Goal: Task Accomplishment & Management: Manage account settings

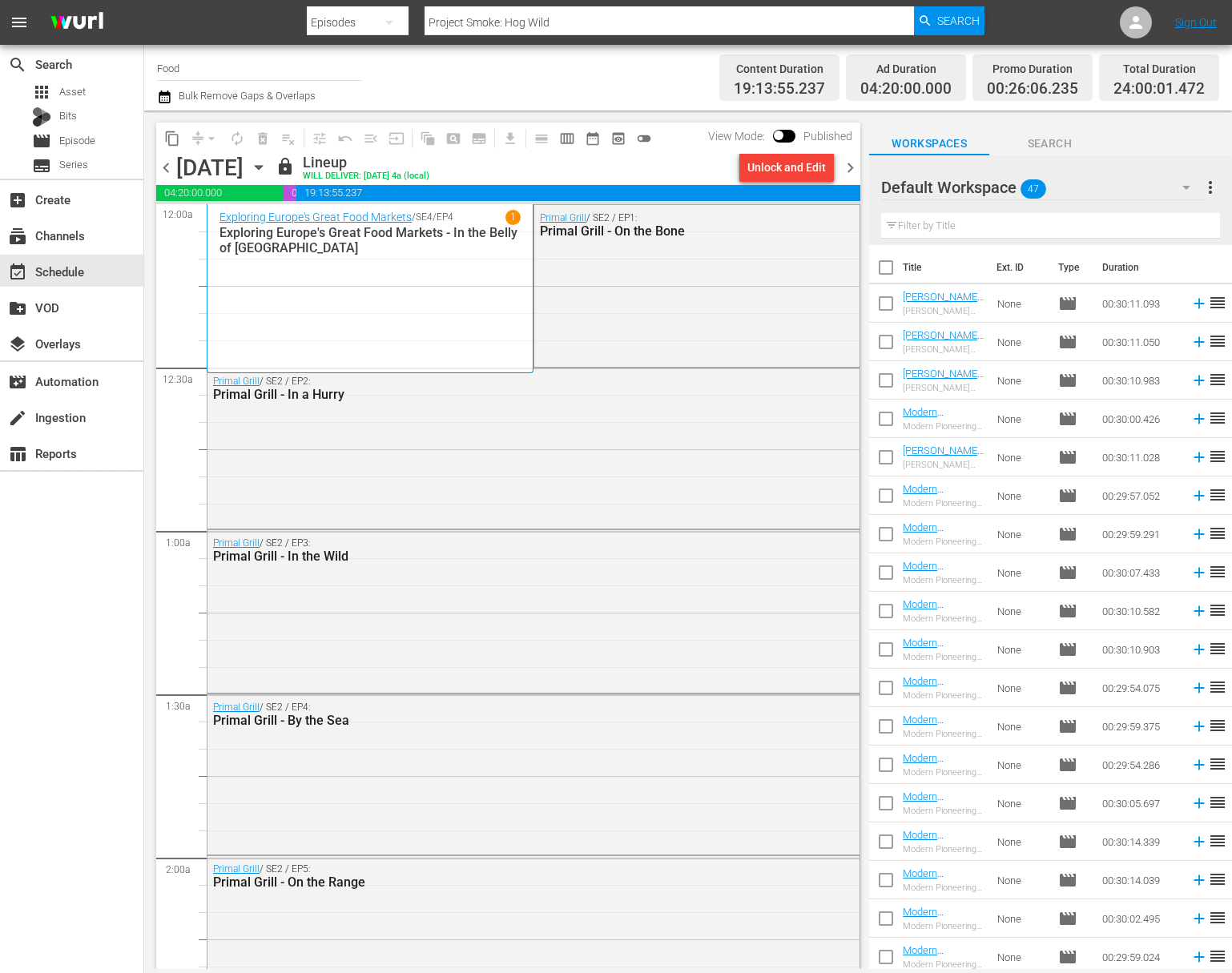
click at [267, 168] on icon "button" at bounding box center [259, 167] width 18 height 18
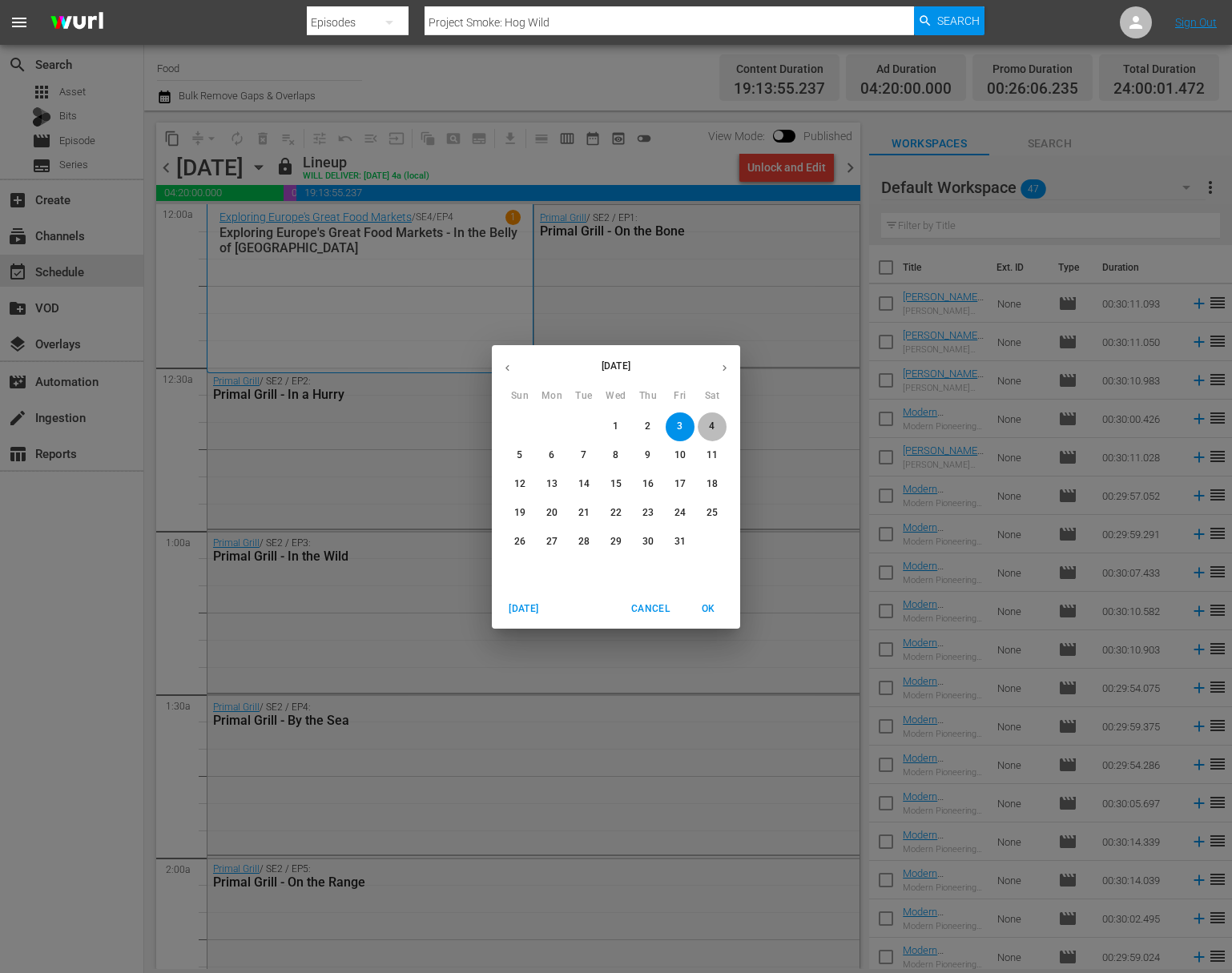
click at [718, 424] on span "4" at bounding box center [713, 426] width 29 height 14
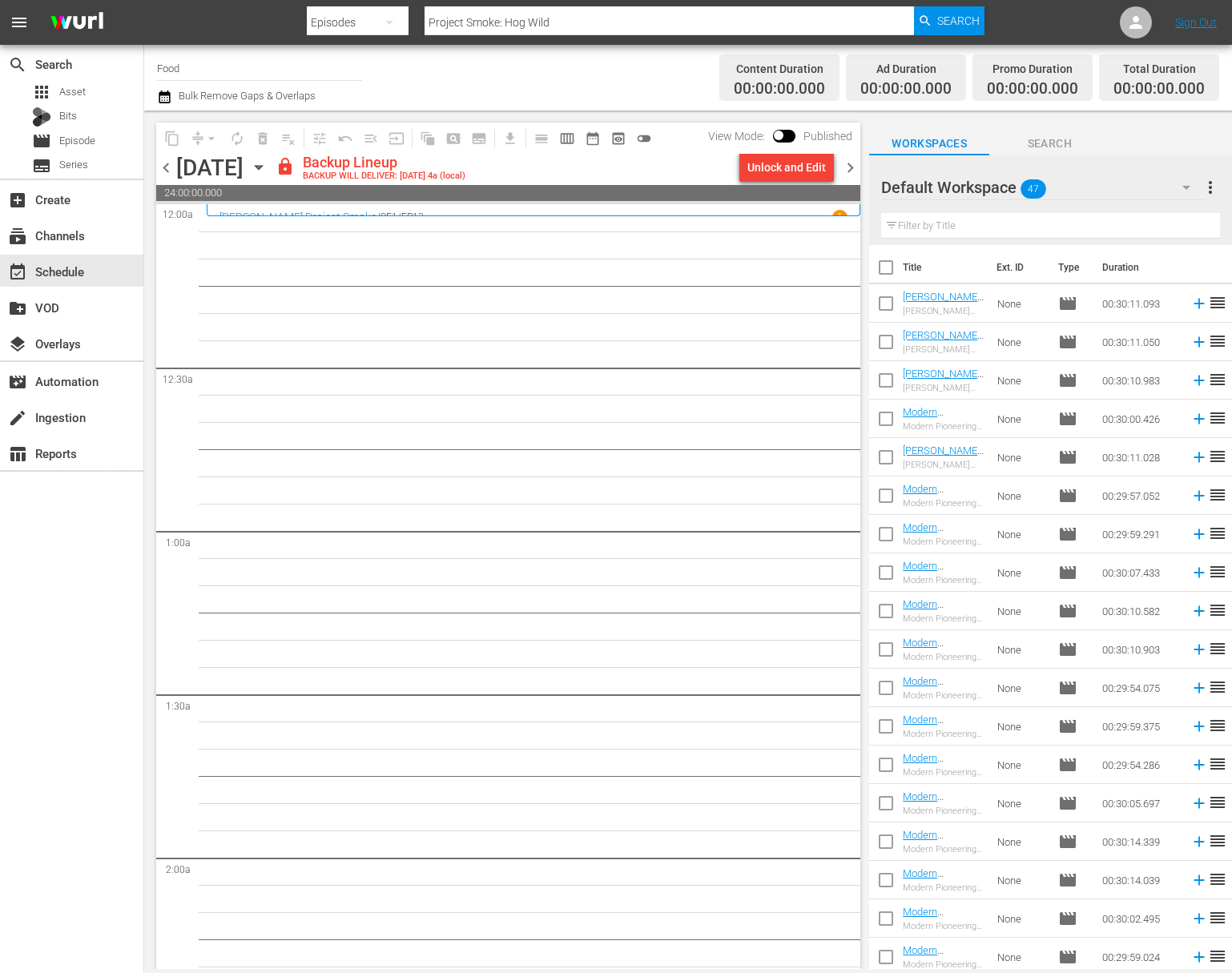
click at [791, 171] on div "Unlock and Edit" at bounding box center [787, 168] width 78 height 29
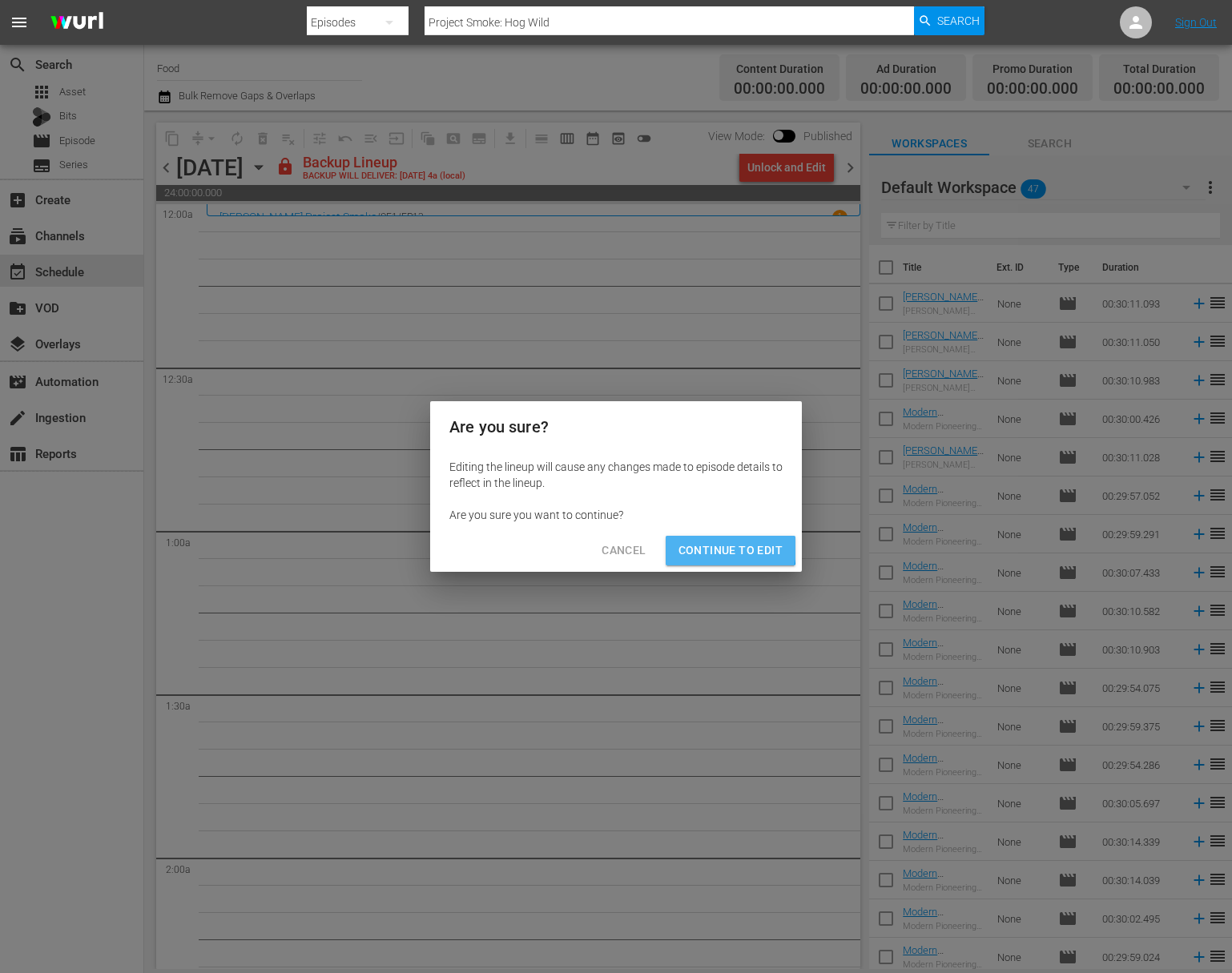
click at [721, 547] on span "Continue to Edit" at bounding box center [730, 550] width 104 height 20
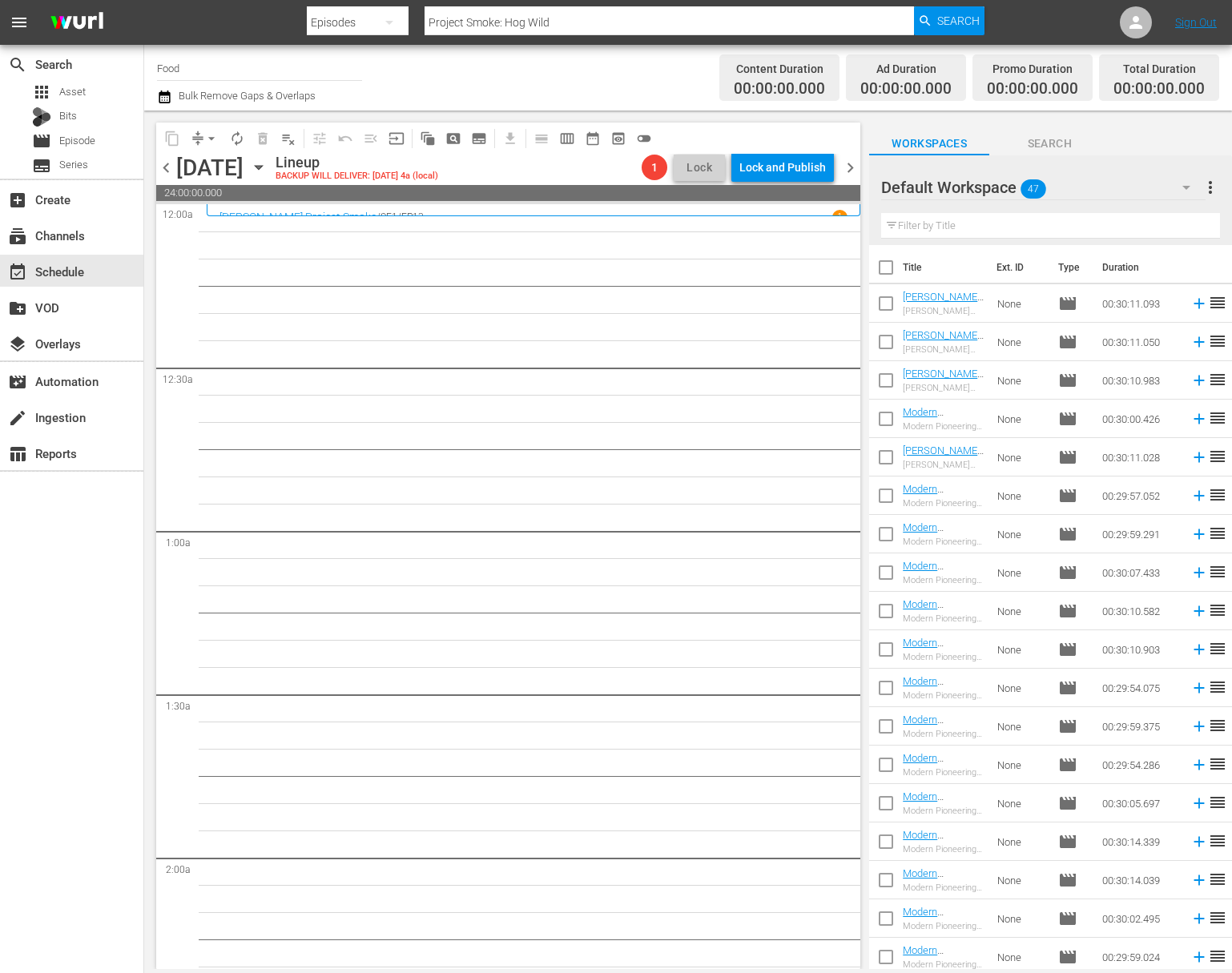
click at [90, 138] on span "Episode" at bounding box center [77, 141] width 36 height 16
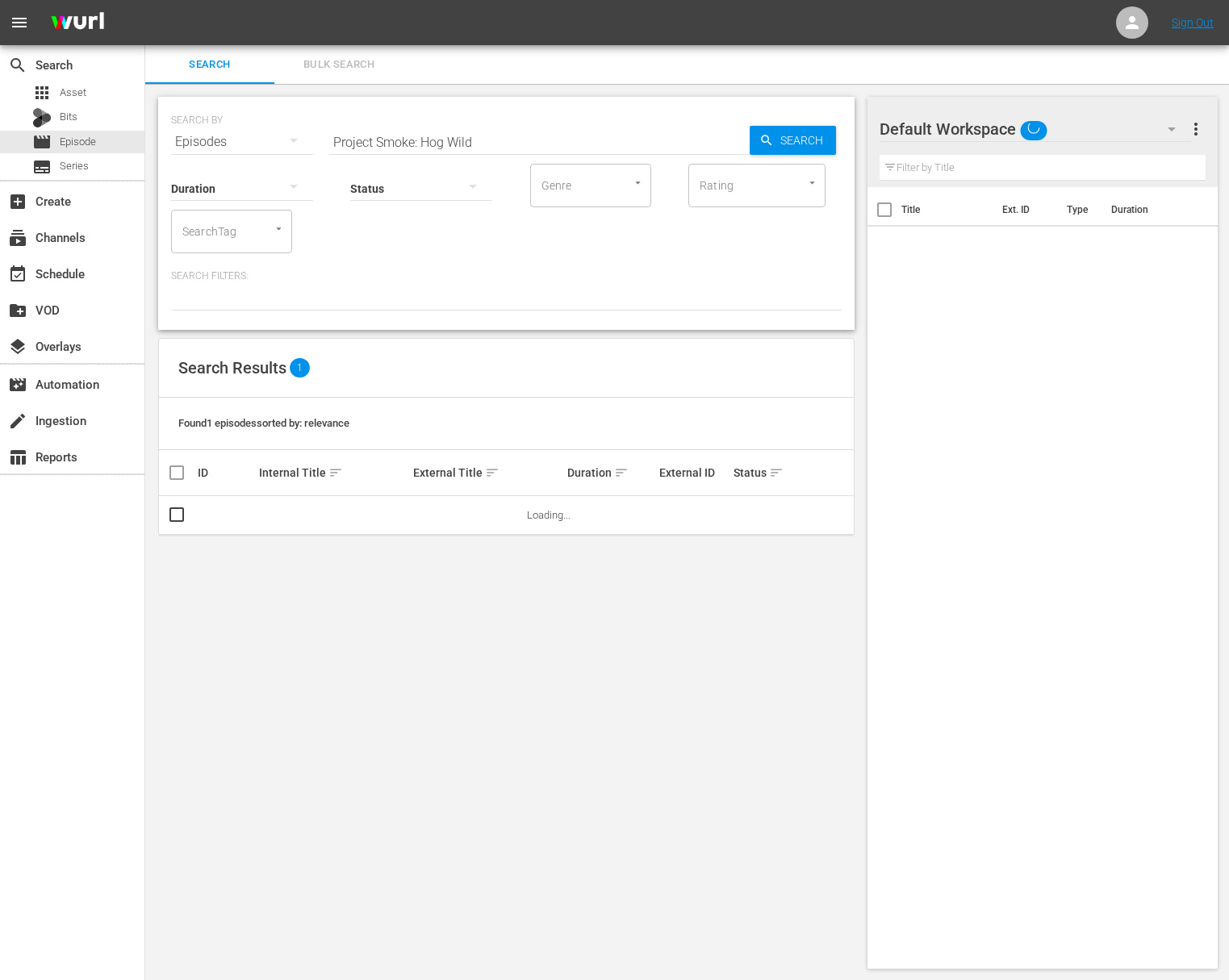
click at [419, 135] on input "Project Smoke: Hog Wild" at bounding box center [540, 142] width 421 height 38
paste input "Modern Pioneering with [US_STATE][PERSON_NAME] - Heritage of the Lowcountry"
type input "Modern Pioneering with [US_STATE][PERSON_NAME] - Heritage of the Lowcountry"
click at [794, 137] on span "Search" at bounding box center [804, 141] width 62 height 29
click at [817, 517] on span "playlist_add" at bounding box center [814, 515] width 20 height 20
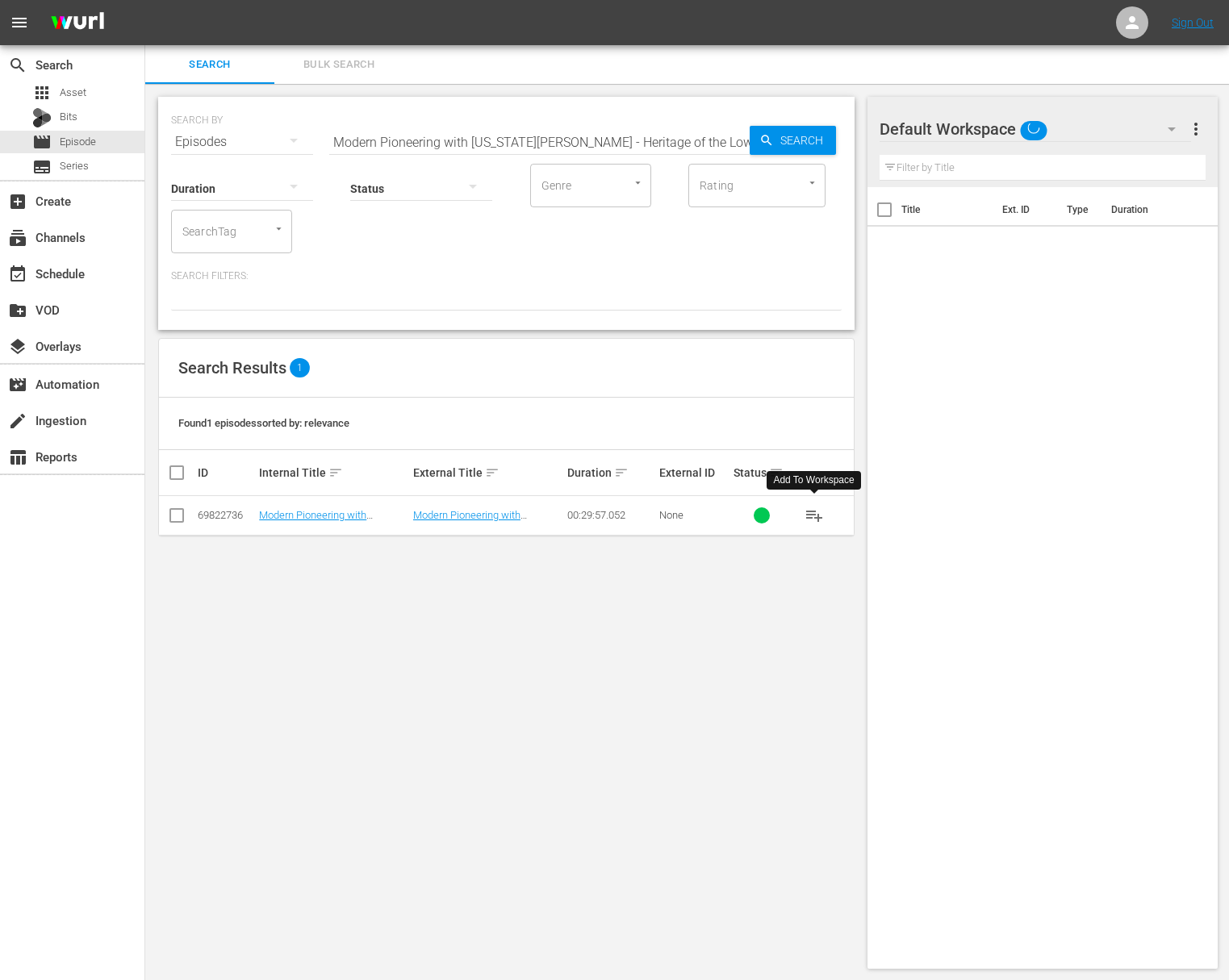
click at [817, 517] on span "playlist_add" at bounding box center [814, 515] width 20 height 20
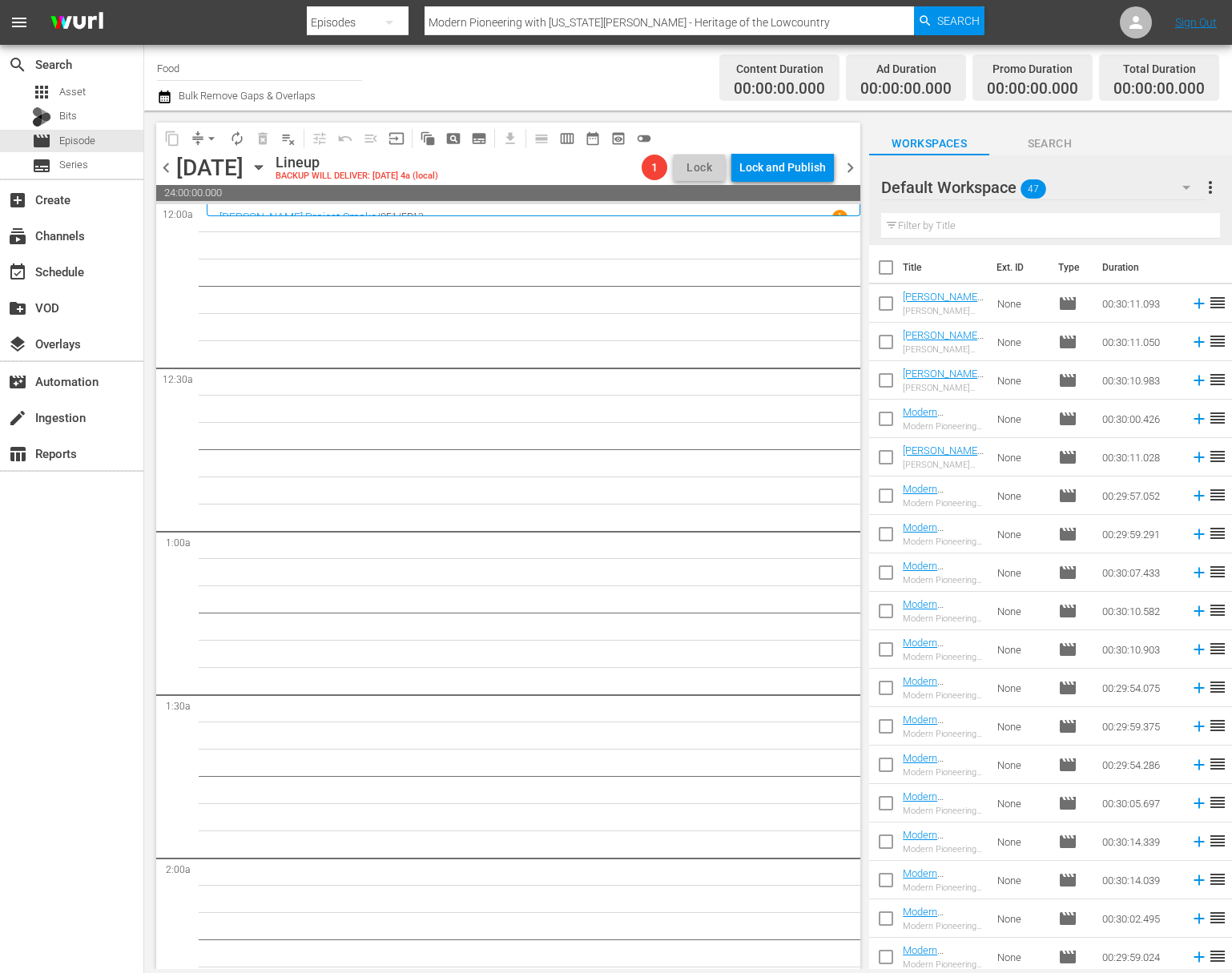
click at [887, 305] on input "checkbox" at bounding box center [885, 306] width 33 height 33
checkbox input "true"
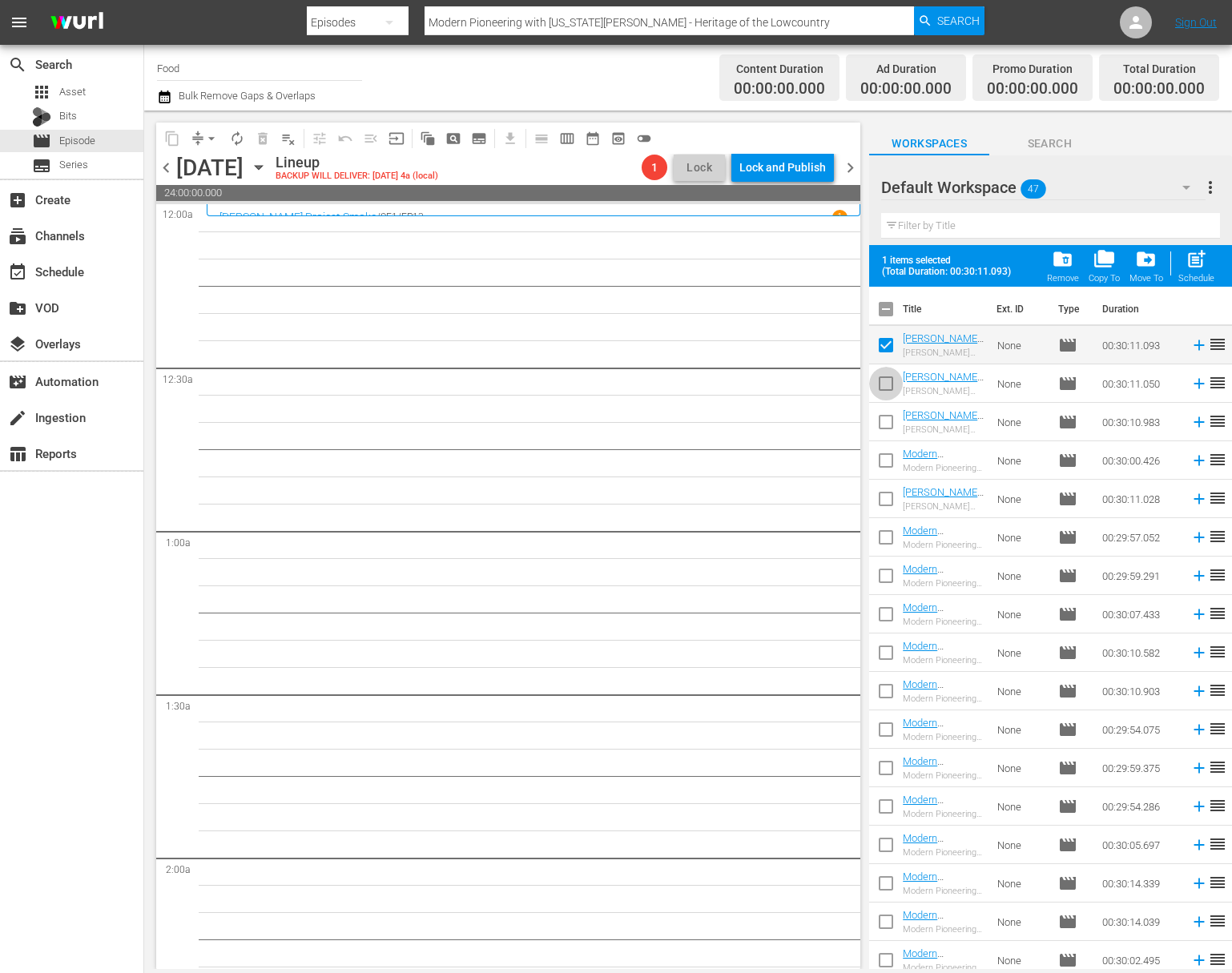
click at [889, 385] on input "checkbox" at bounding box center [885, 386] width 33 height 33
checkbox input "true"
click at [886, 422] on input "checkbox" at bounding box center [885, 425] width 33 height 33
checkbox input "true"
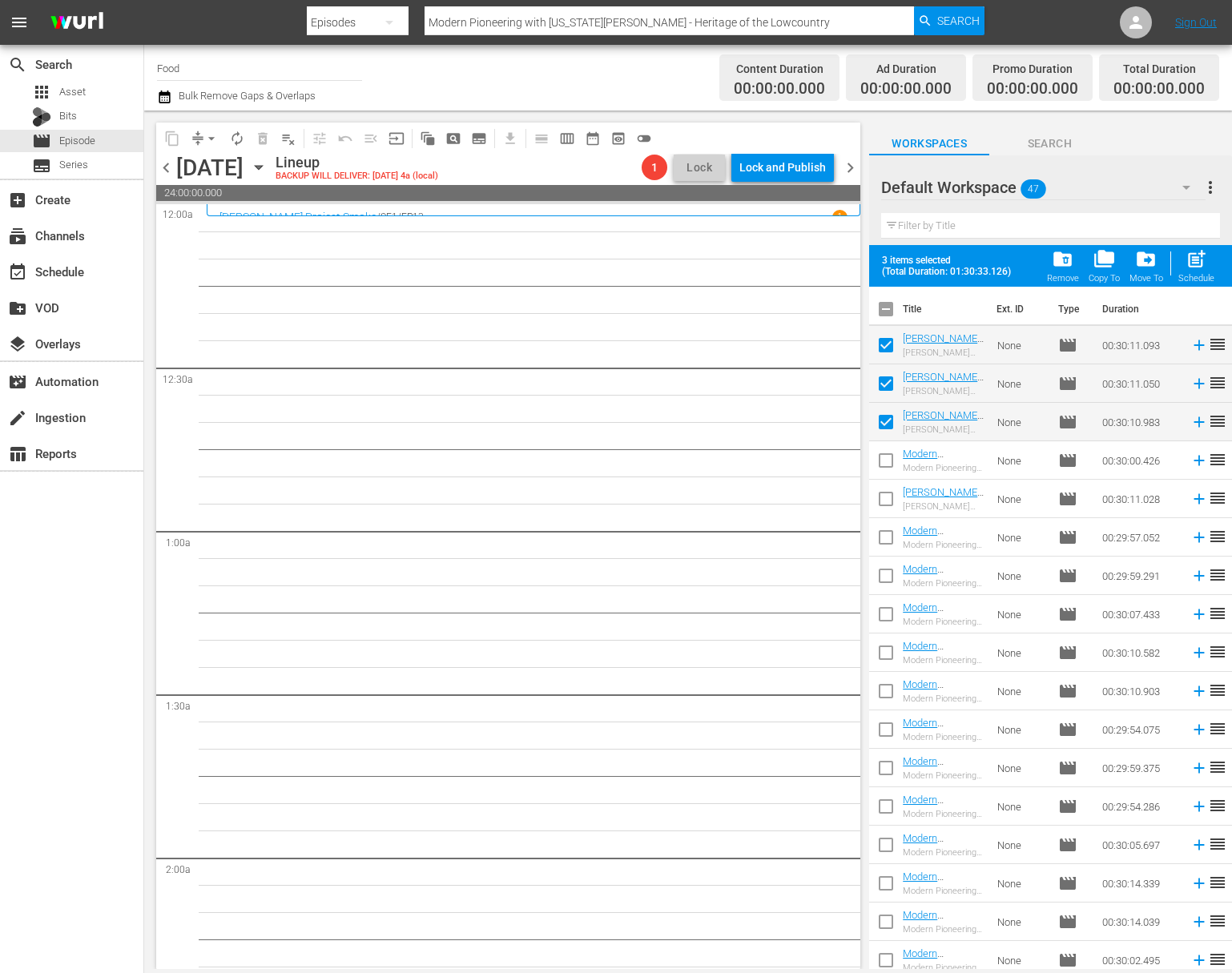
click at [884, 499] on input "checkbox" at bounding box center [885, 502] width 33 height 33
checkbox input "true"
click at [1203, 260] on span "post_add" at bounding box center [1196, 259] width 21 height 21
checkbox input "false"
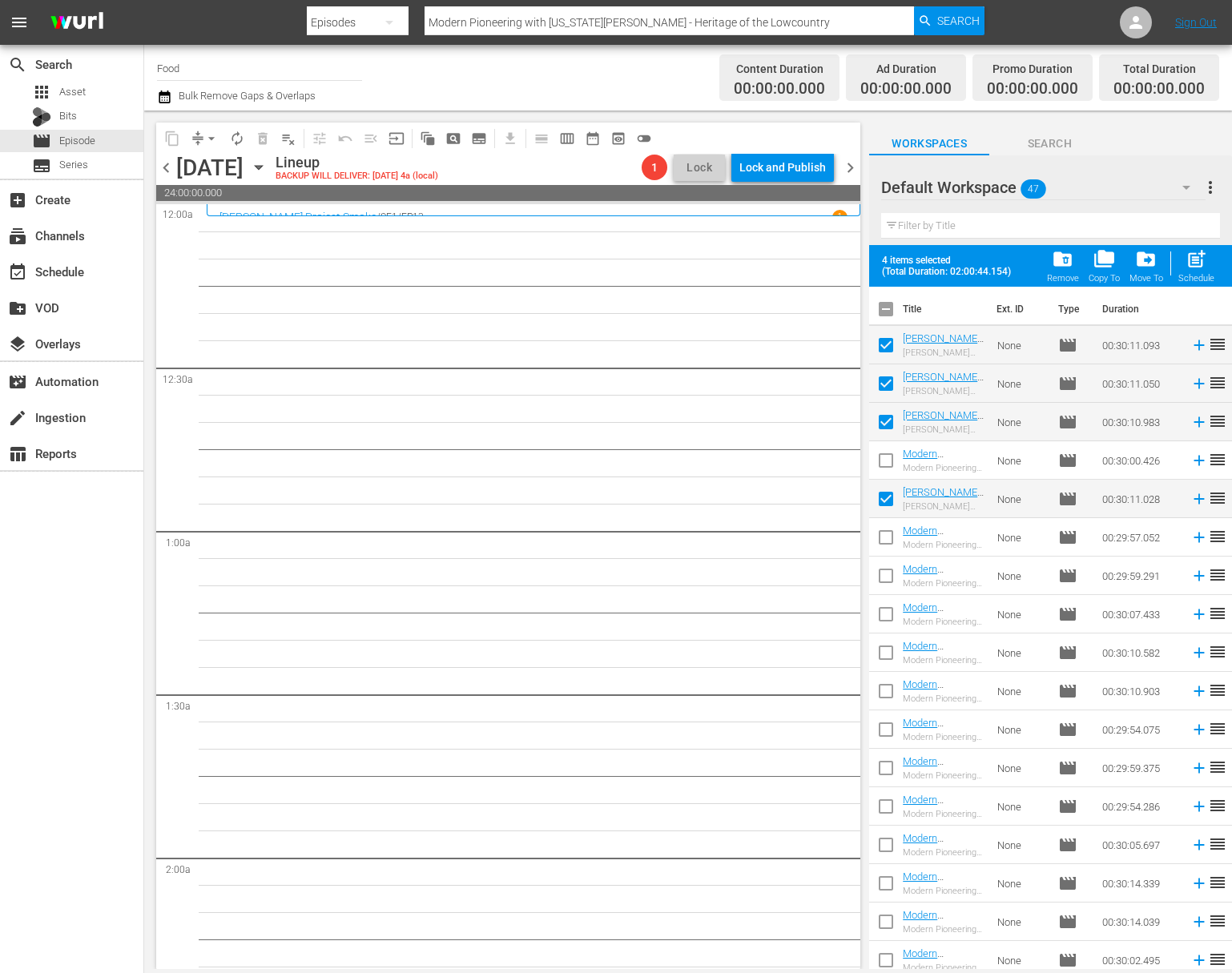
checkbox input "false"
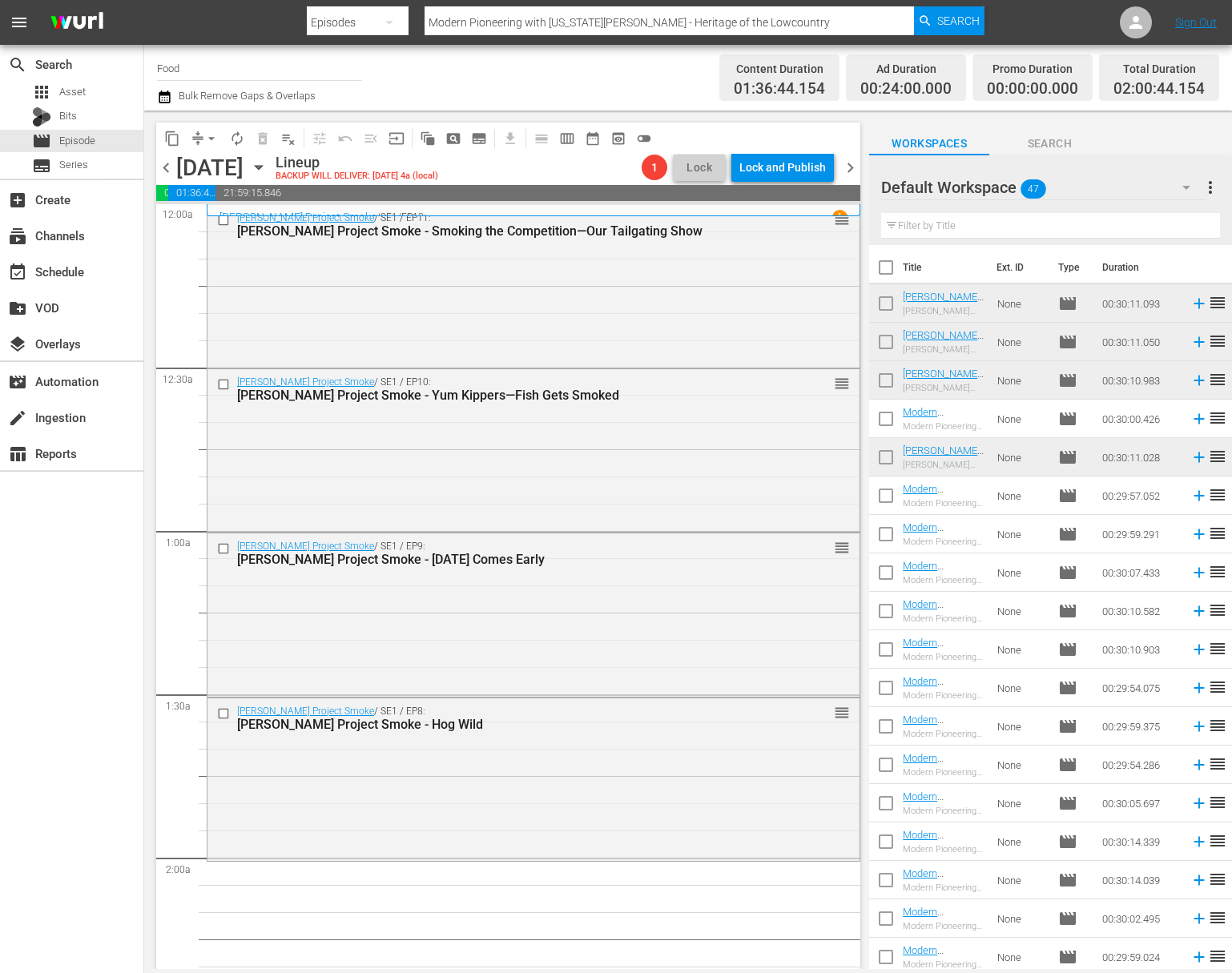
click at [888, 272] on input "checkbox" at bounding box center [885, 270] width 33 height 33
checkbox input "true"
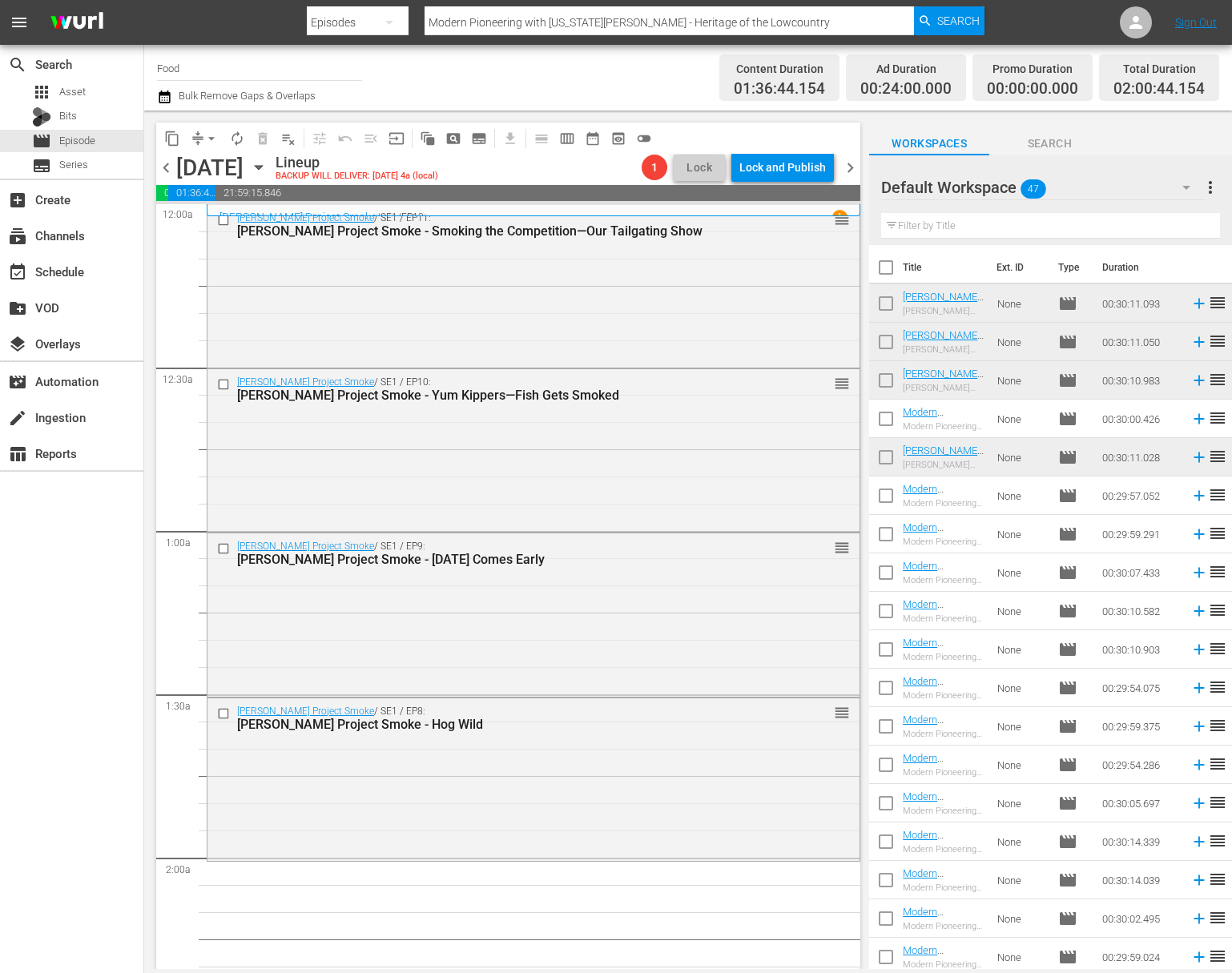
checkbox input "true"
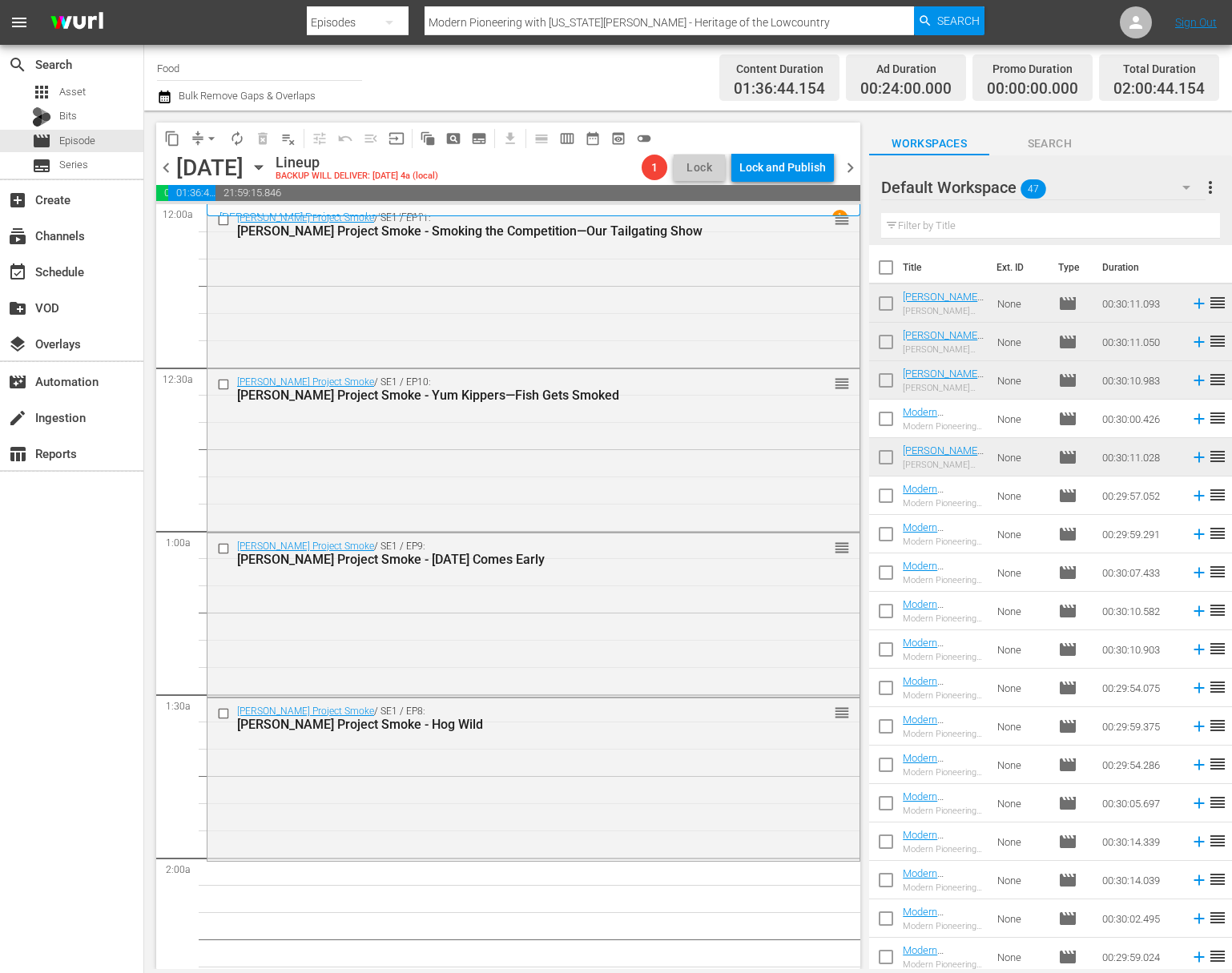
checkbox input "true"
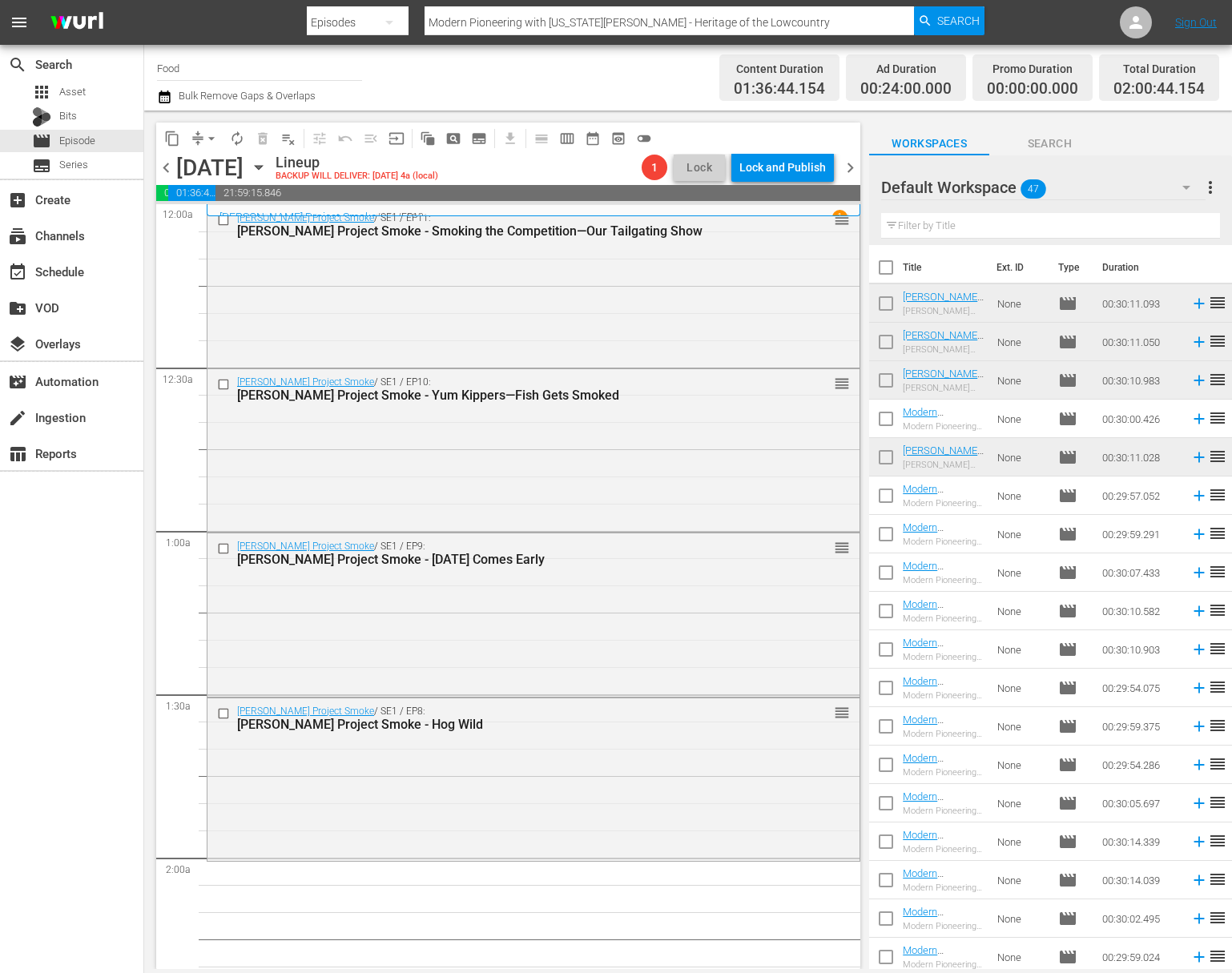
checkbox input "true"
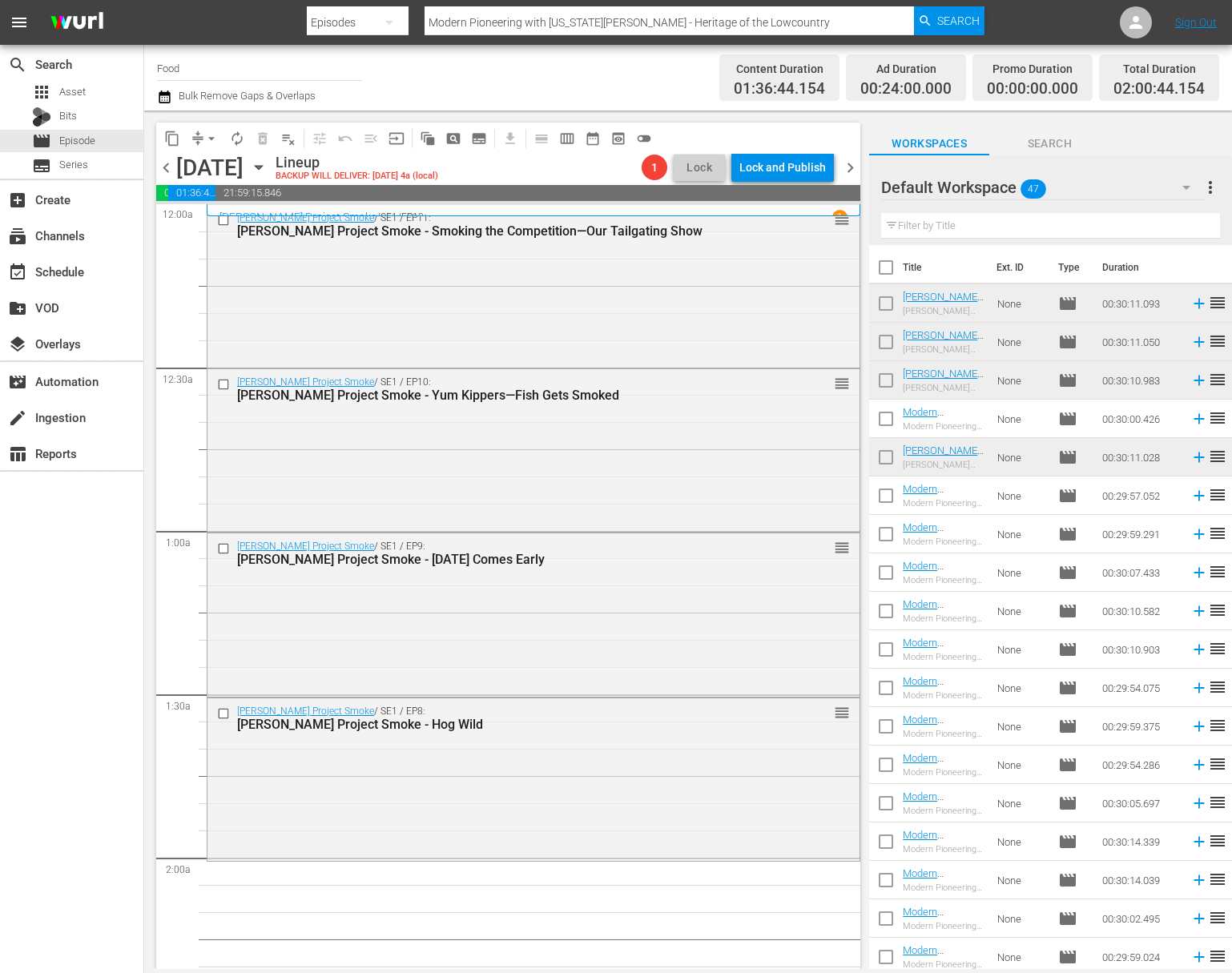
checkbox input "true"
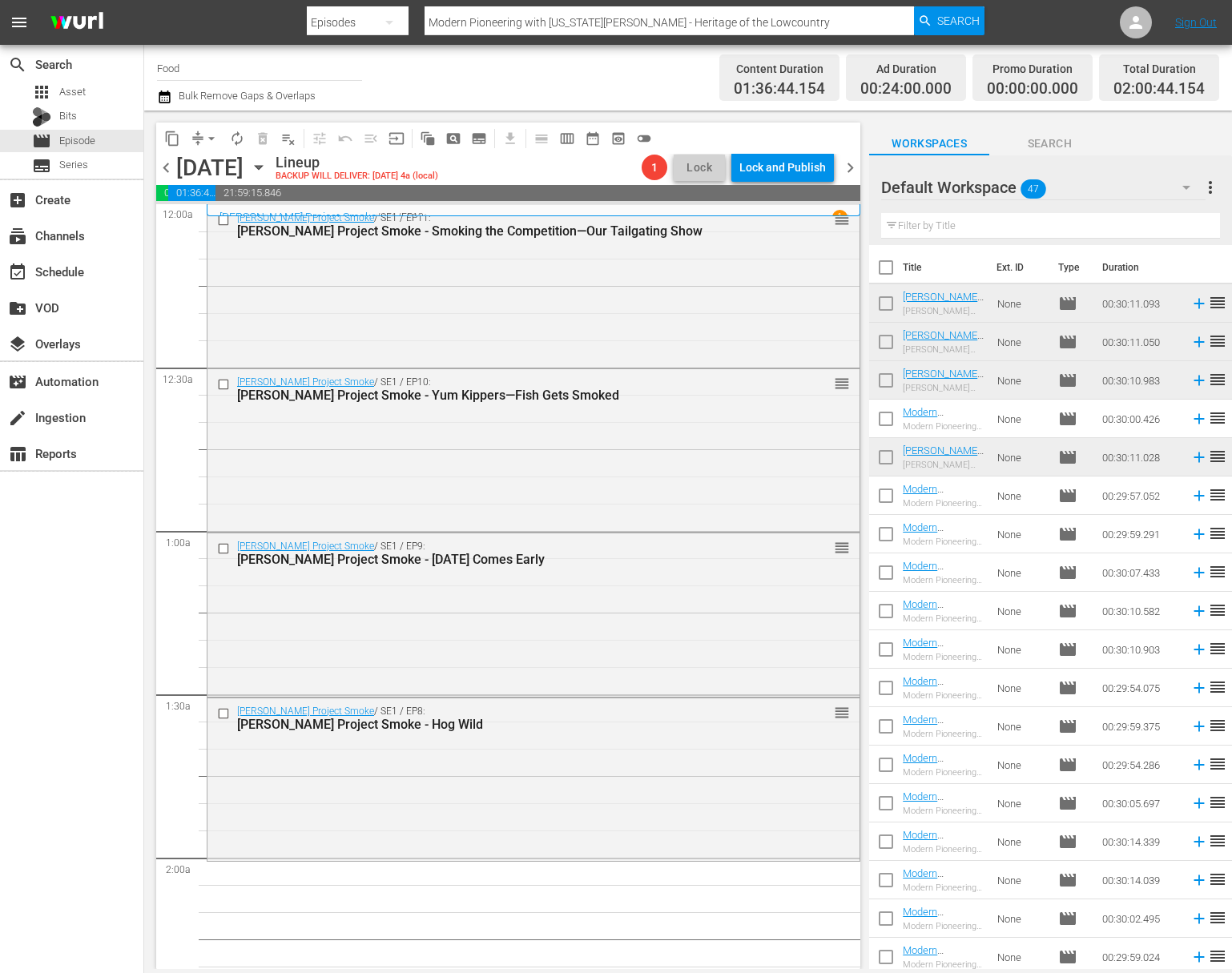
checkbox input "true"
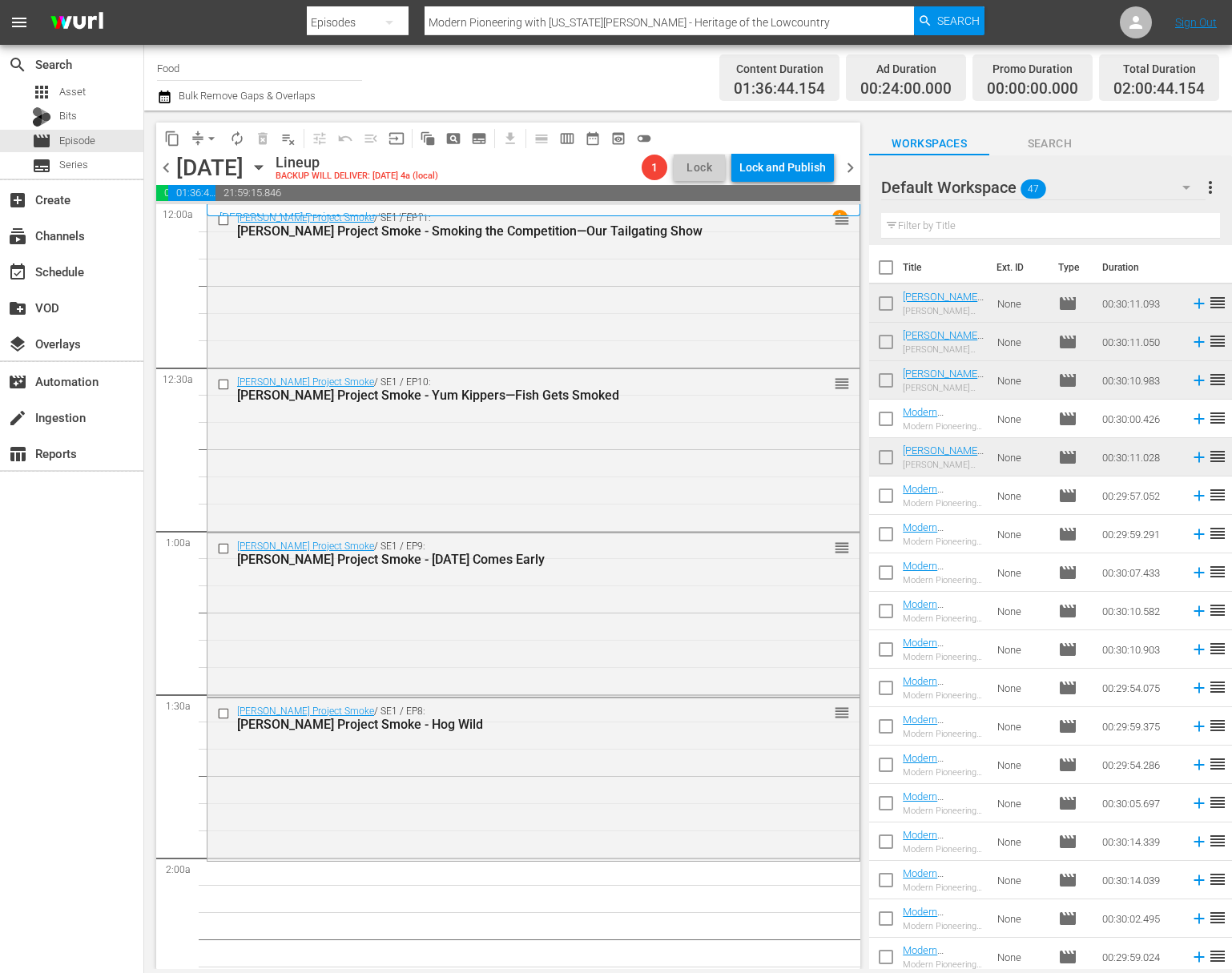
checkbox input "true"
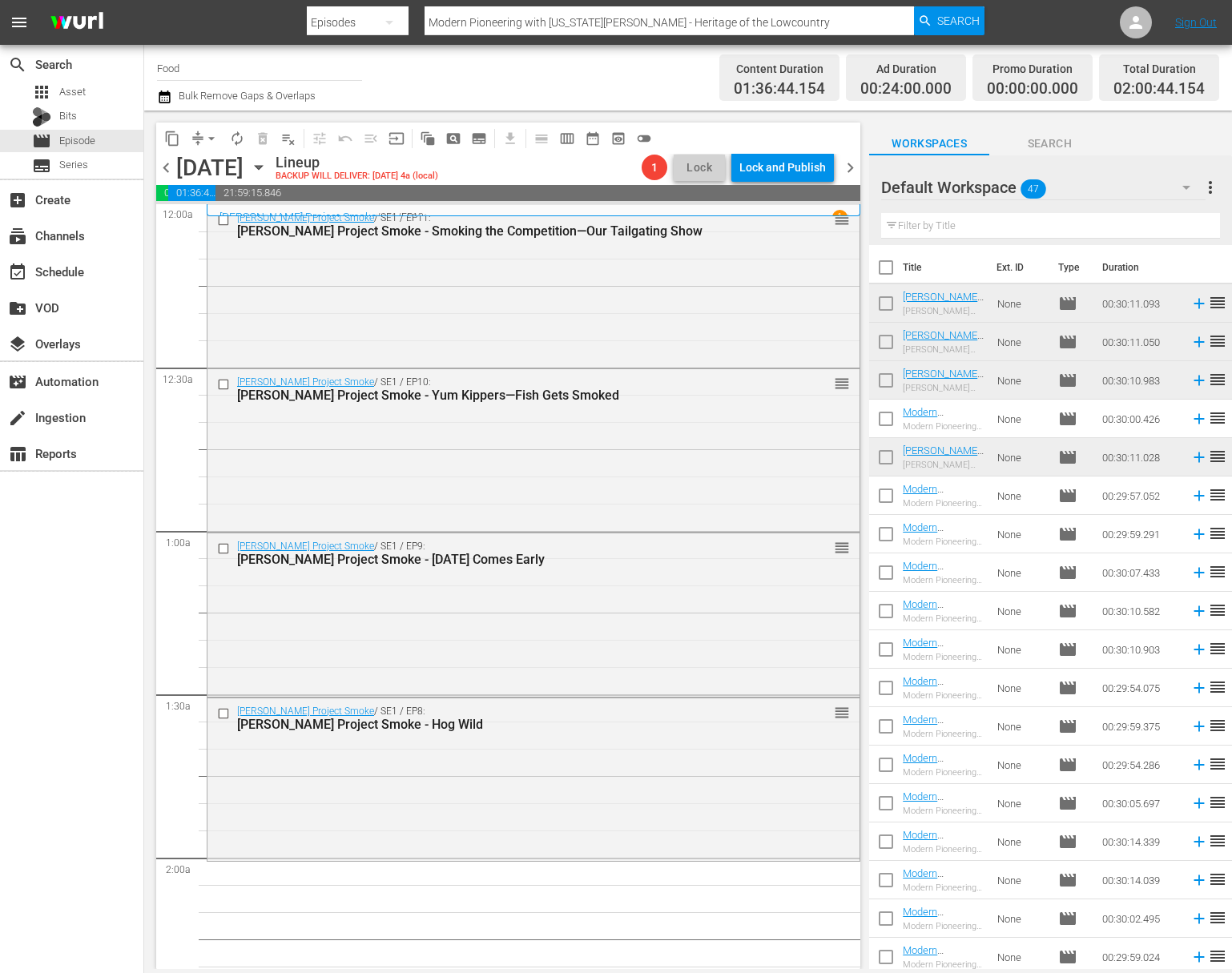
checkbox input "true"
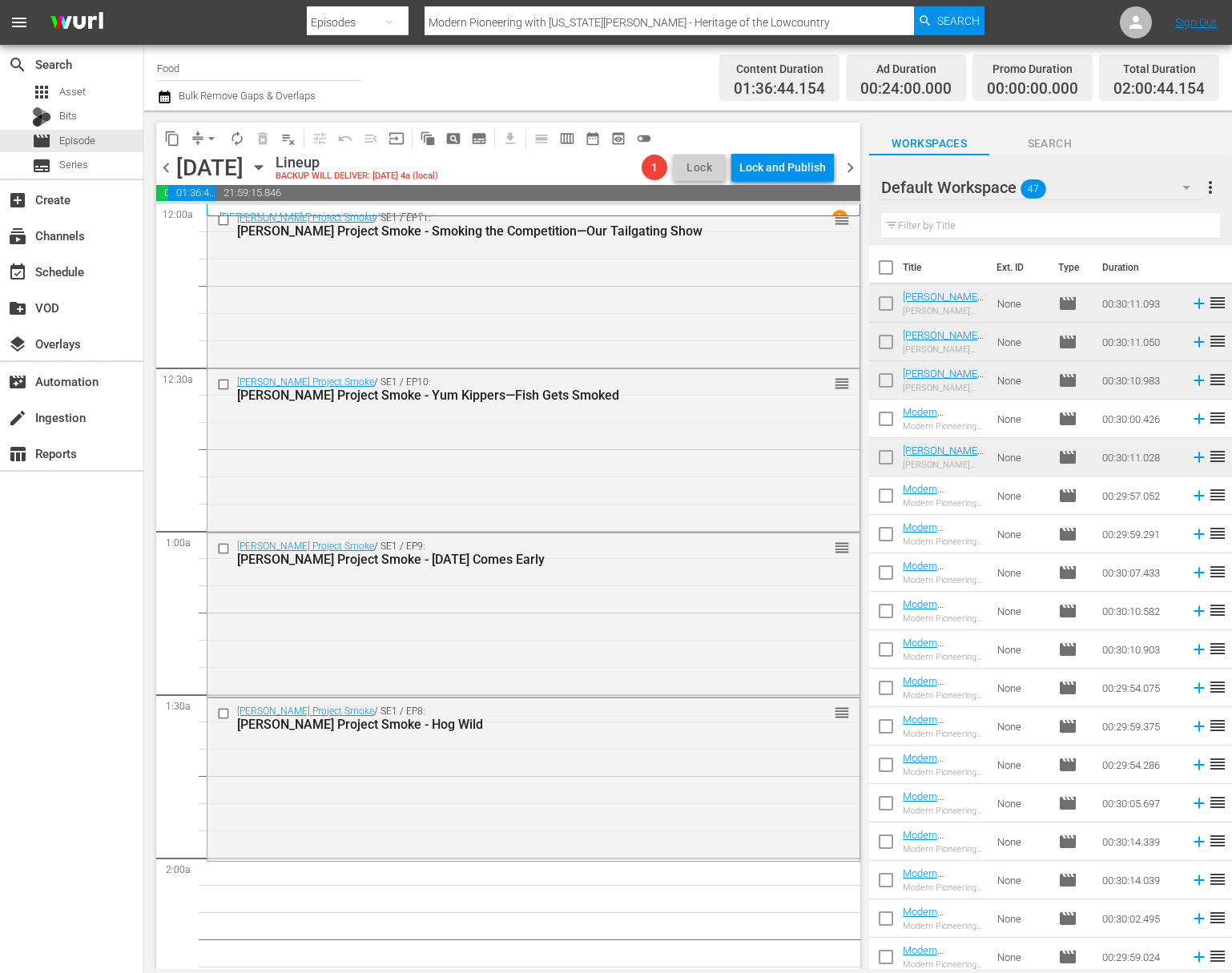
checkbox input "true"
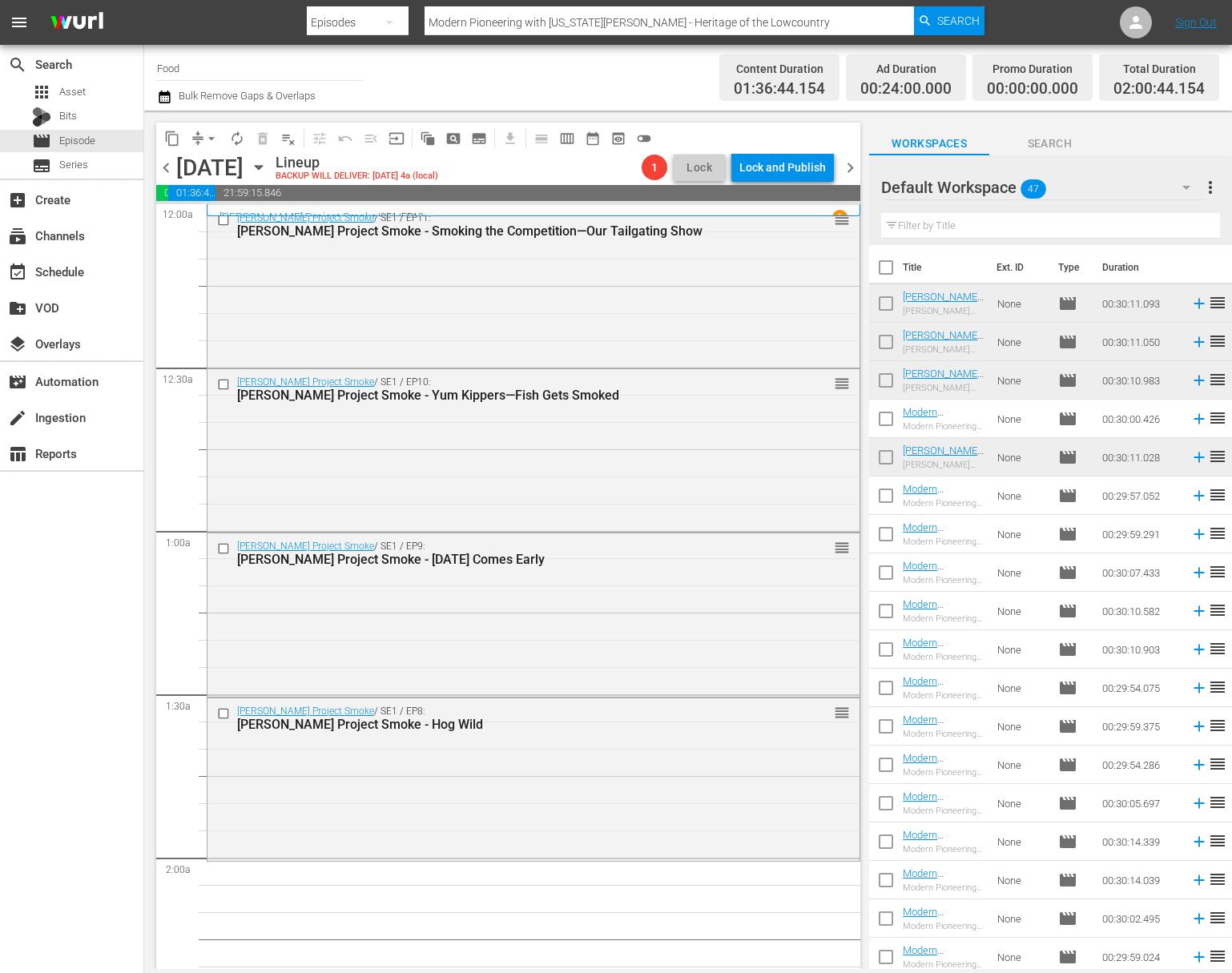
checkbox input "true"
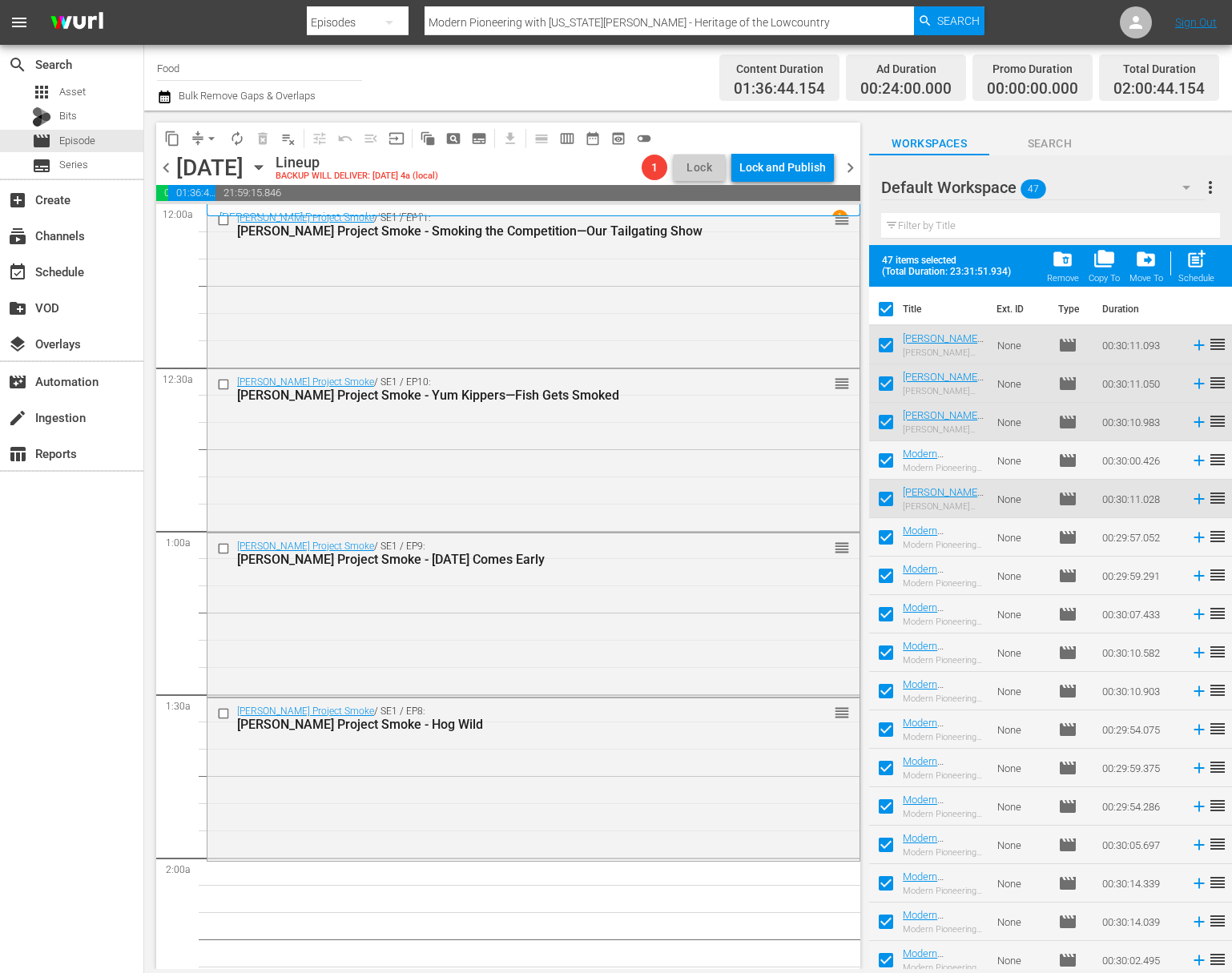
click at [889, 492] on input "checkbox" at bounding box center [885, 502] width 33 height 33
checkbox input "false"
click at [885, 355] on input "checkbox" at bounding box center [885, 348] width 33 height 33
checkbox input "false"
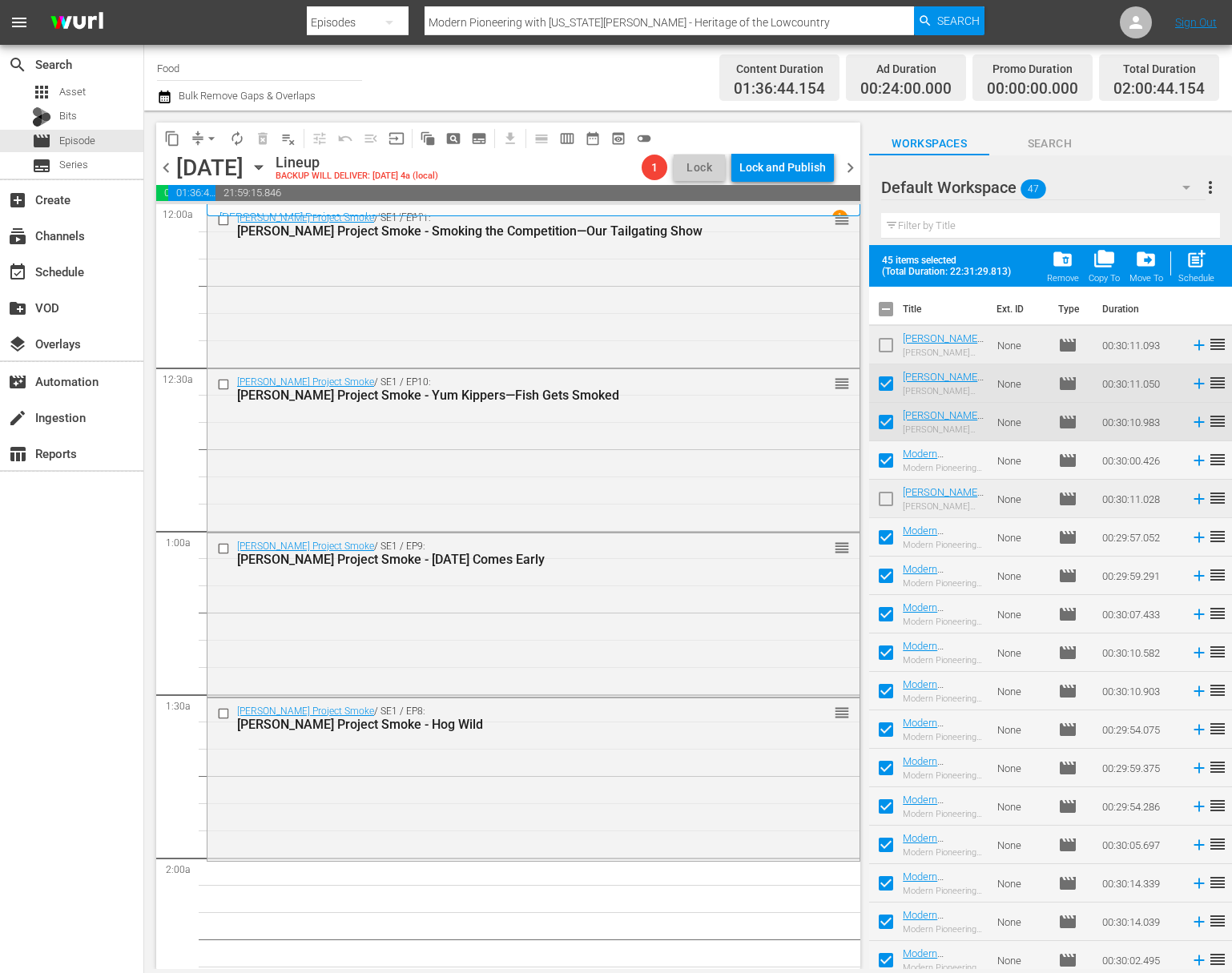
click at [884, 383] on input "checkbox" at bounding box center [885, 386] width 33 height 33
checkbox input "false"
click at [884, 426] on input "checkbox" at bounding box center [885, 425] width 33 height 33
checkbox input "false"
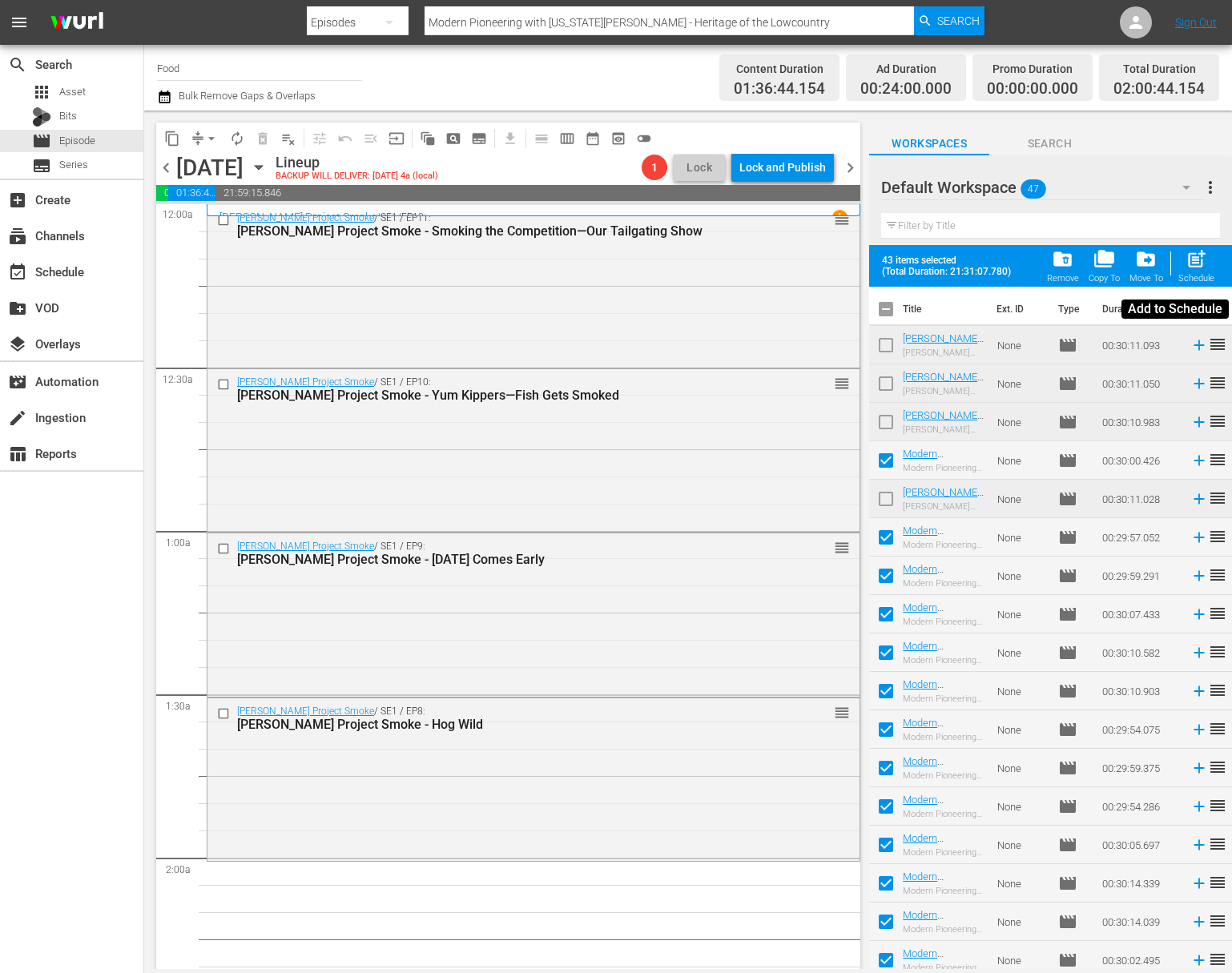
click at [1197, 259] on span "post_add" at bounding box center [1196, 259] width 21 height 21
checkbox input "false"
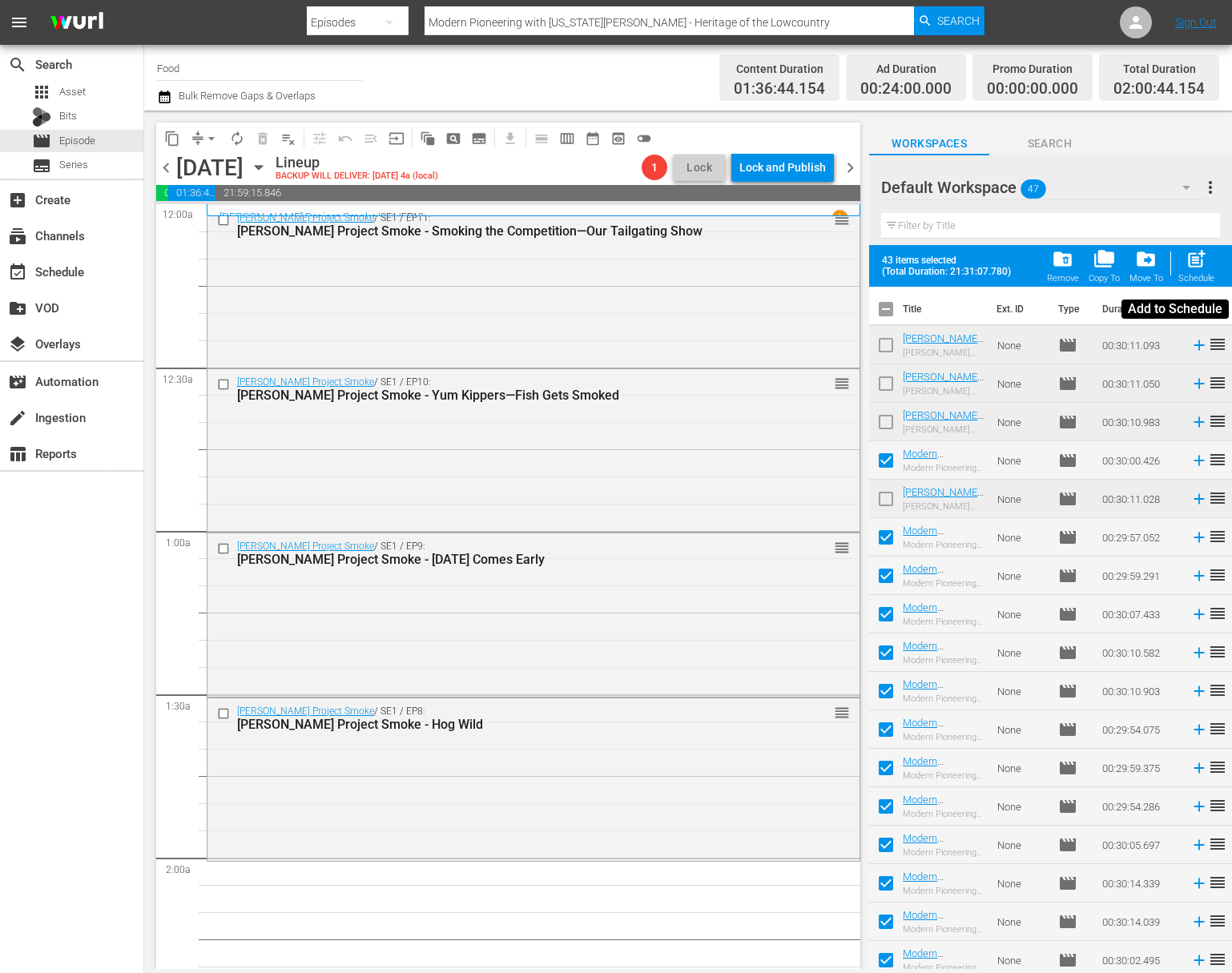
checkbox input "false"
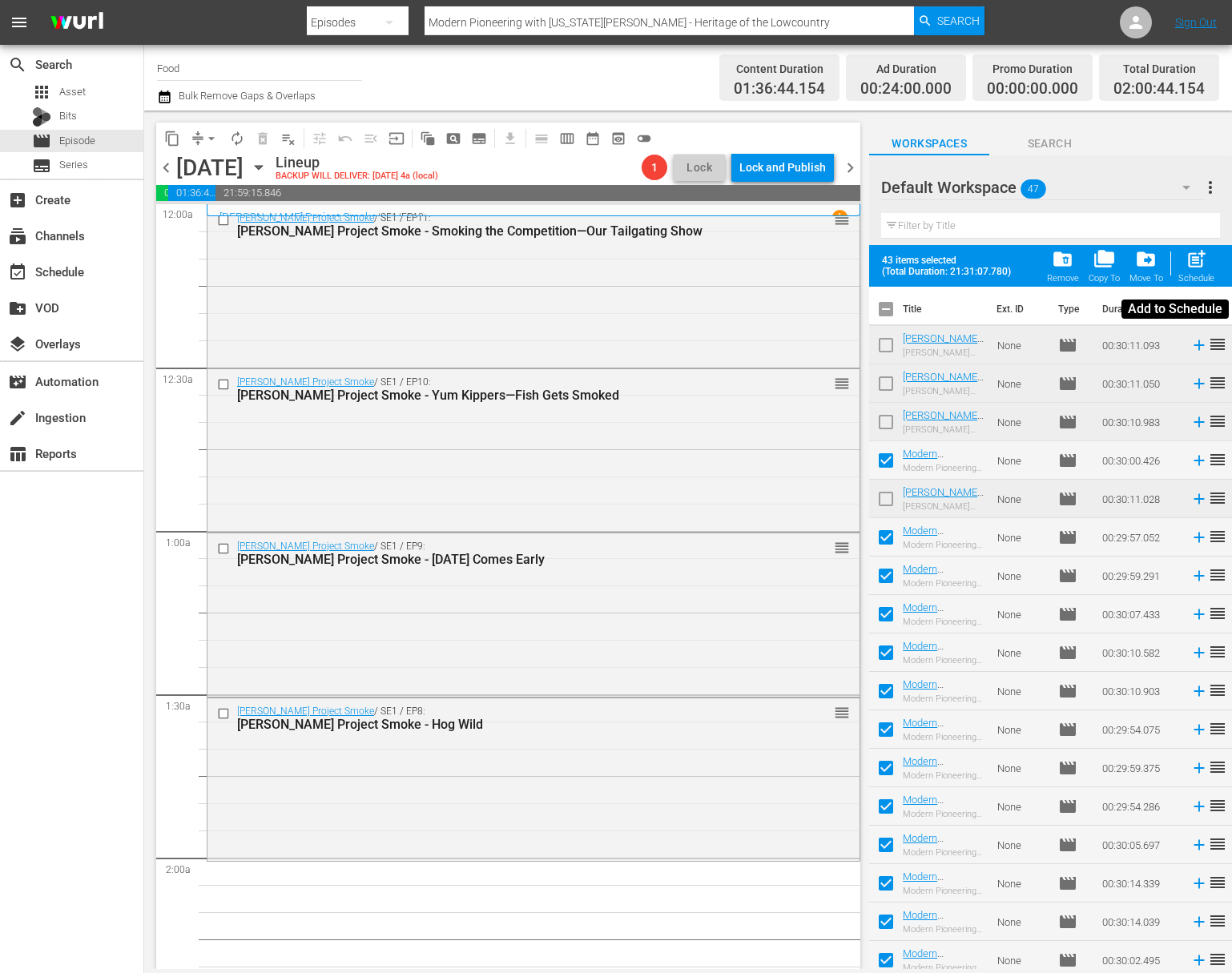
checkbox input "false"
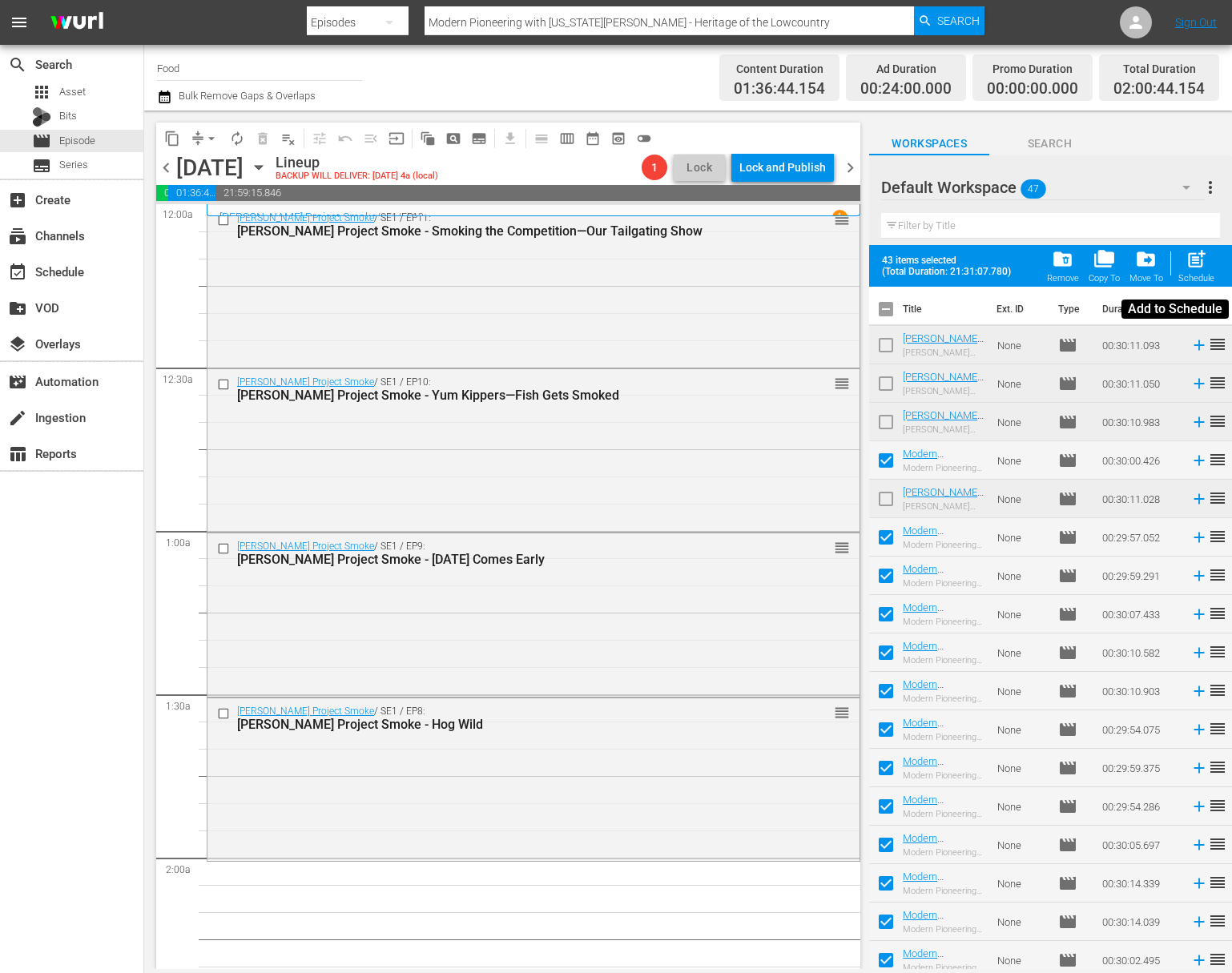
checkbox input "false"
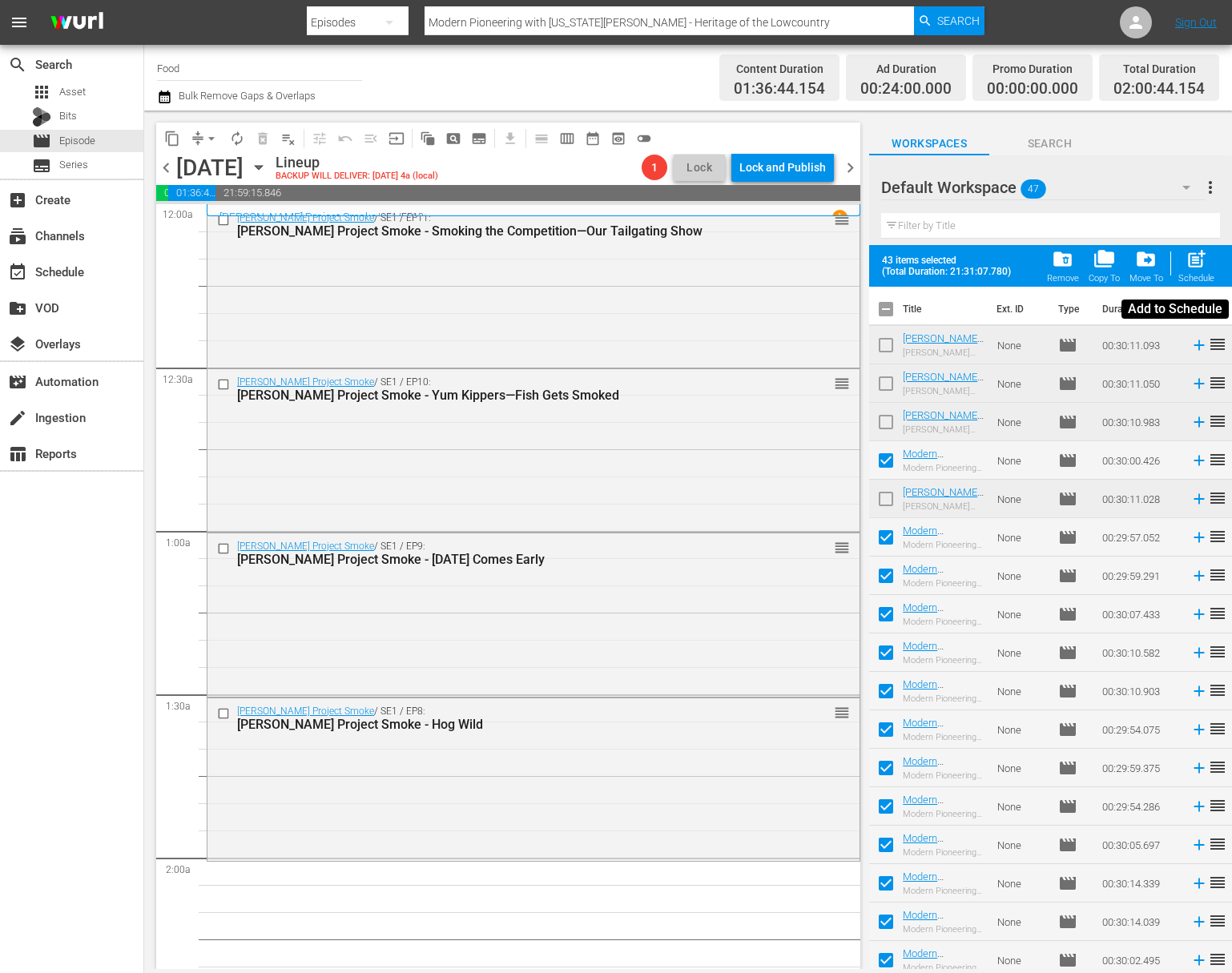
checkbox input "false"
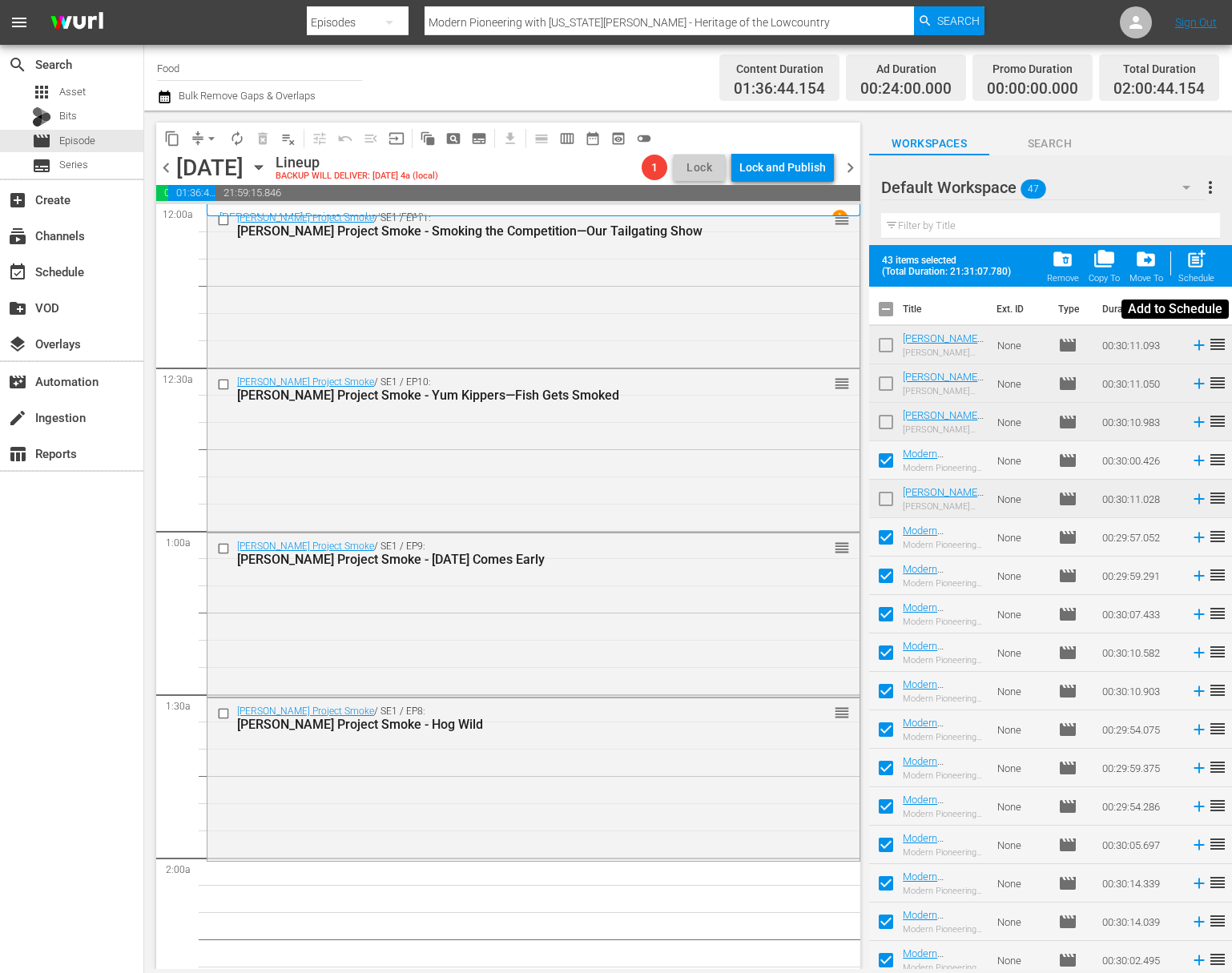
checkbox input "false"
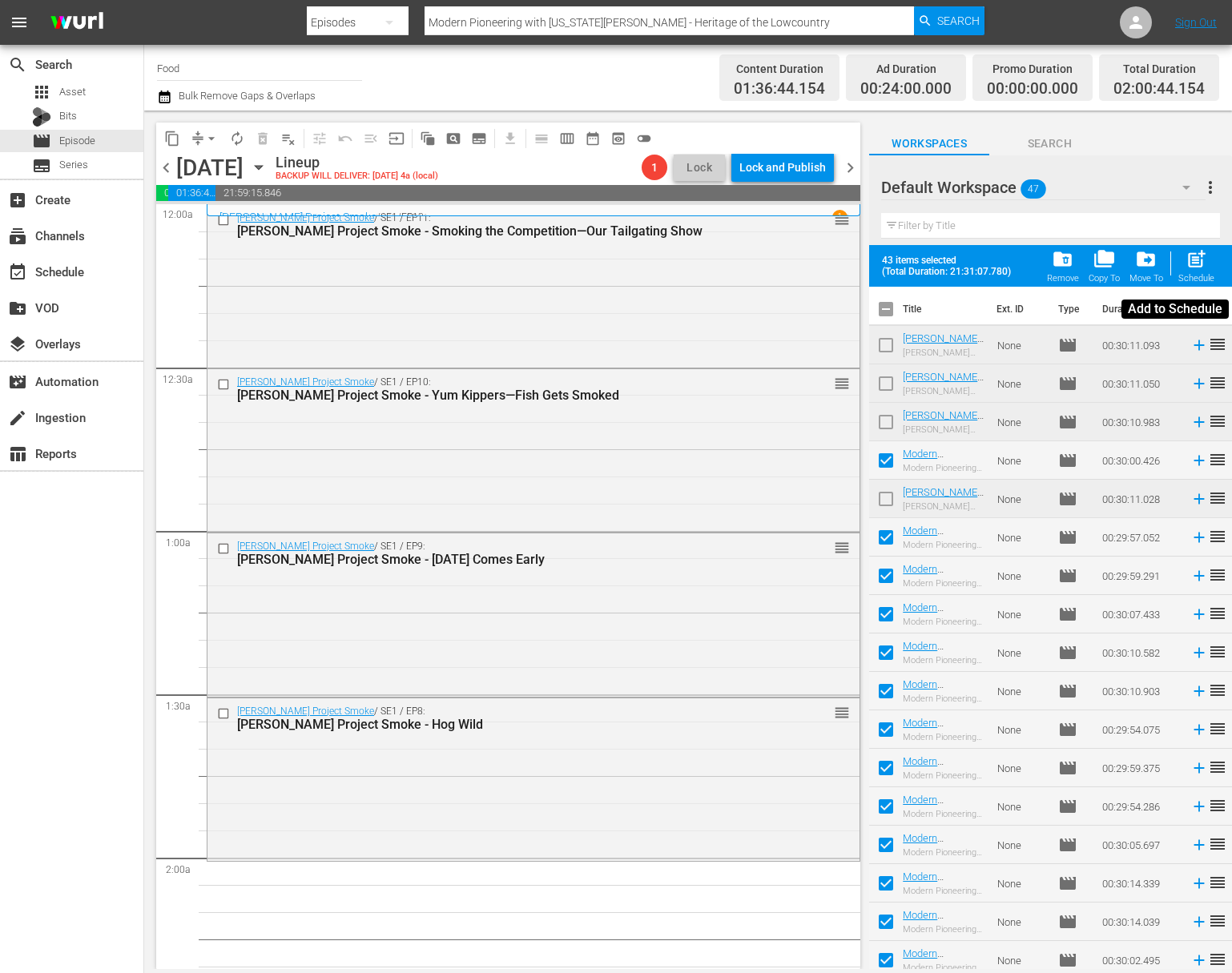
checkbox input "false"
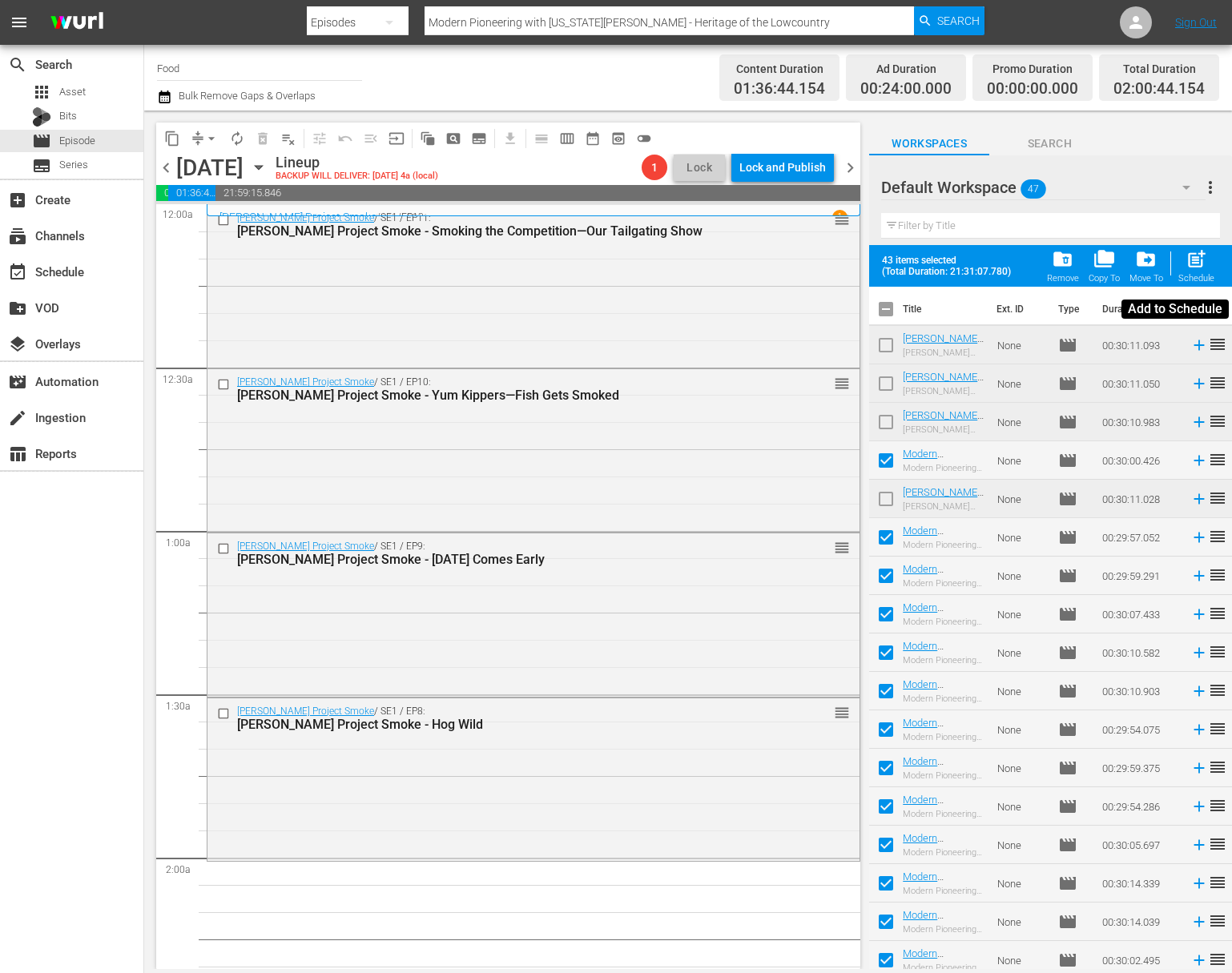
checkbox input "false"
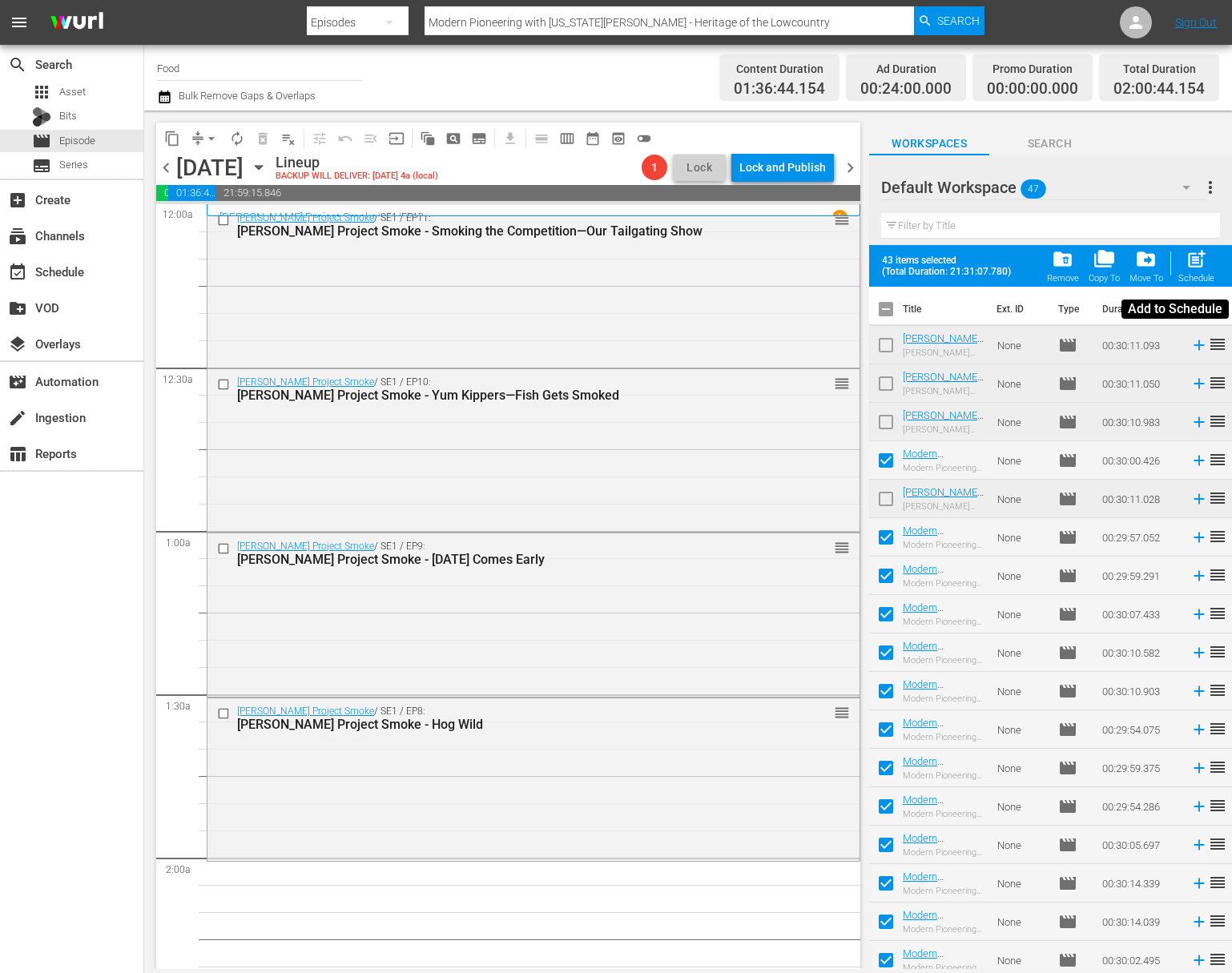
checkbox input "false"
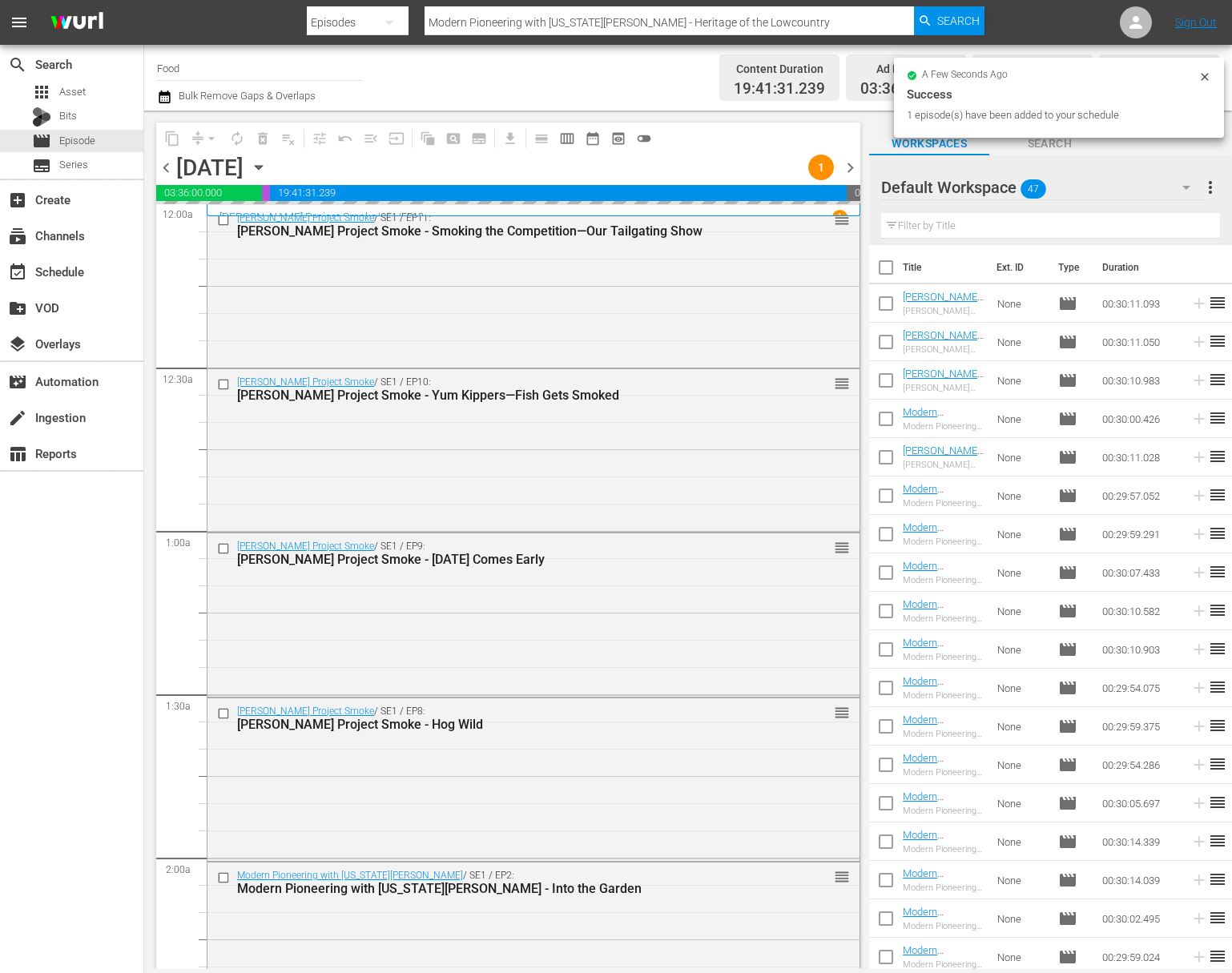
drag, startPoint x: 827, startPoint y: 709, endPoint x: 771, endPoint y: 248, distance: 464.4
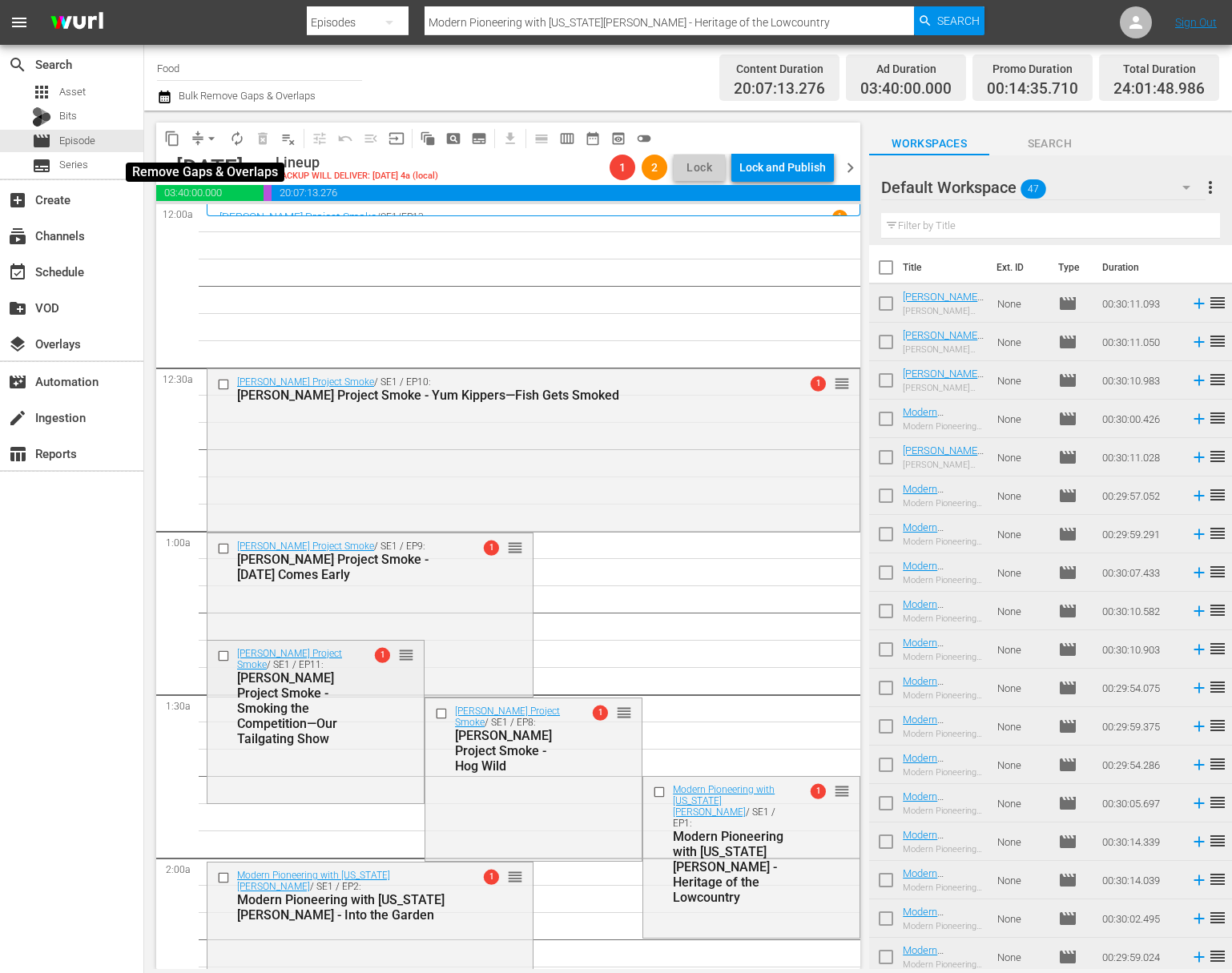
click at [207, 127] on button "arrow_drop_down" at bounding box center [211, 139] width 25 height 25
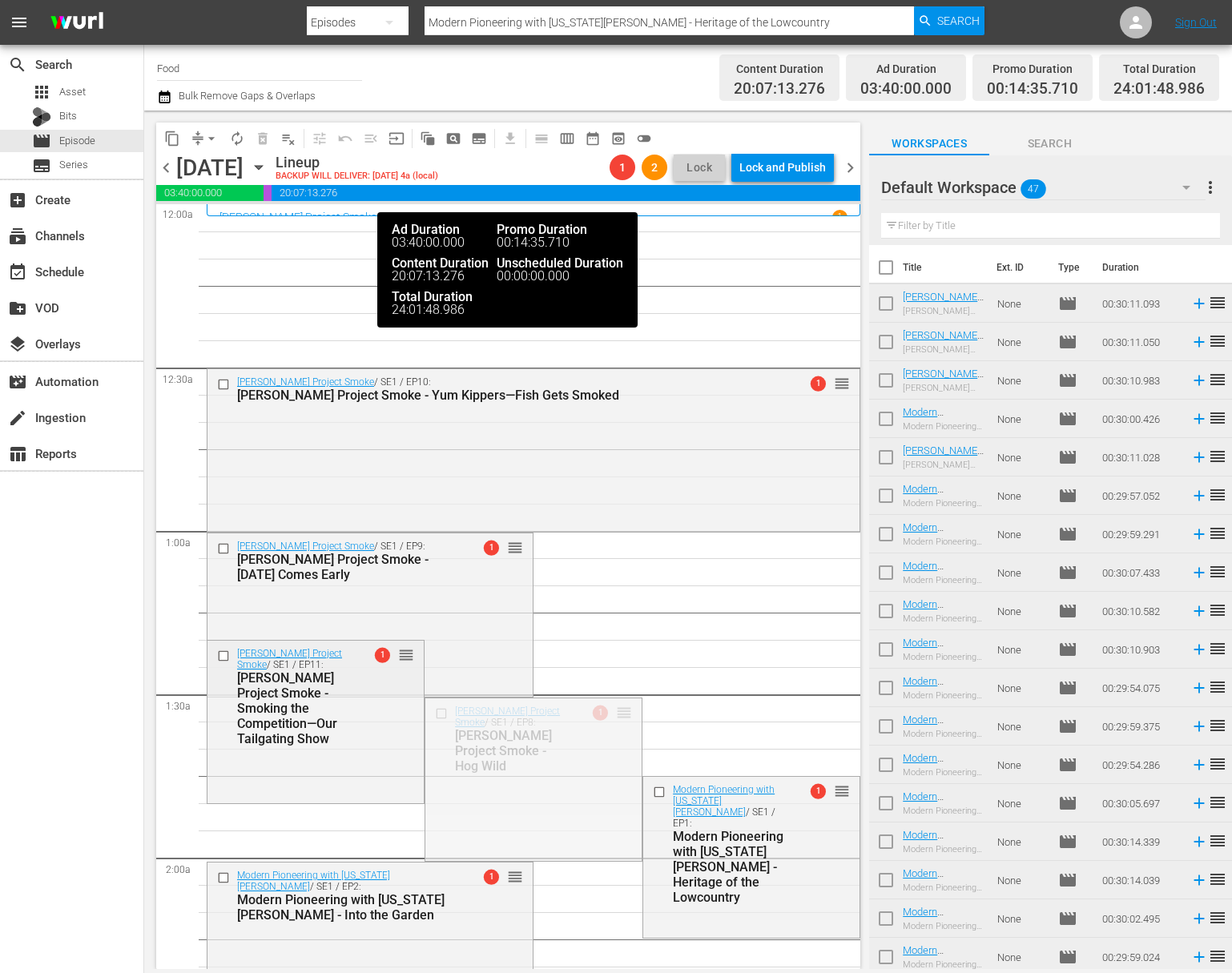
drag, startPoint x: 617, startPoint y: 708, endPoint x: 552, endPoint y: 185, distance: 527.0
click at [552, 185] on div "content_copy compress arrow_drop_down autorenew_outlined delete_forever_outline…" at bounding box center [508, 546] width 704 height 846
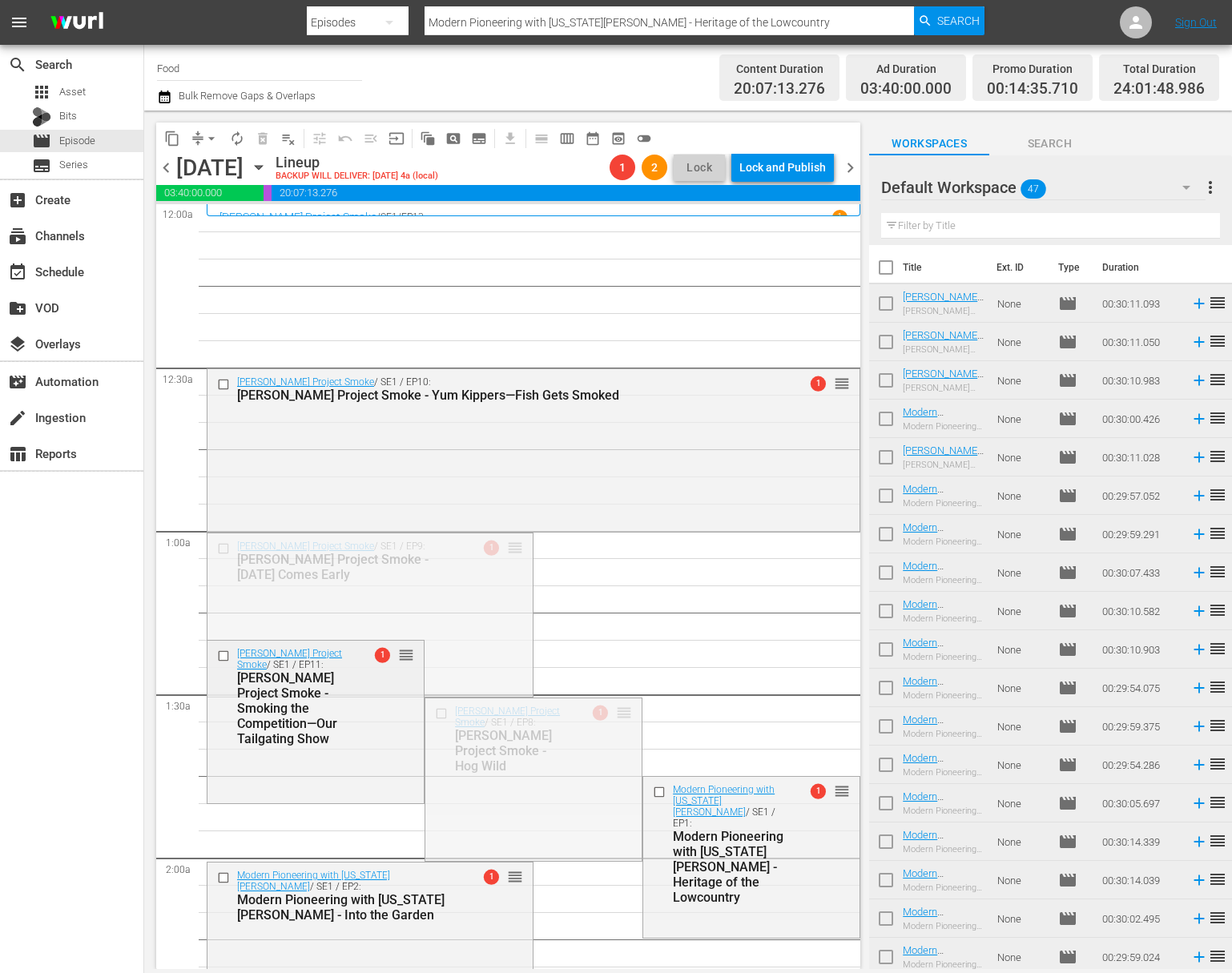
drag, startPoint x: 509, startPoint y: 544, endPoint x: 517, endPoint y: 313, distance: 231.1
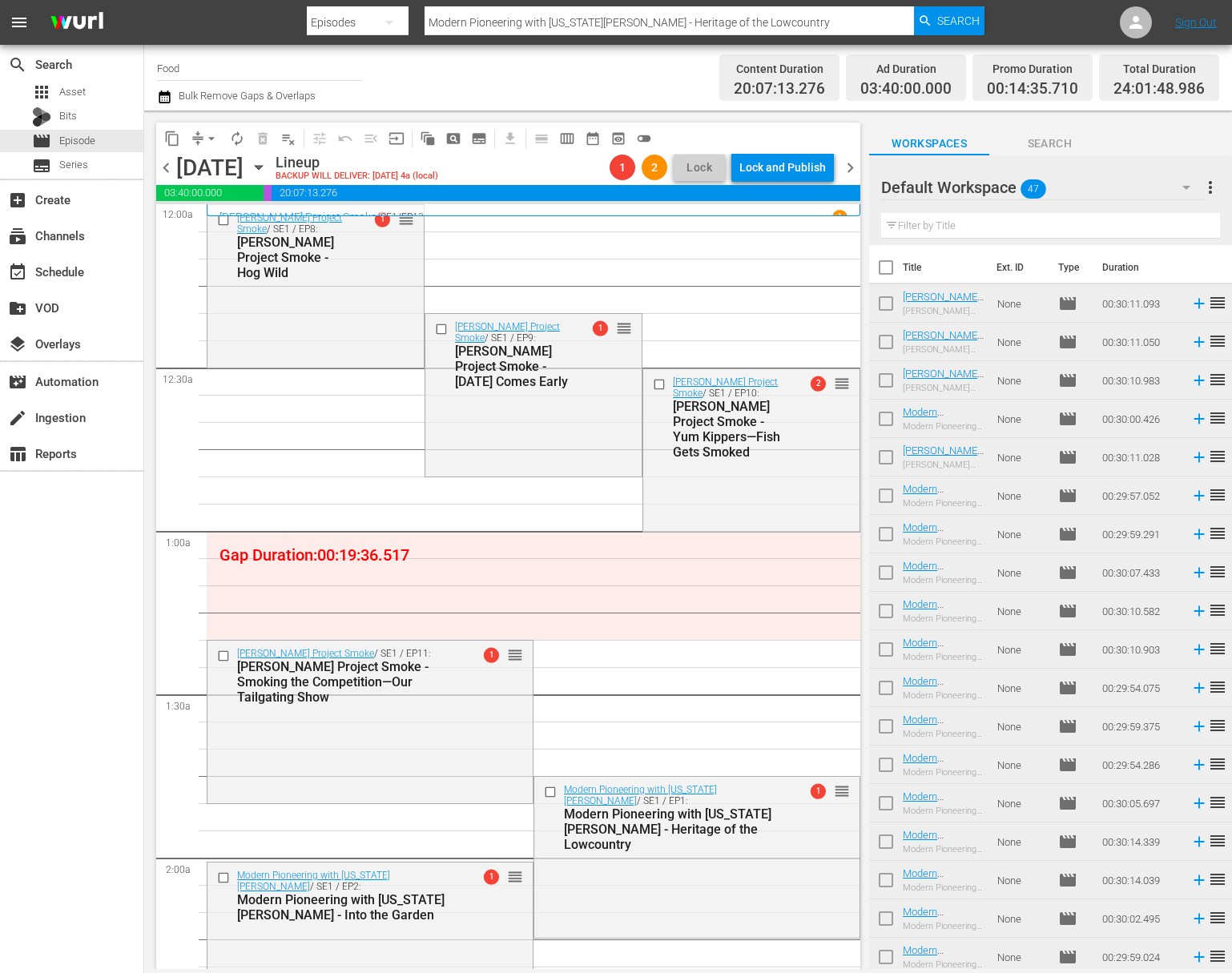
click at [209, 138] on span "arrow_drop_down" at bounding box center [211, 139] width 16 height 16
click at [255, 173] on li "Align to Midnight" at bounding box center [212, 171] width 168 height 26
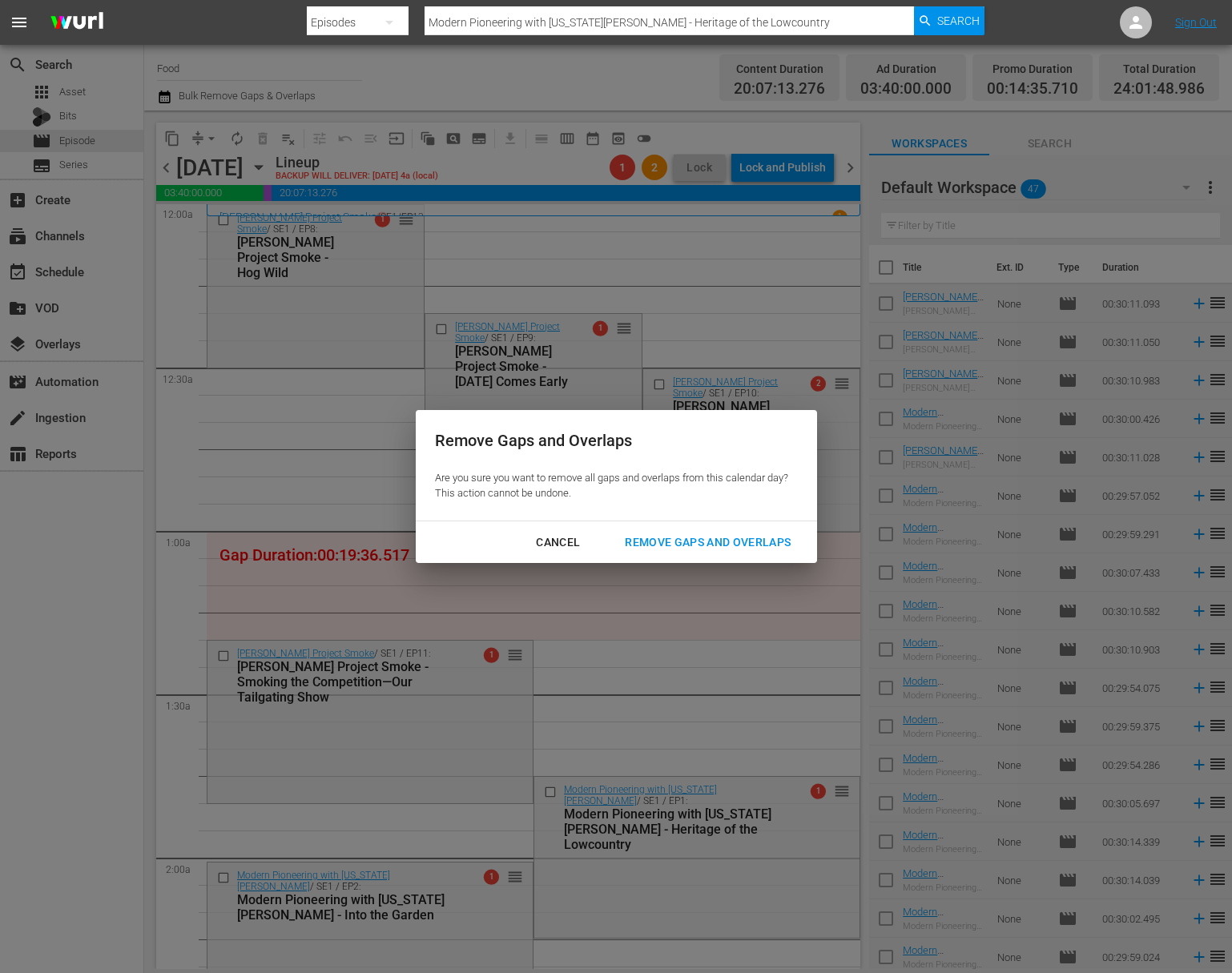
click at [755, 540] on div "Remove Gaps and Overlaps" at bounding box center [708, 543] width 191 height 20
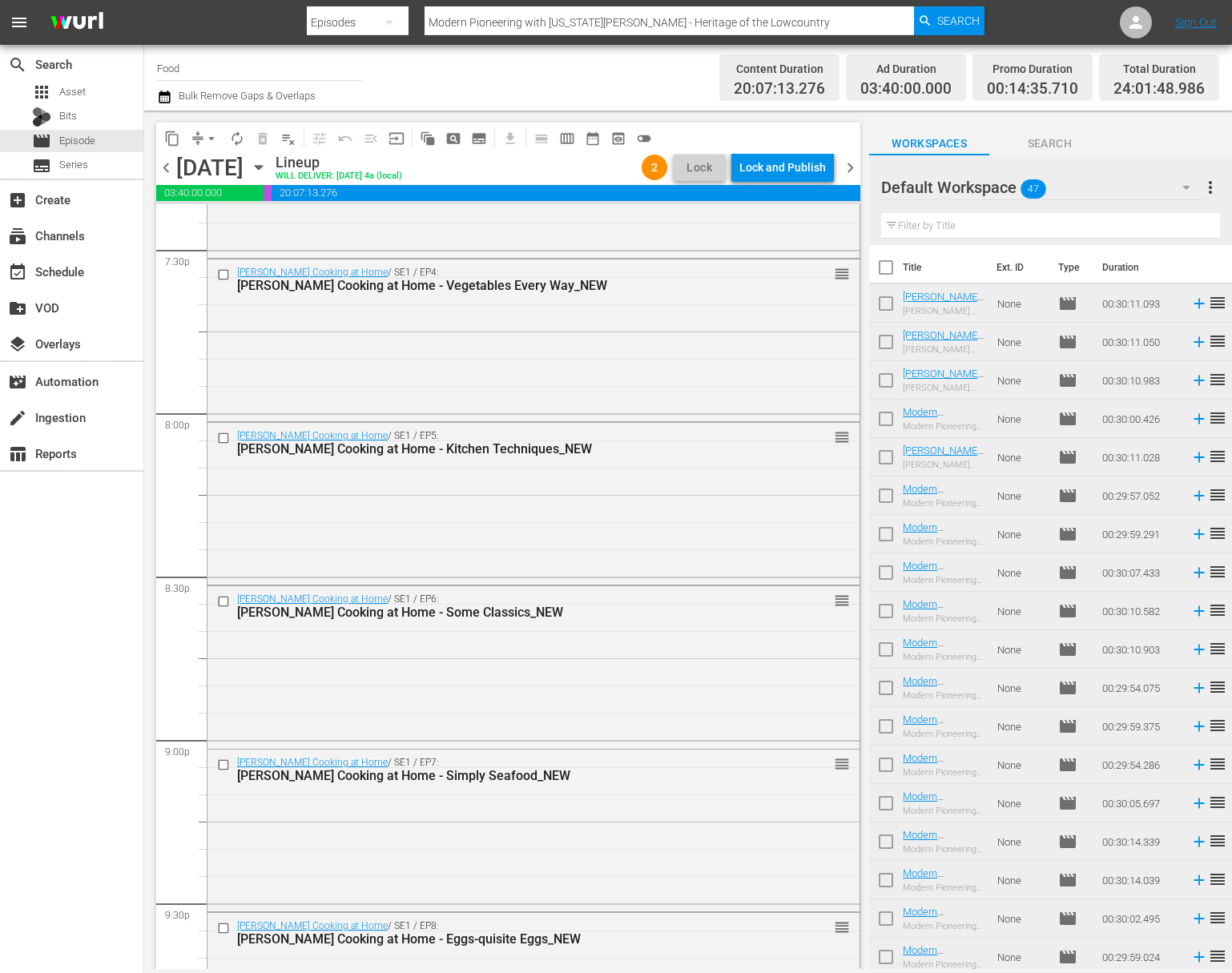
scroll to position [7086, 0]
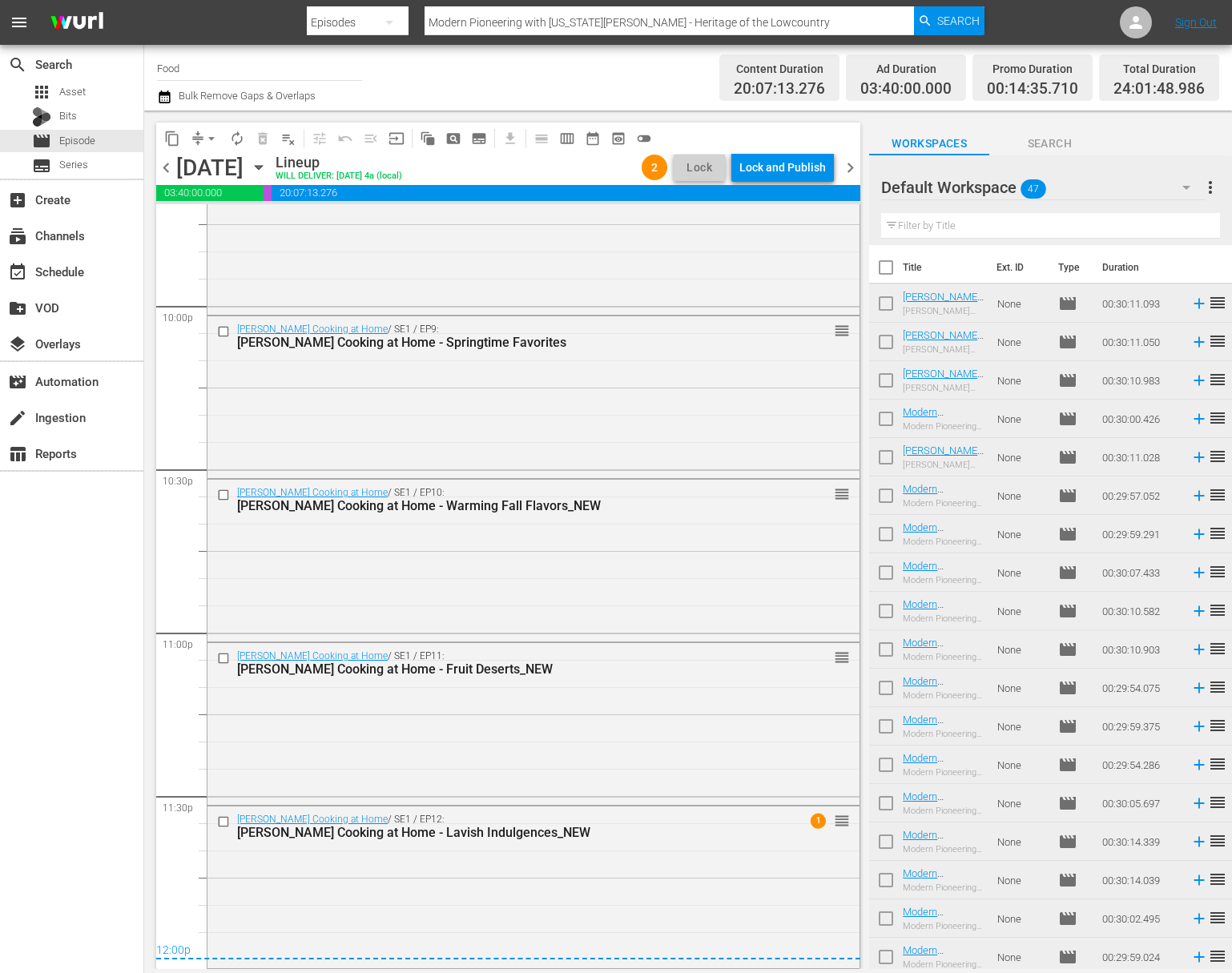
click at [217, 133] on span "arrow_drop_down" at bounding box center [211, 139] width 16 height 16
click at [250, 179] on li "Align to Midnight" at bounding box center [212, 171] width 168 height 26
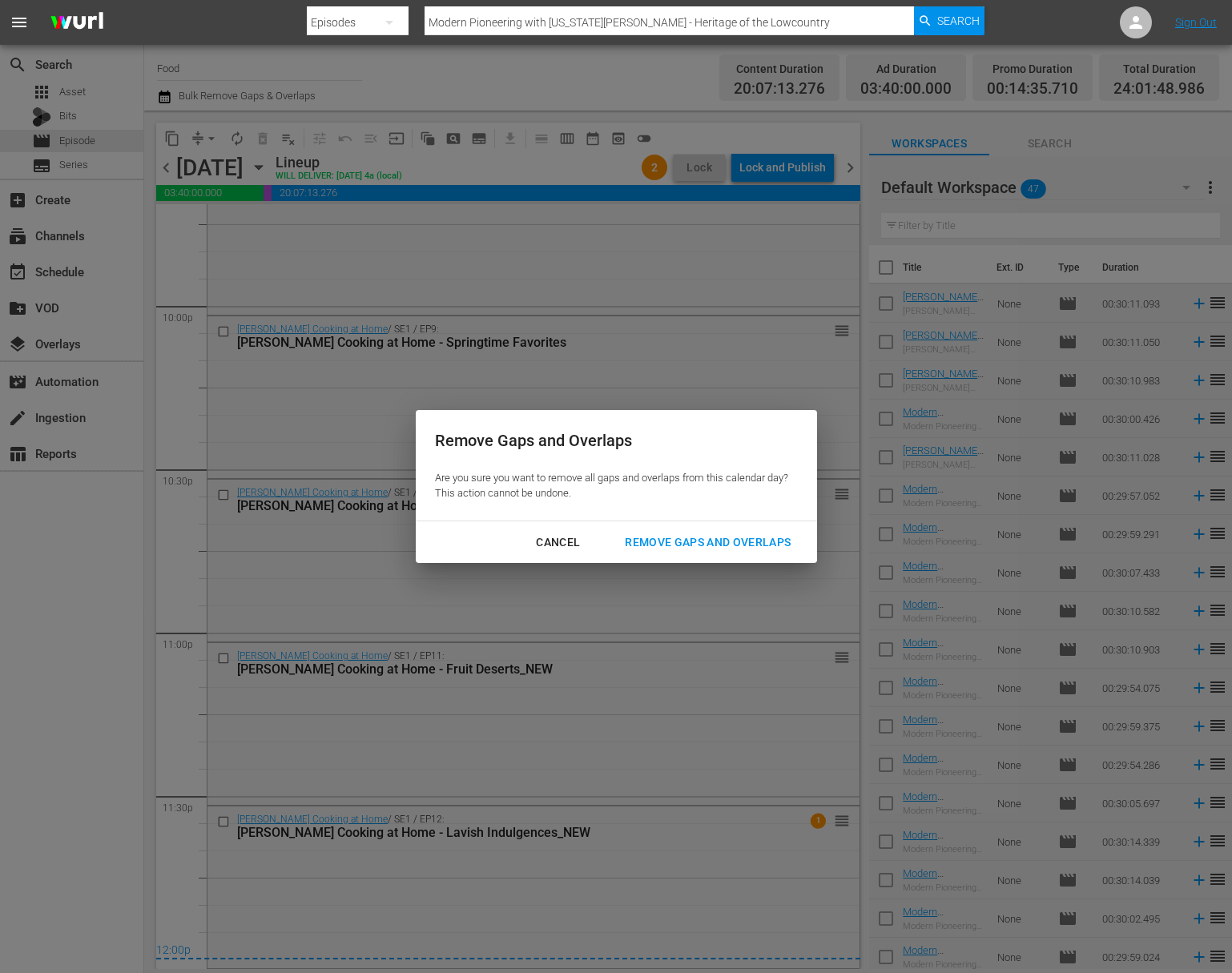
click at [711, 534] on div "Remove Gaps and Overlaps" at bounding box center [708, 543] width 191 height 20
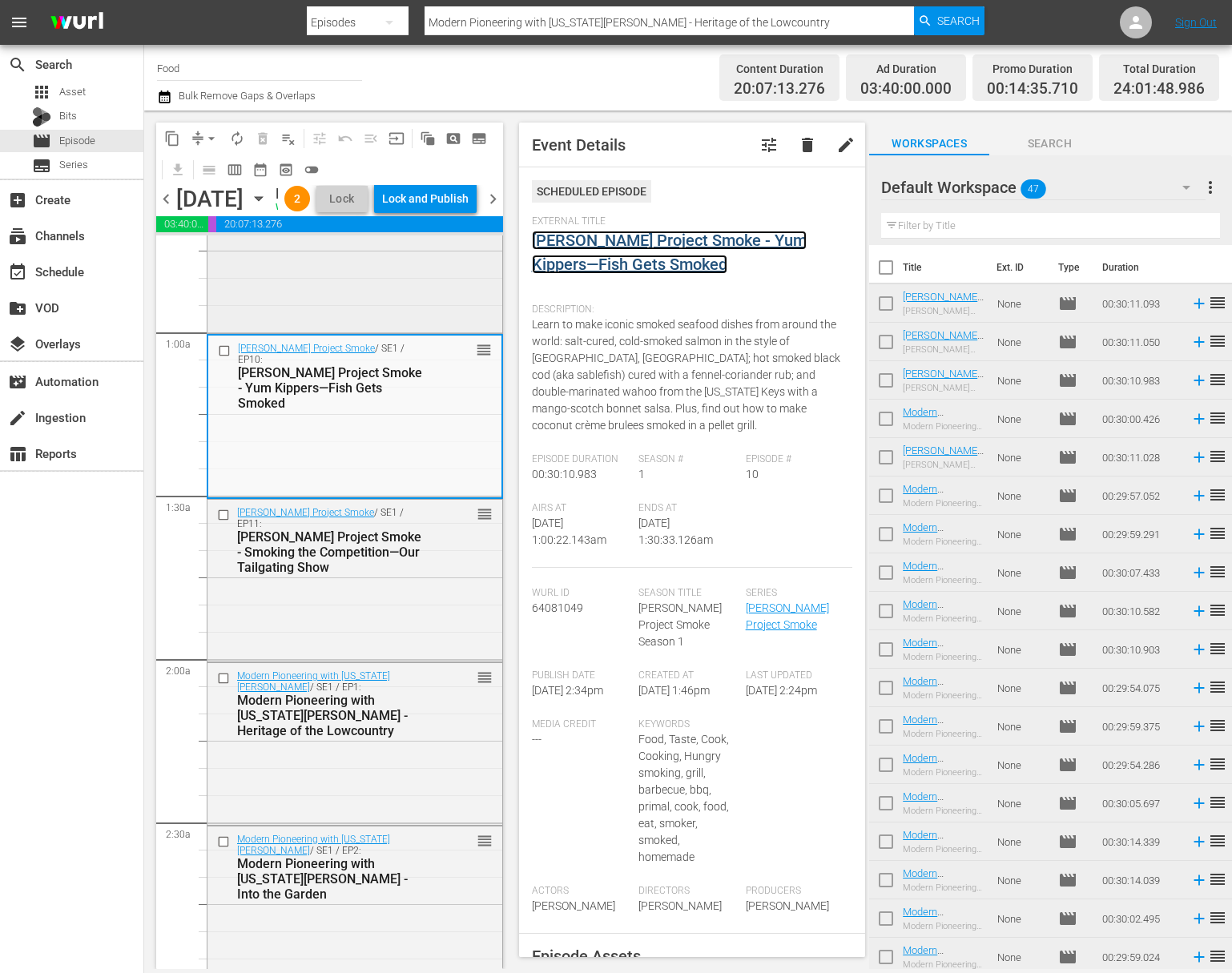
scroll to position [319, 0]
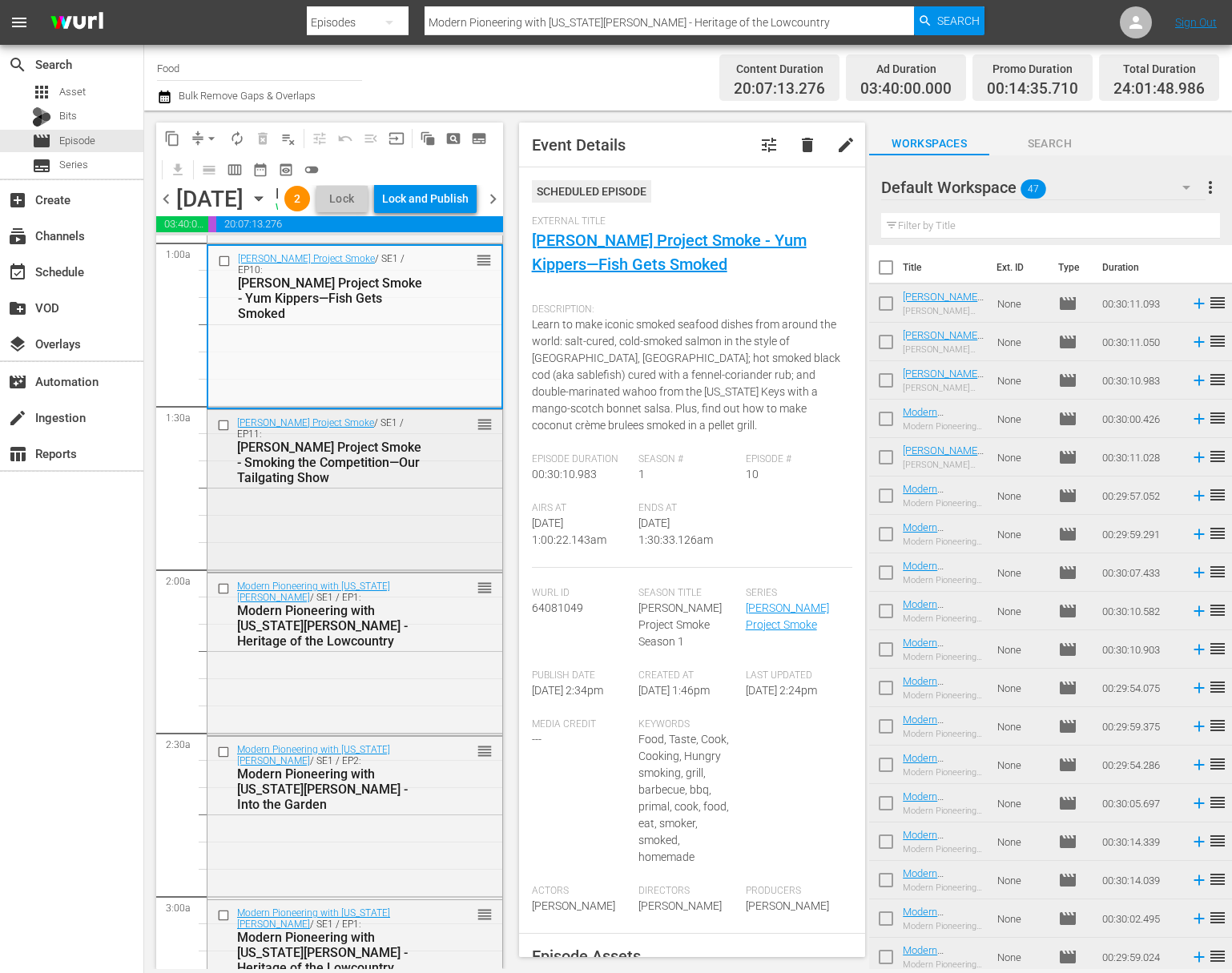
click at [389, 568] on div "Steven Raichlen's Project Smoke / SE1 / EP11: Steven Raichlen's Project Smoke -…" at bounding box center [355, 489] width 295 height 159
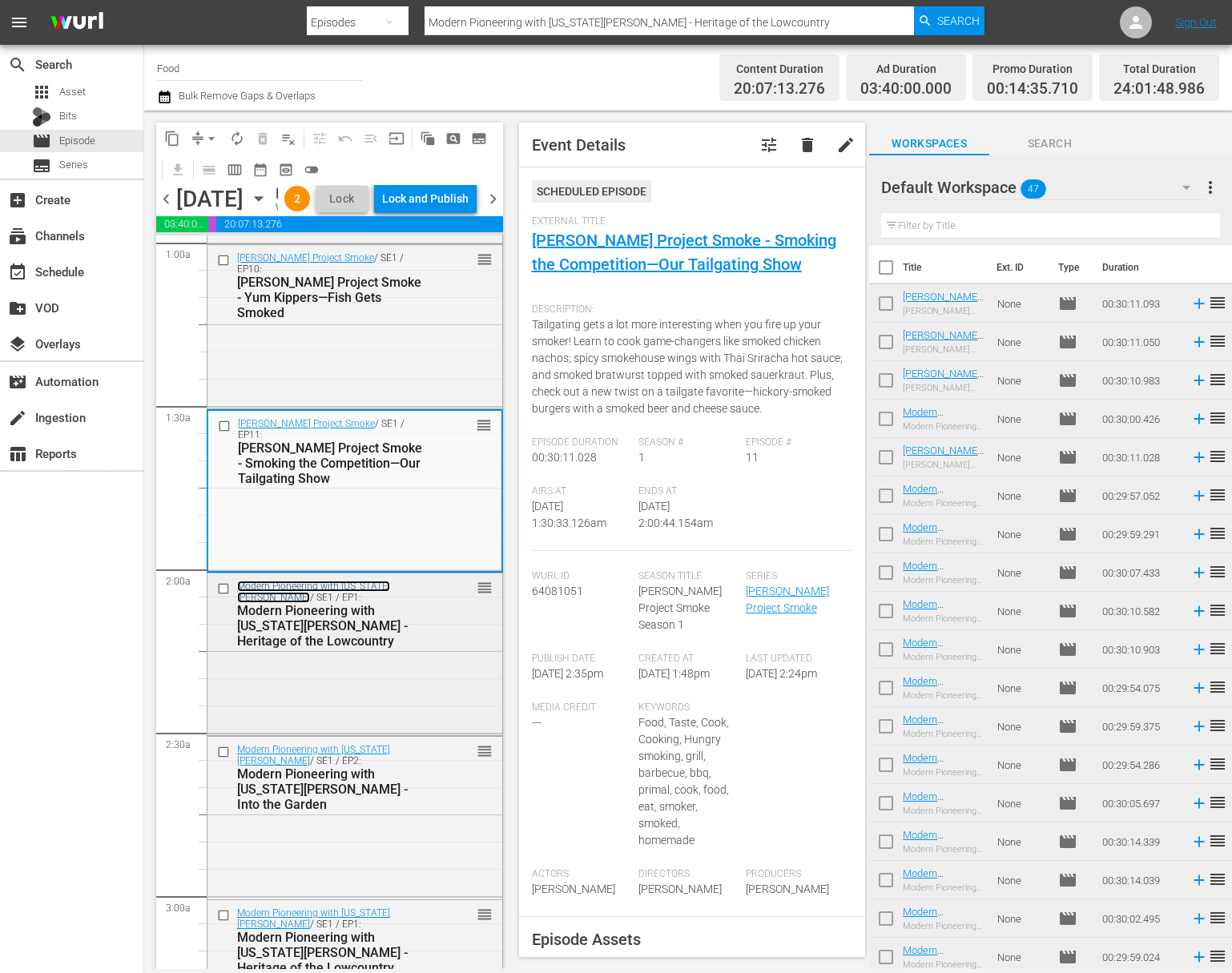
click at [390, 603] on link "Modern Pioneering with [US_STATE][PERSON_NAME]" at bounding box center [313, 591] width 153 height 22
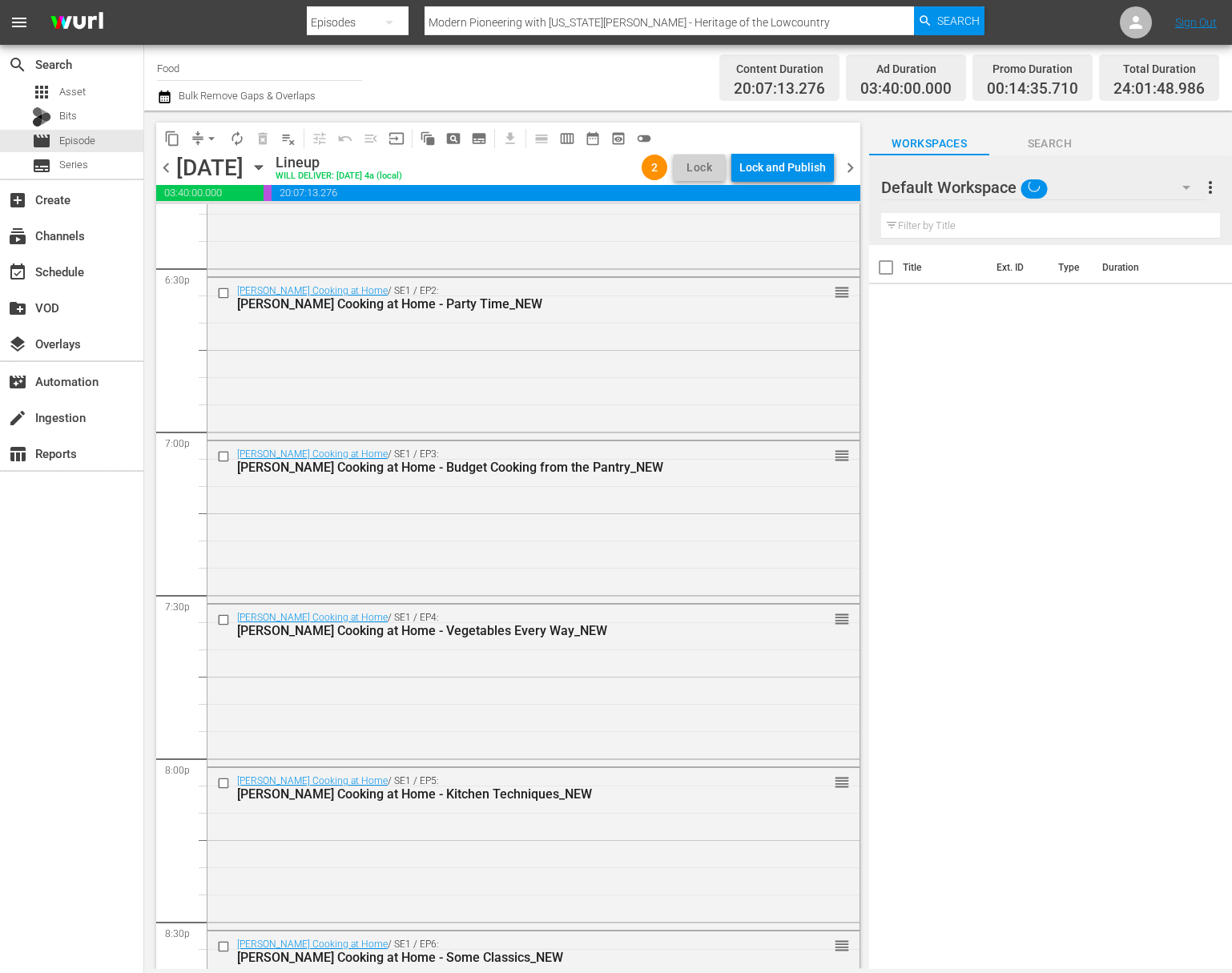
scroll to position [7086, 0]
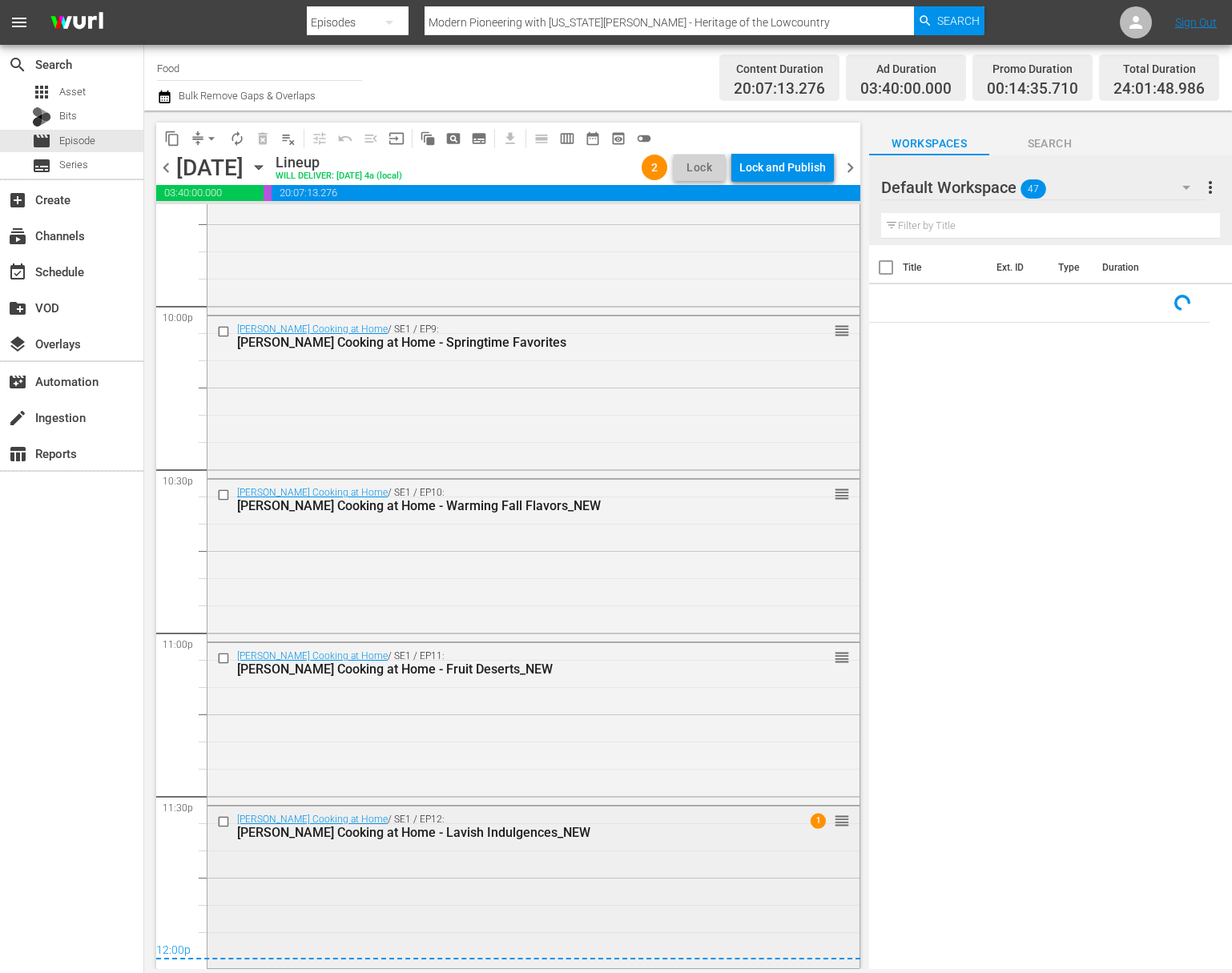
click at [605, 856] on div "Jacques Pépin Cooking at Home / SE1 / EP12: Jacques Pépin Cooking at Home - Lav…" at bounding box center [534, 885] width 652 height 158
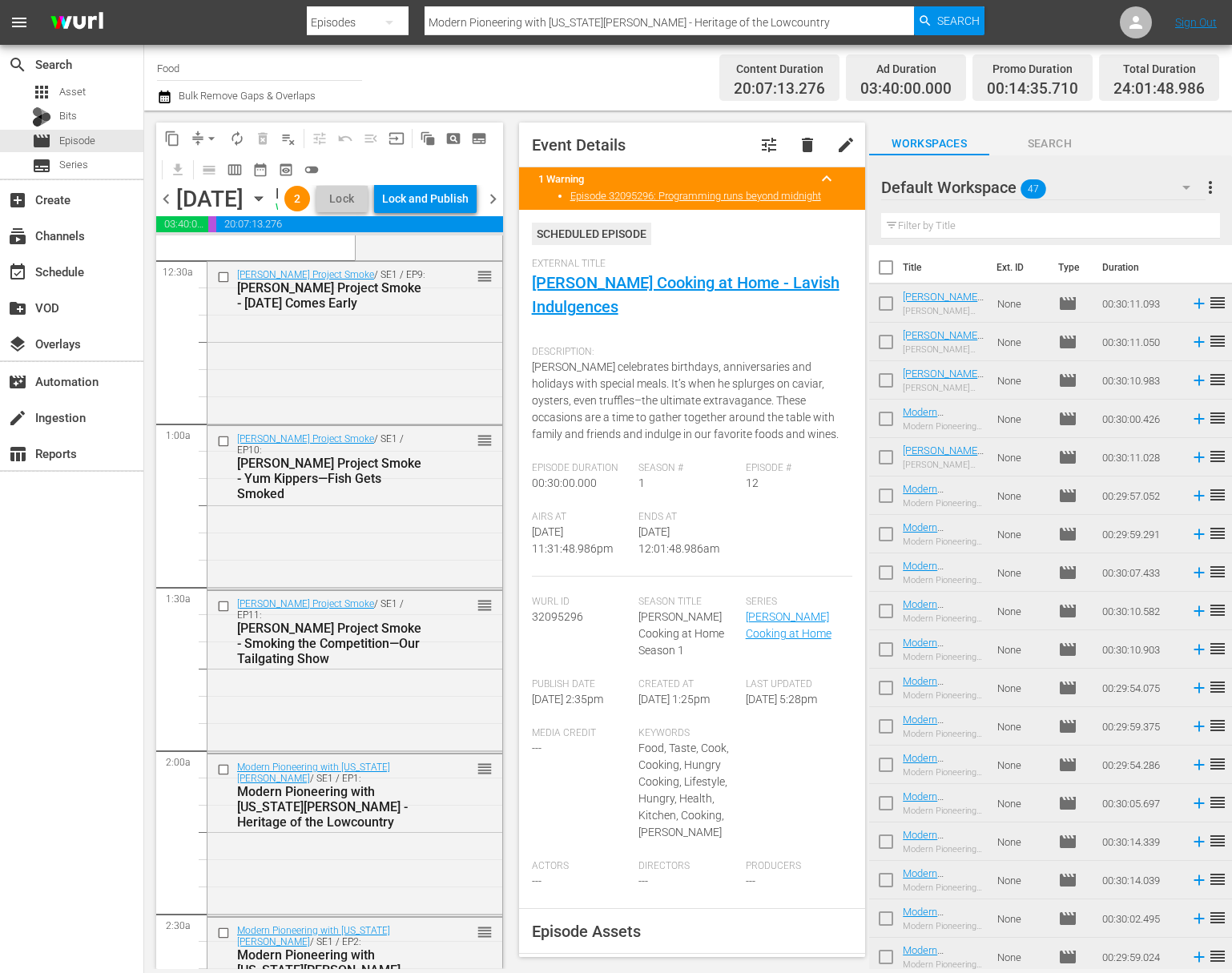
scroll to position [295, 0]
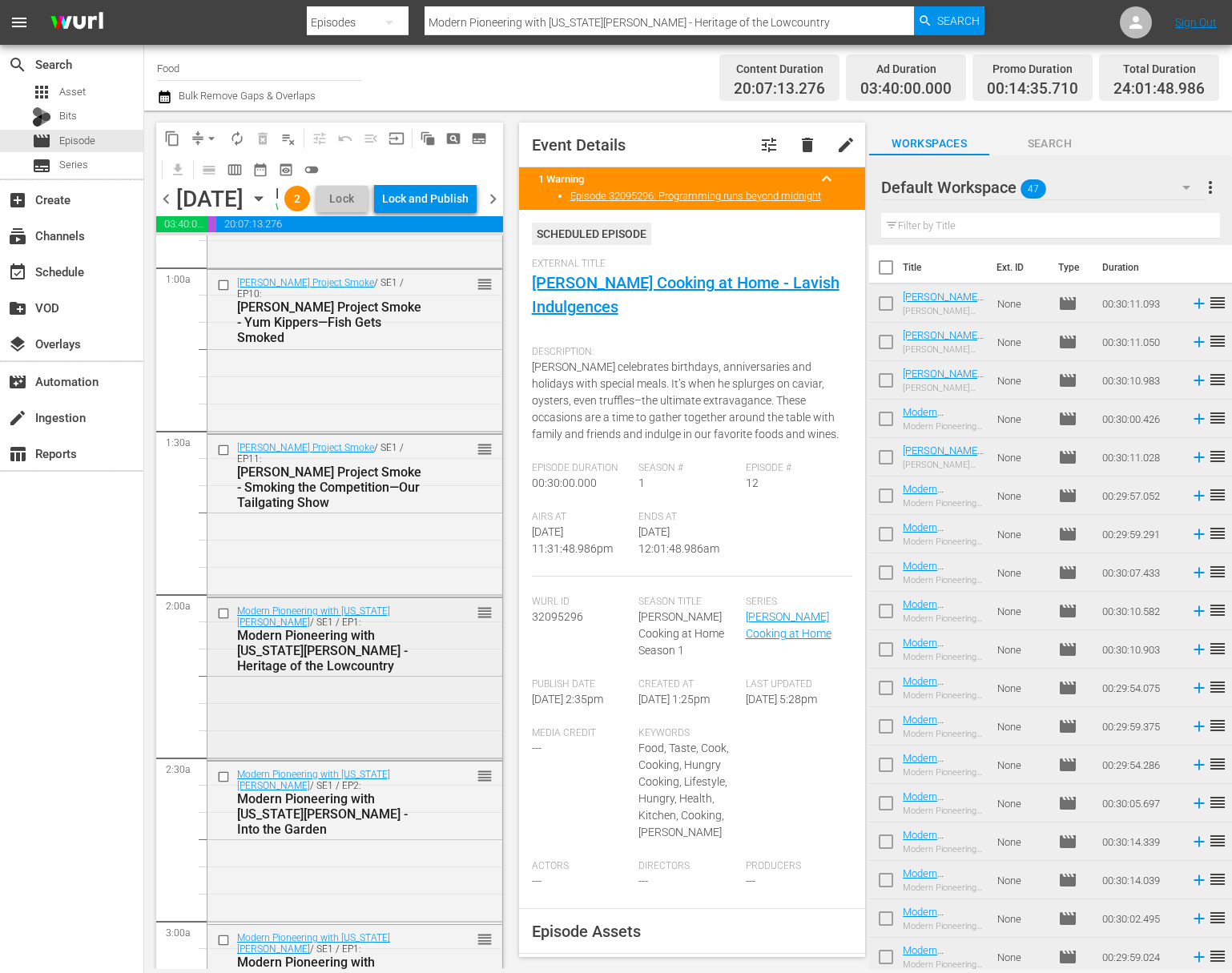
click at [400, 743] on div "Modern Pioneering with Georgia Pellegrini / SE1 / EP1: Modern Pioneering with G…" at bounding box center [355, 677] width 295 height 158
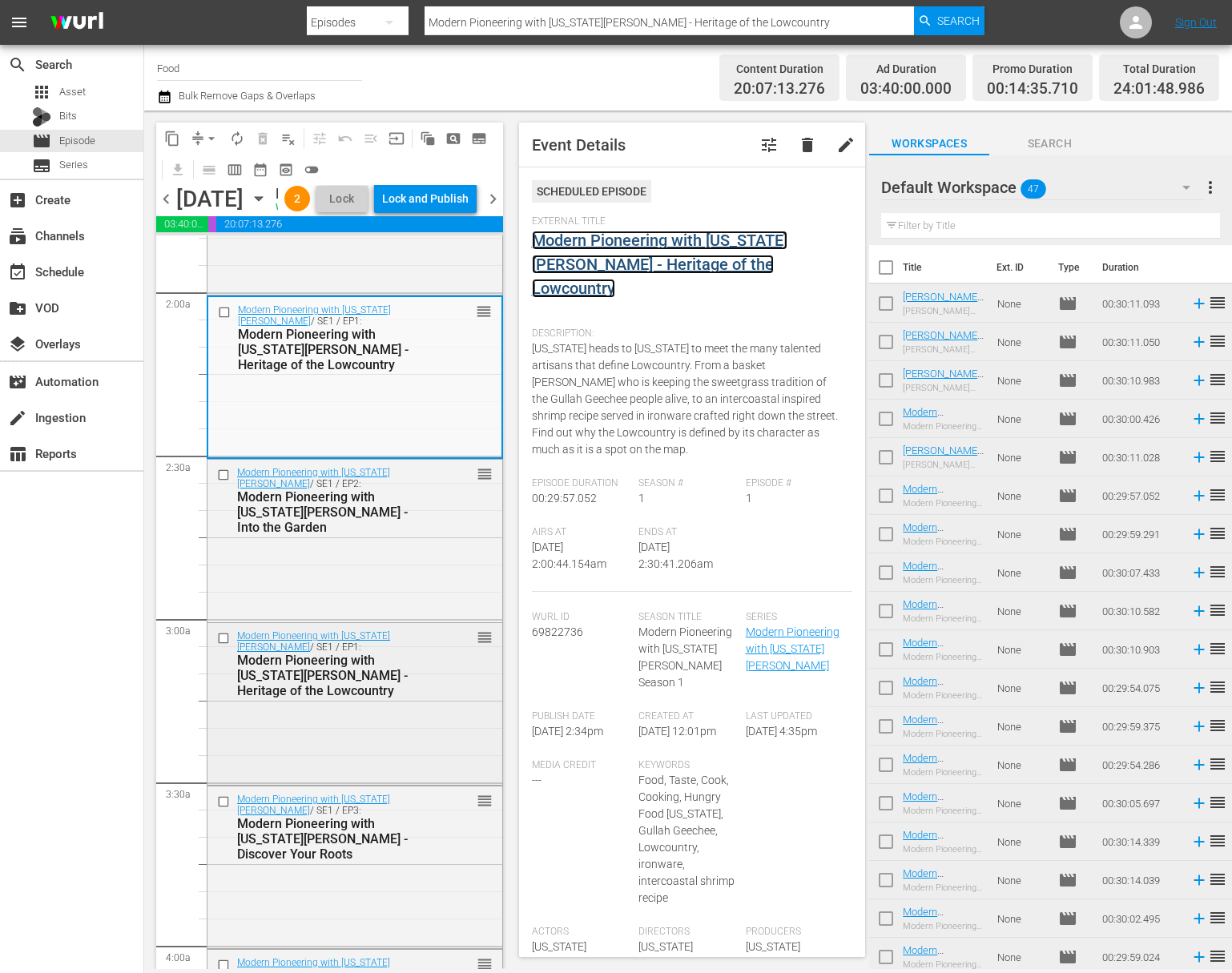
scroll to position [786, 0]
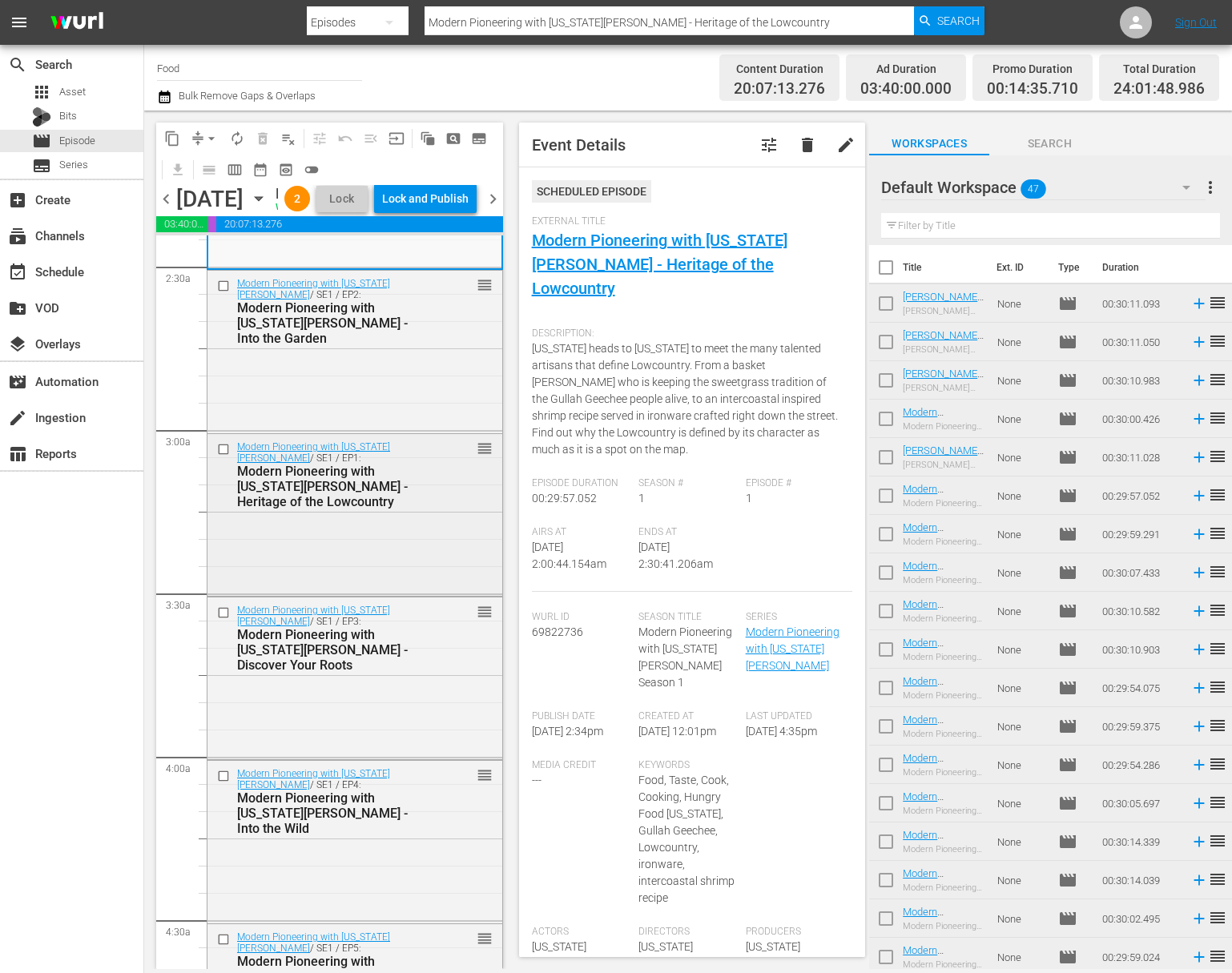
click at [385, 592] on div "Modern Pioneering with Georgia Pellegrini / SE1 / EP1: Modern Pioneering with G…" at bounding box center [355, 513] width 295 height 158
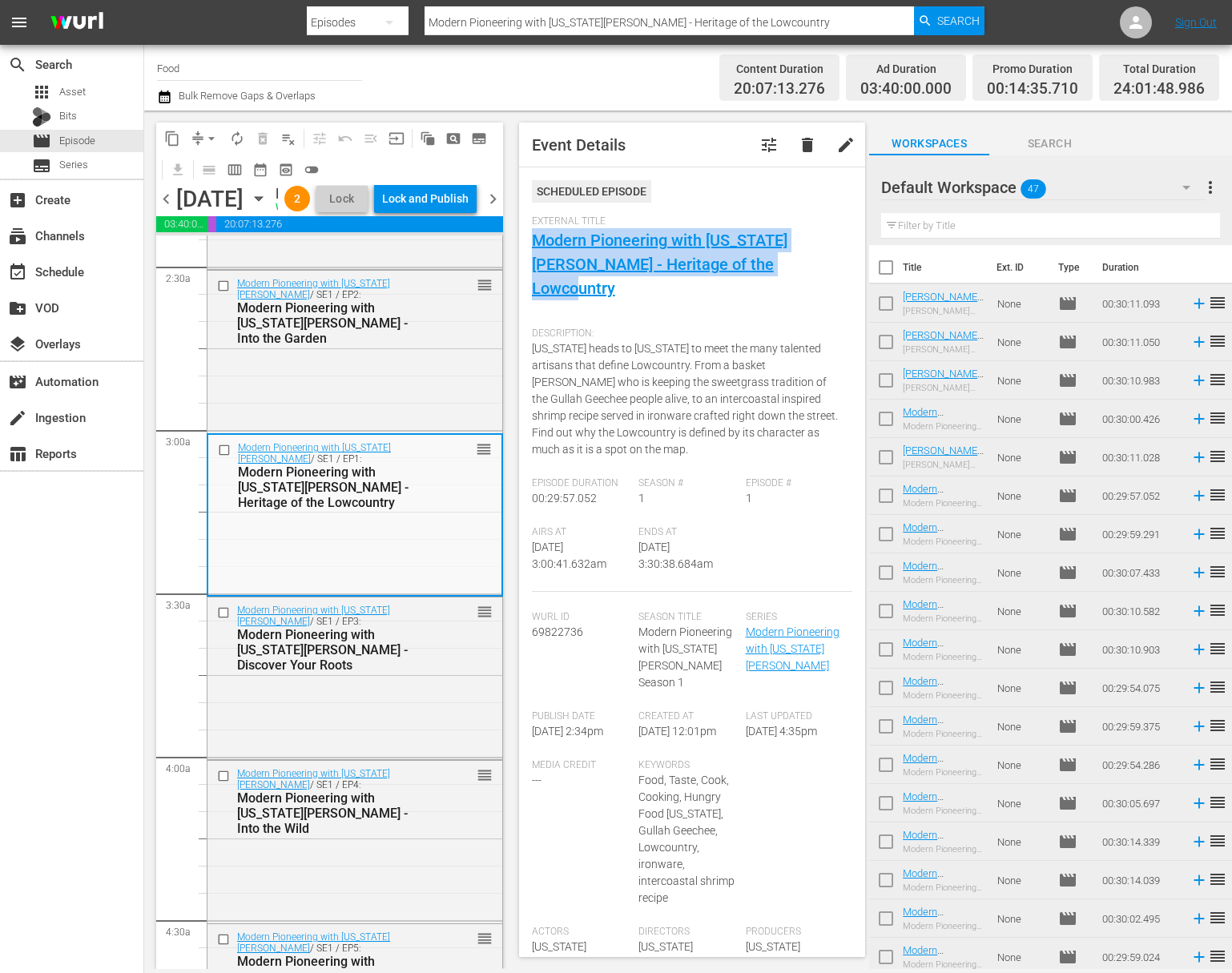
click at [198, 137] on button "arrow_drop_down" at bounding box center [211, 139] width 25 height 25
click at [228, 172] on li "Align to Midnight" at bounding box center [212, 171] width 168 height 26
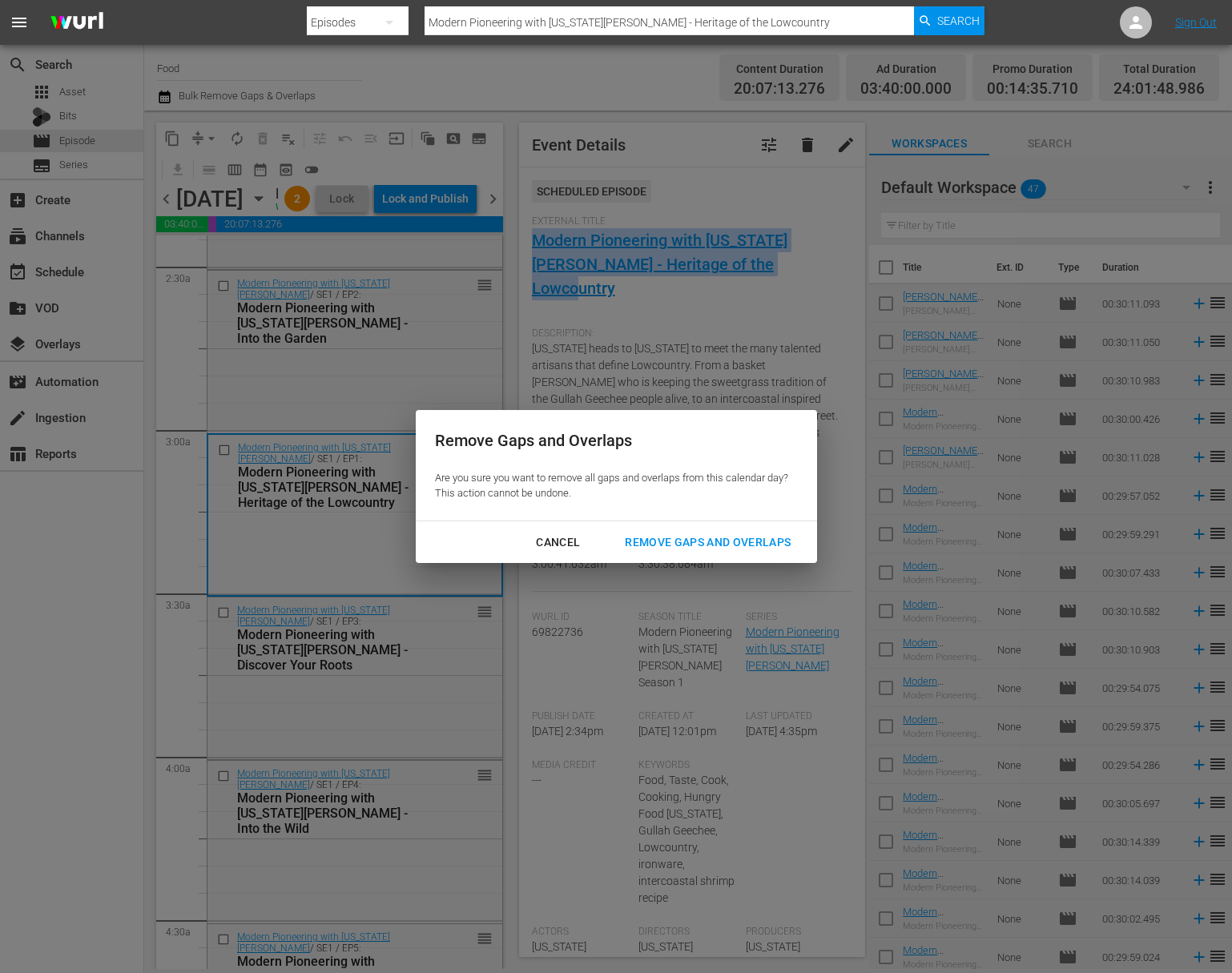
drag, startPoint x: 668, startPoint y: 539, endPoint x: 669, endPoint y: 528, distance: 11.0
click at [668, 535] on div "Remove Gaps and Overlaps" at bounding box center [708, 543] width 191 height 20
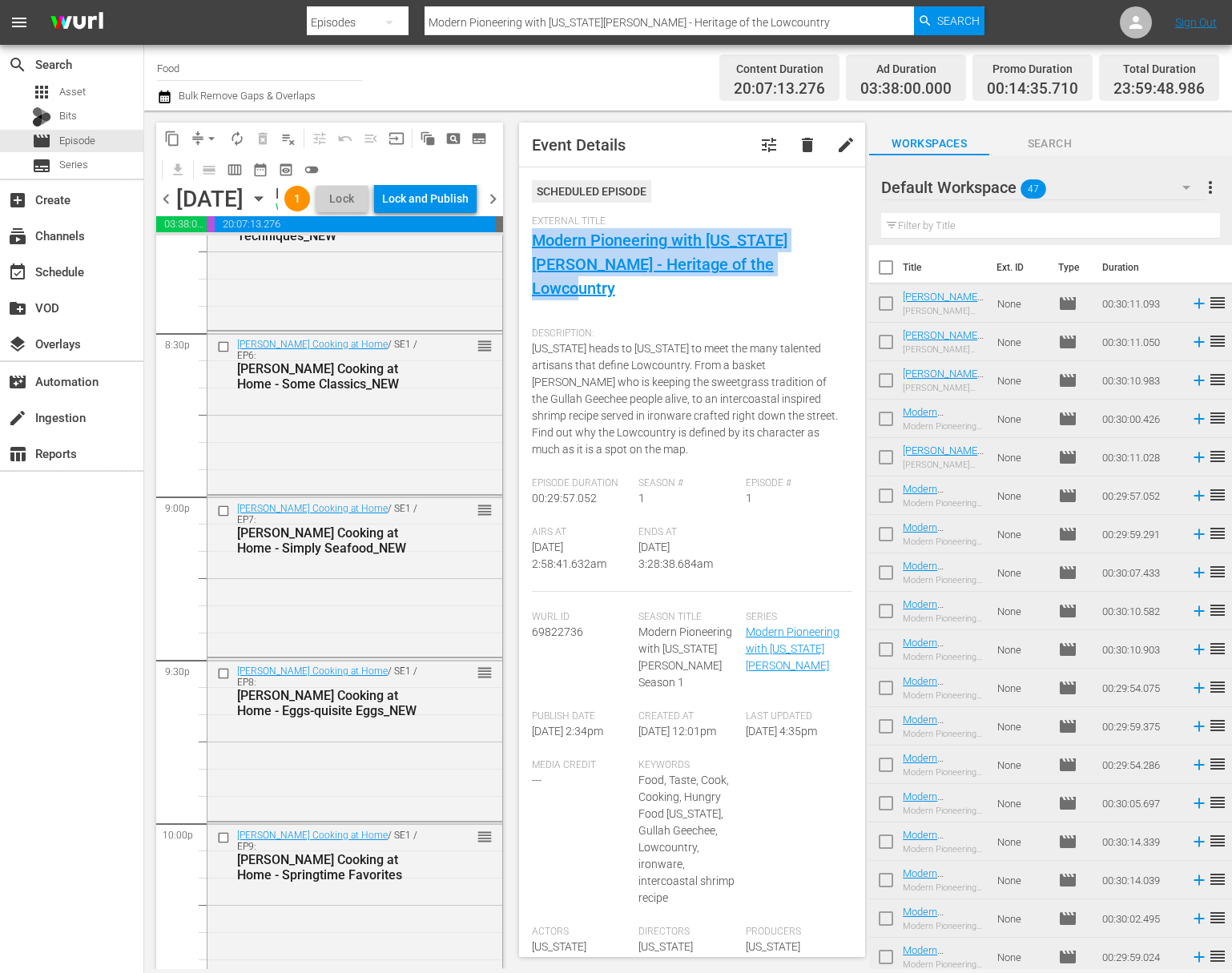
scroll to position [7159, 0]
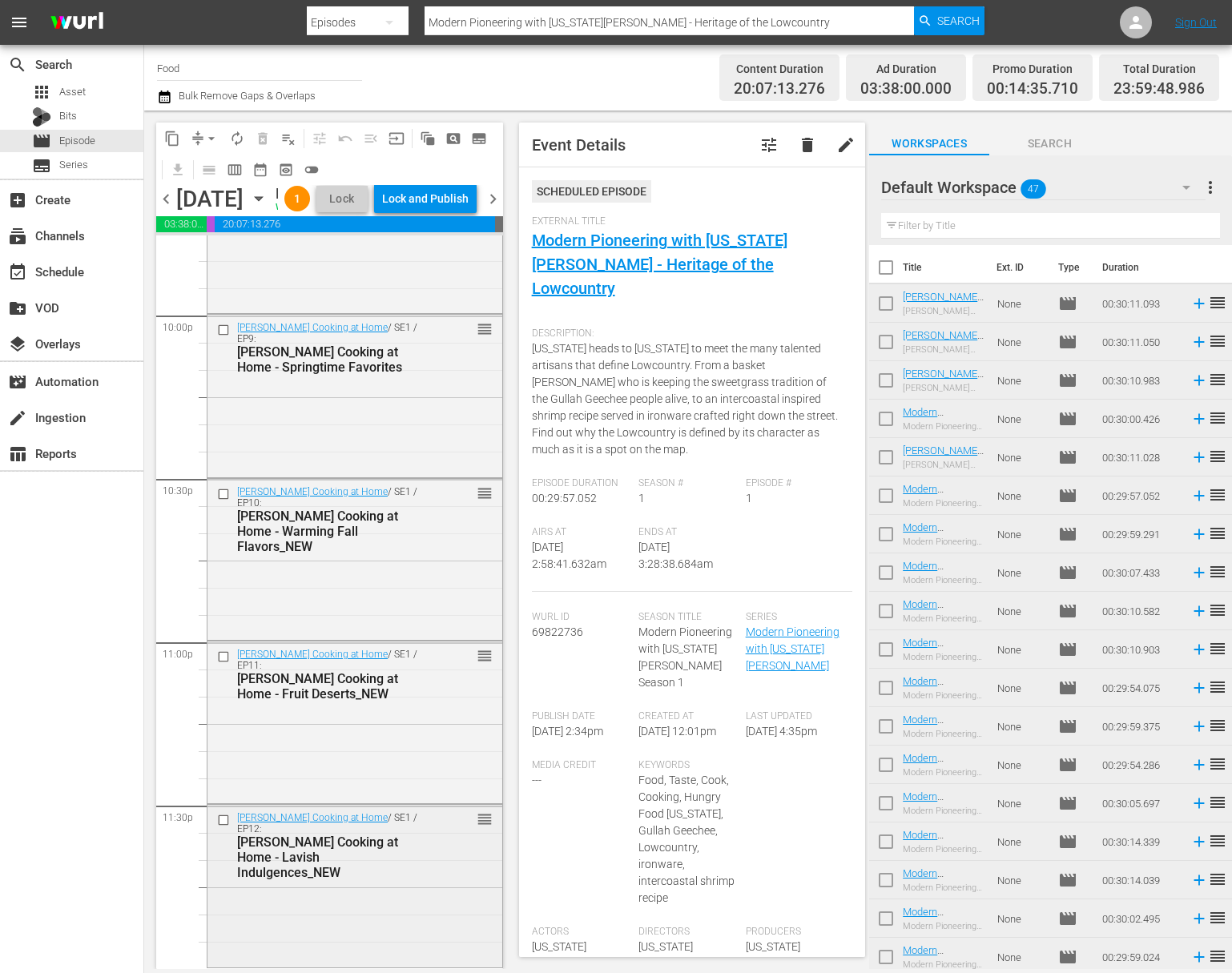
click at [410, 905] on div "Jacques Pépin Cooking at Home / SE1 / EP12: Jacques Pépin Cooking at Home - Lav…" at bounding box center [355, 884] width 295 height 158
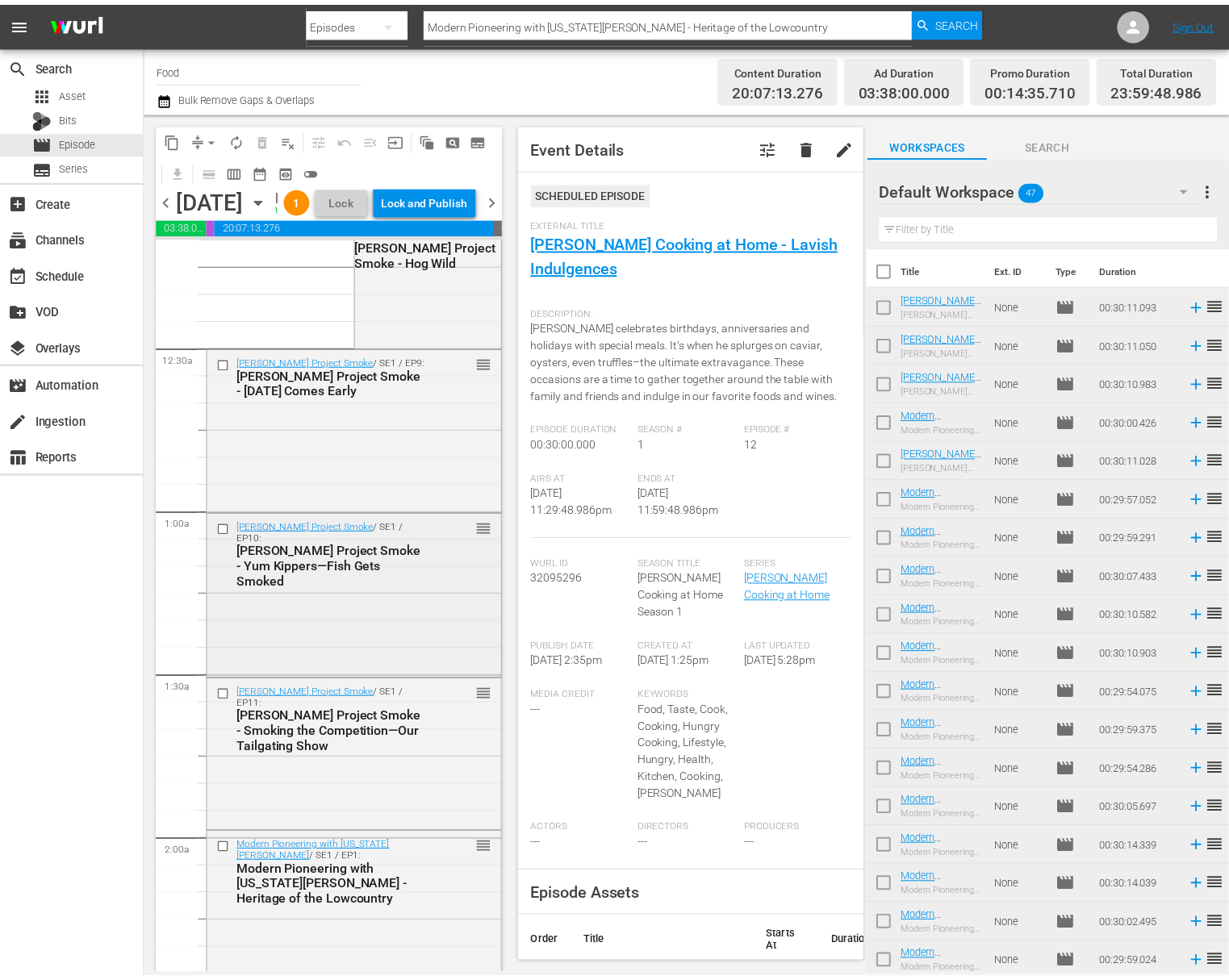
scroll to position [133, 0]
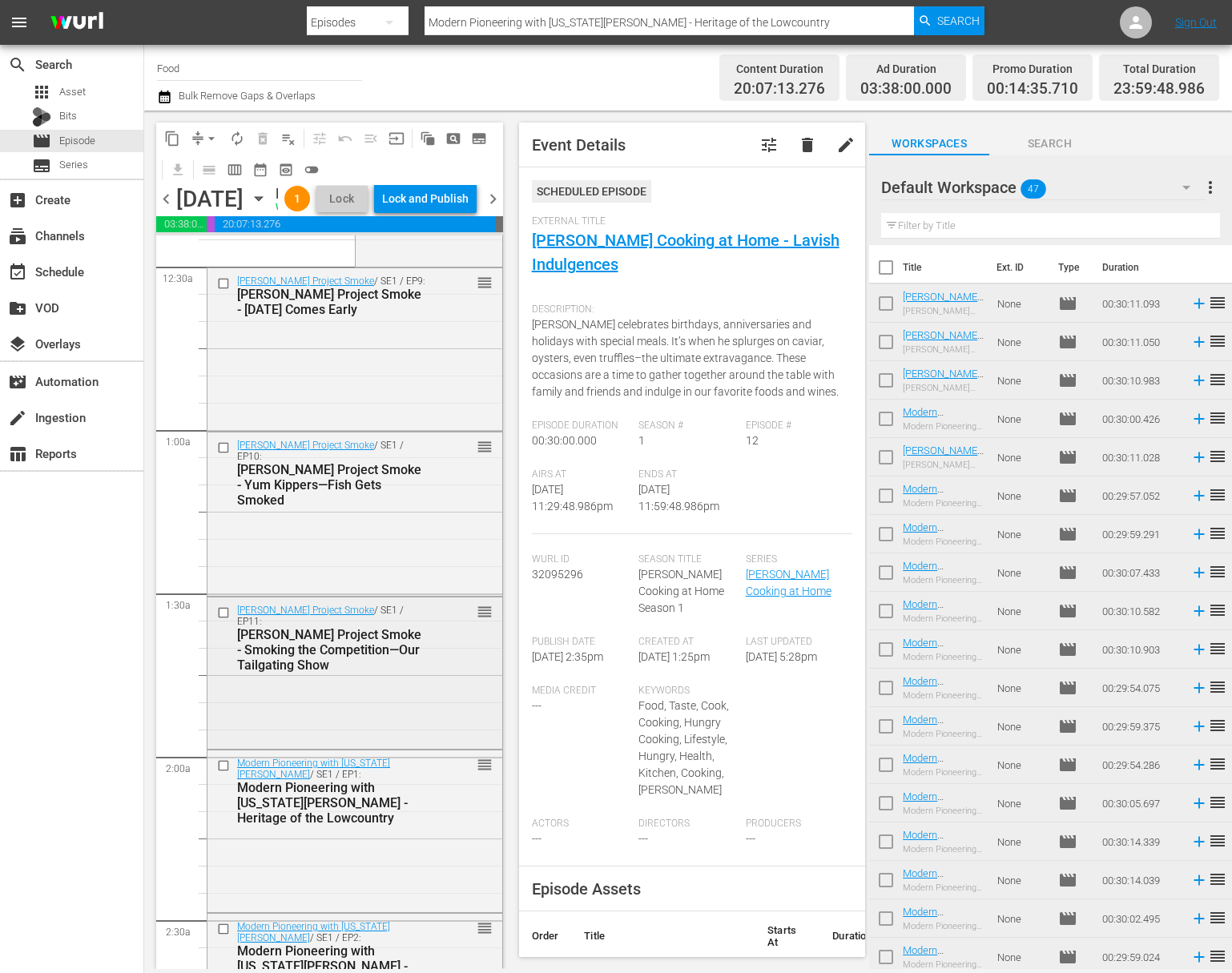
click at [384, 747] on div "Steven Raichlen's Project Smoke / SE1 / EP11: Steven Raichlen's Project Smoke -…" at bounding box center [355, 671] width 295 height 149
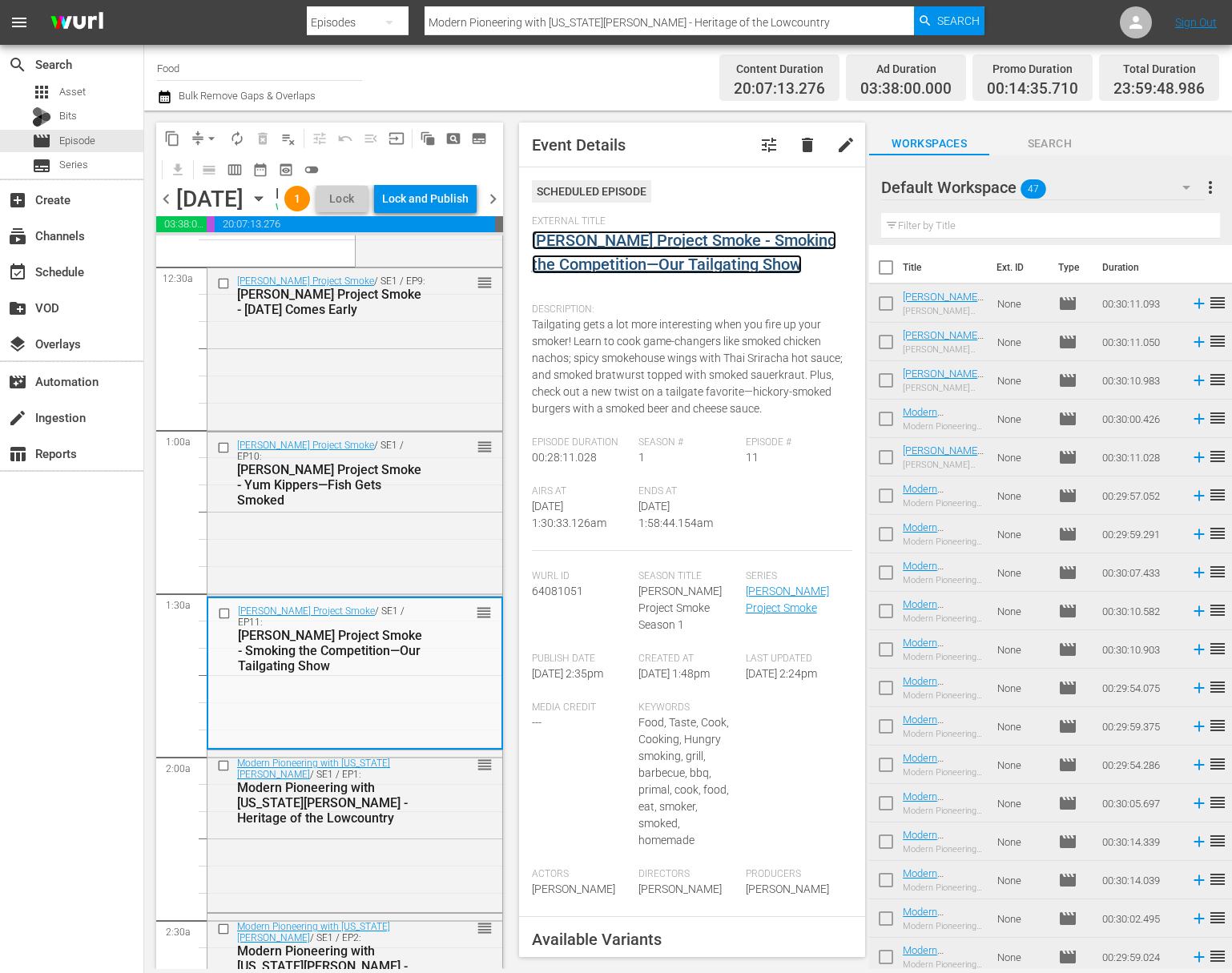
click at [610, 241] on link "[PERSON_NAME] Project Smoke - Smoking the Competition—Our Tailgating Show" at bounding box center [684, 252] width 305 height 43
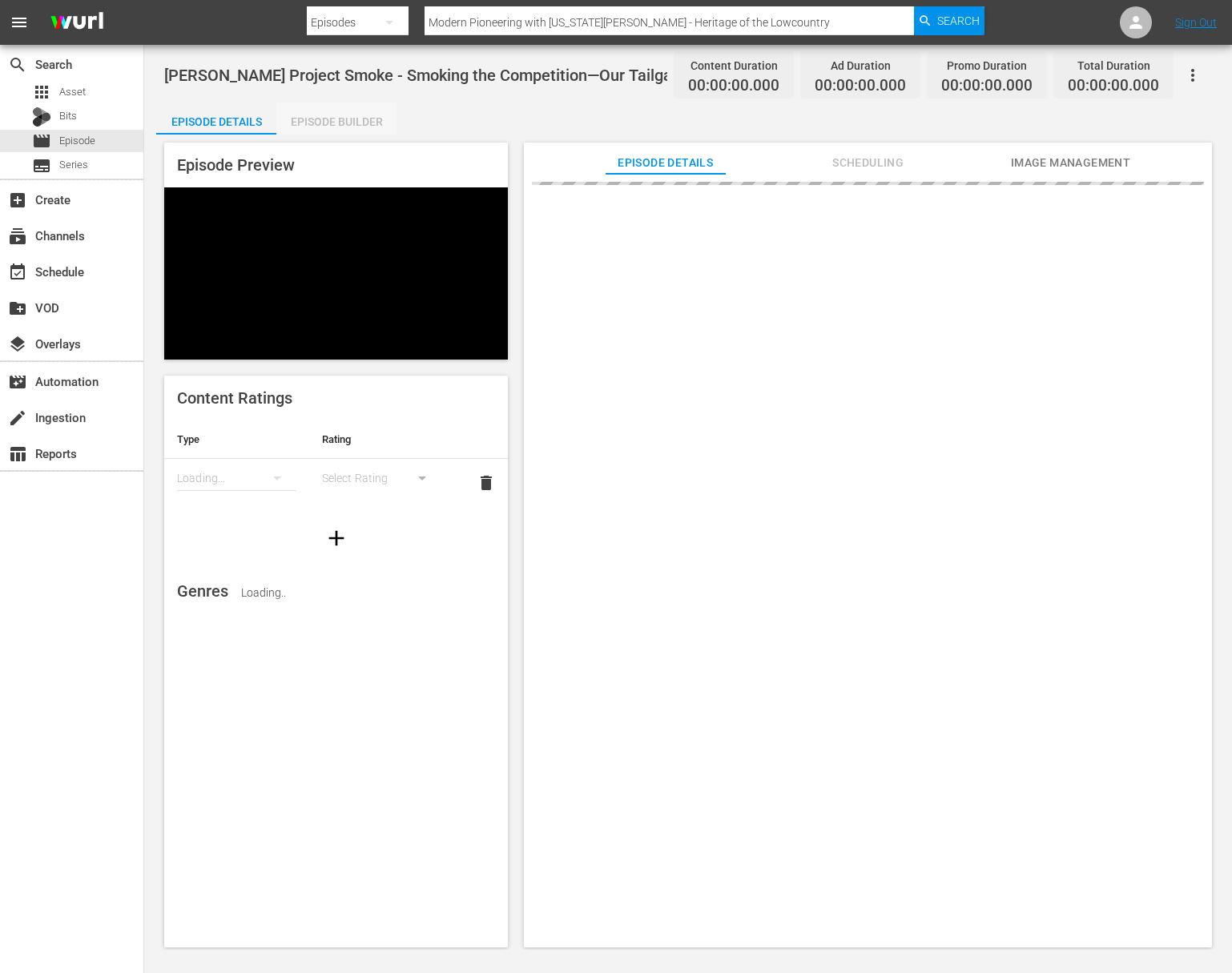
click at [349, 118] on div "Episode Builder" at bounding box center [336, 121] width 120 height 38
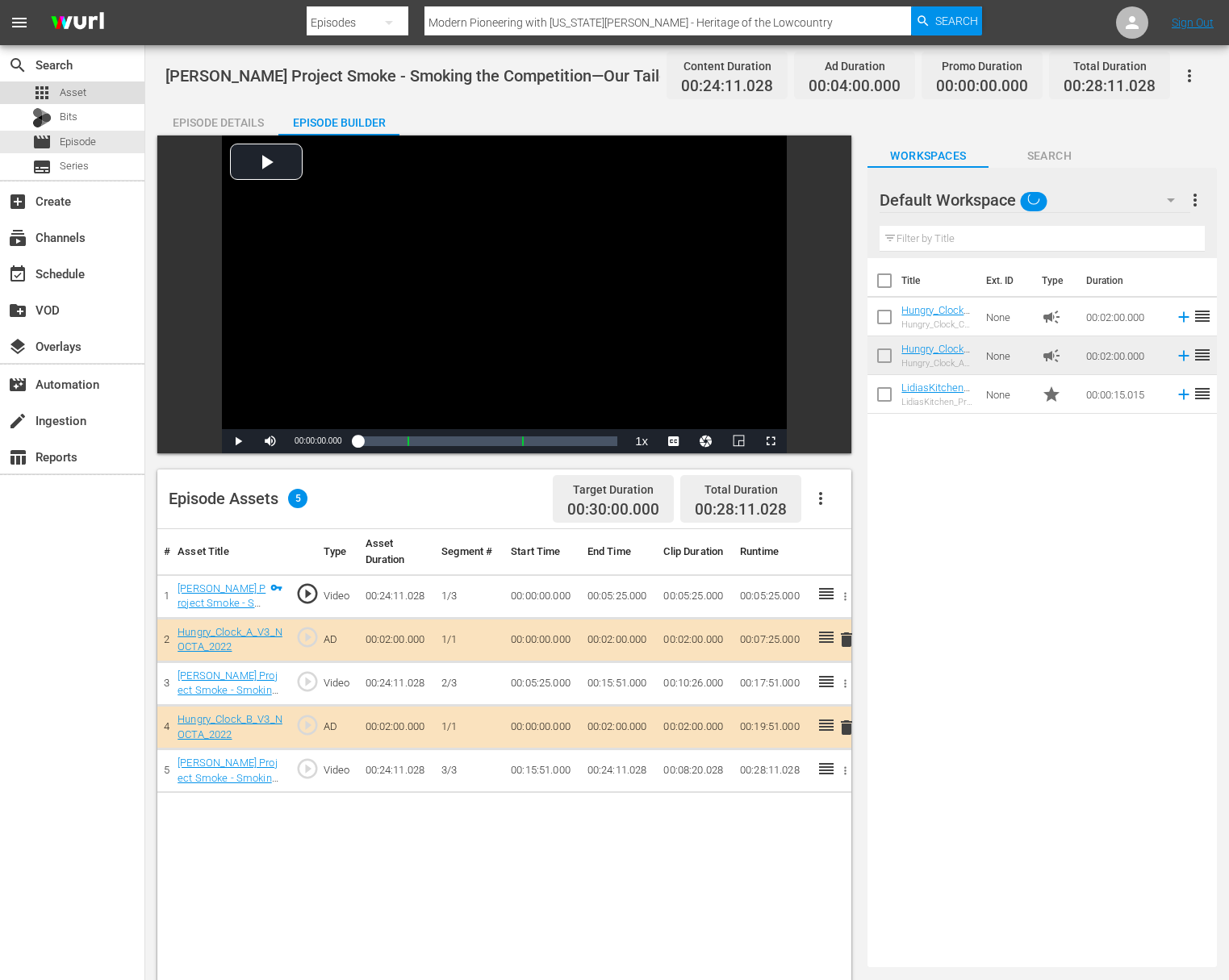
click at [52, 95] on div "apps Asset" at bounding box center [59, 92] width 54 height 23
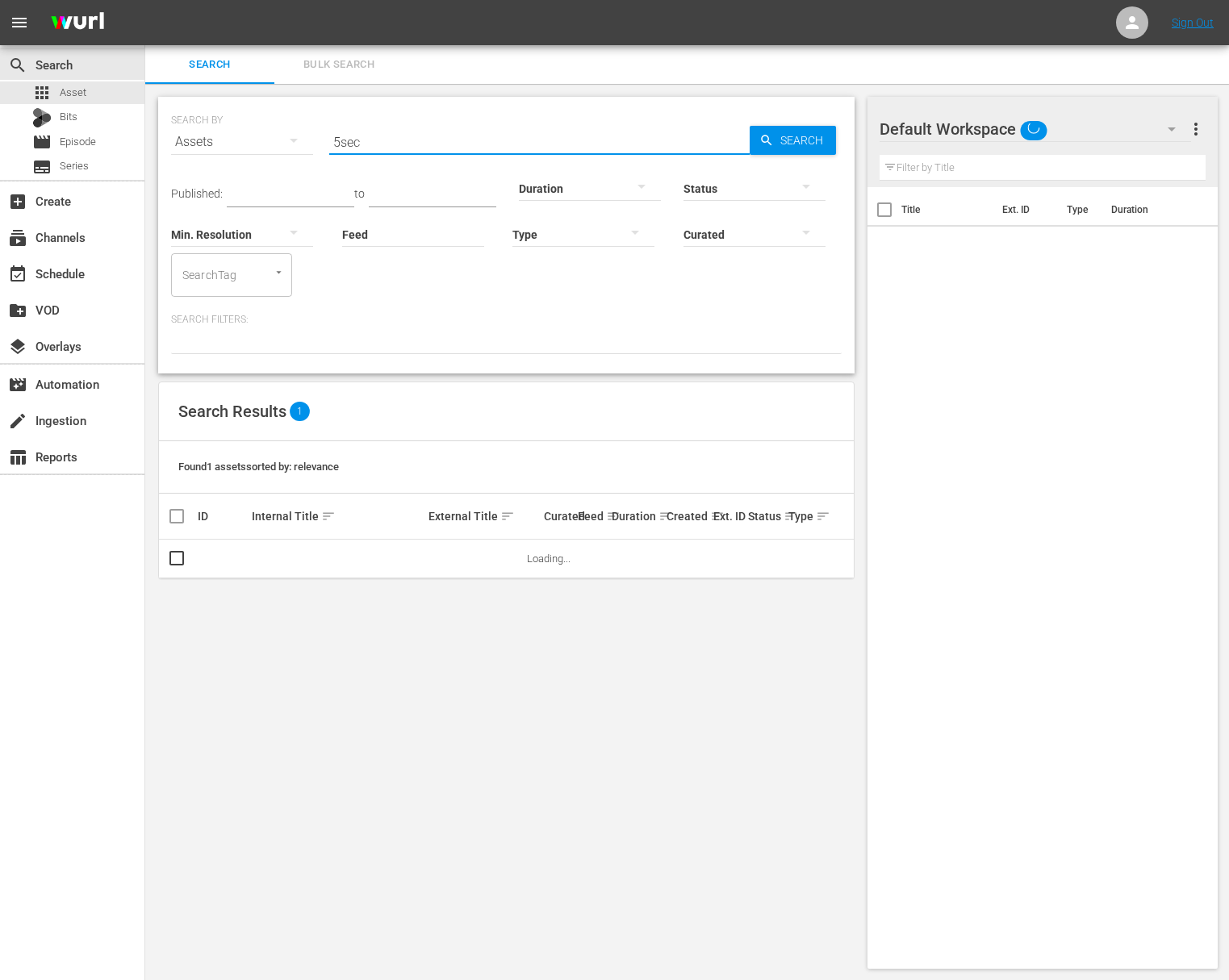
drag, startPoint x: 365, startPoint y: 142, endPoint x: 265, endPoint y: 135, distance: 100.2
click at [265, 135] on div "SEARCH BY Search By Assets Search ID, Title, Description, Keywords, or Category…" at bounding box center [506, 132] width 671 height 58
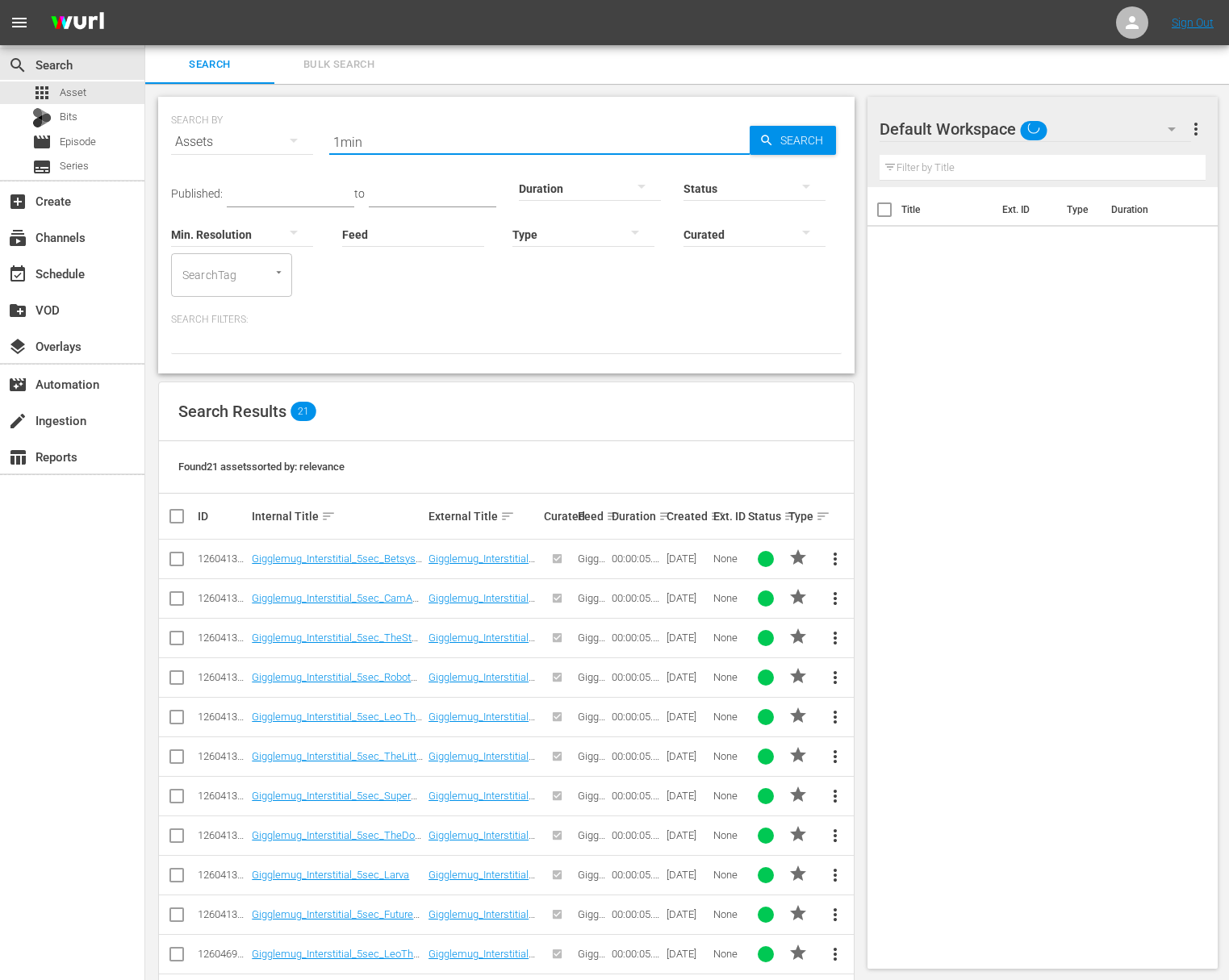
type input "1min"
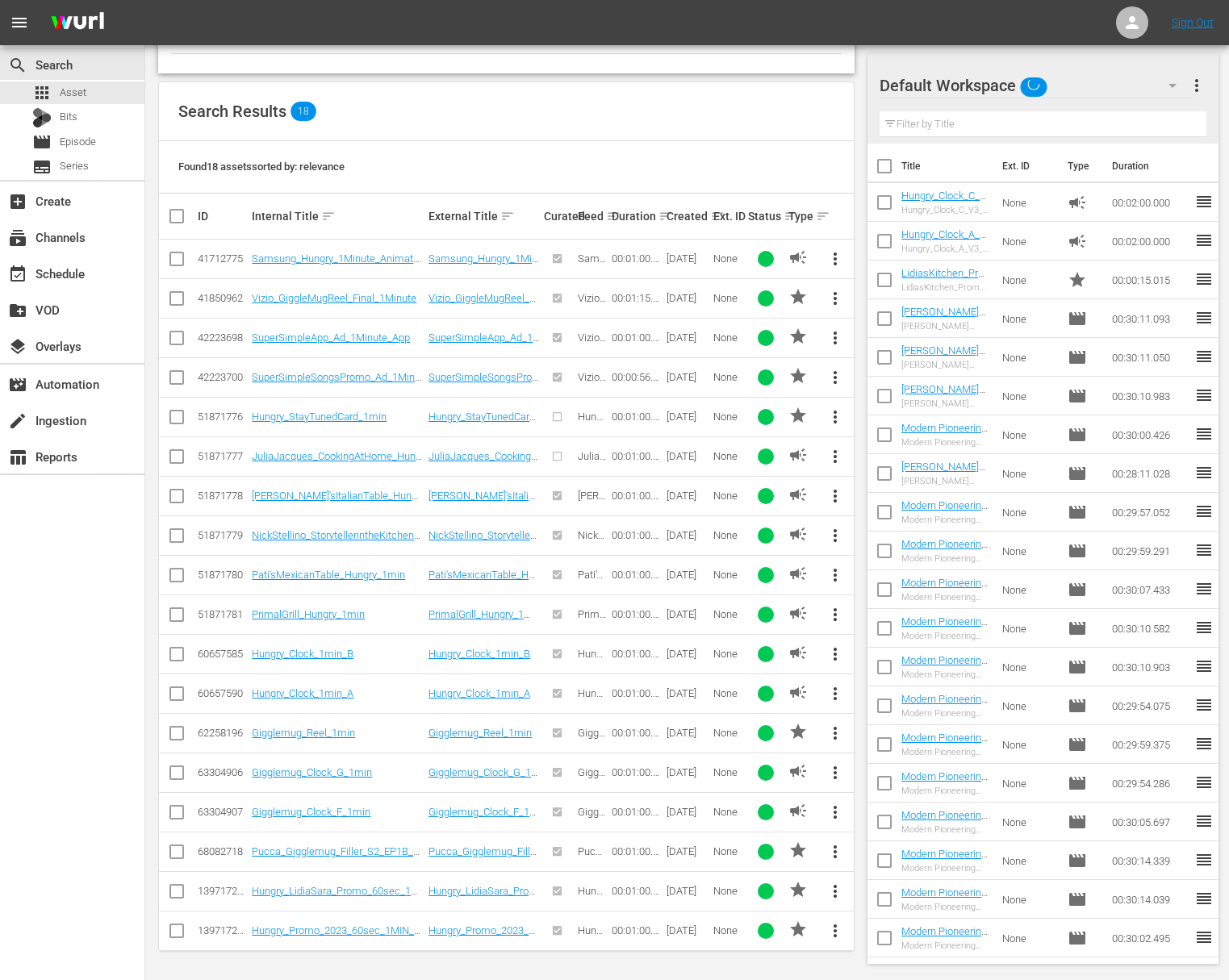
drag, startPoint x: 178, startPoint y: 891, endPoint x: 177, endPoint y: 913, distance: 22.0
click at [178, 891] on input "checkbox" at bounding box center [177, 894] width 20 height 20
checkbox input "true"
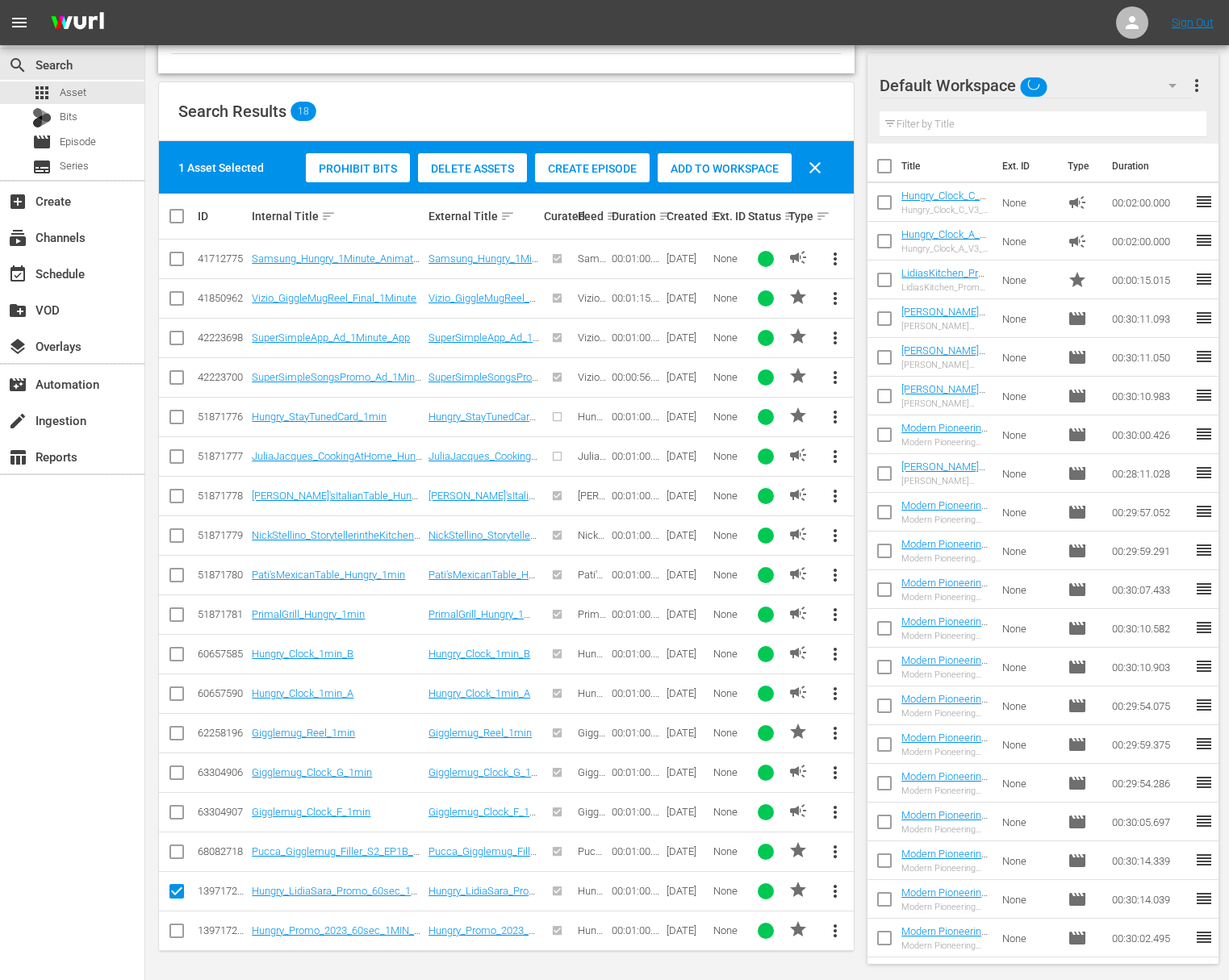
drag, startPoint x: 176, startPoint y: 930, endPoint x: 187, endPoint y: 915, distance: 18.6
click at [177, 930] on input "checkbox" at bounding box center [177, 934] width 20 height 20
checkbox input "true"
drag, startPoint x: 729, startPoint y: 164, endPoint x: 295, endPoint y: 16, distance: 458.5
click at [726, 164] on span "Add to Workspace" at bounding box center [725, 168] width 134 height 13
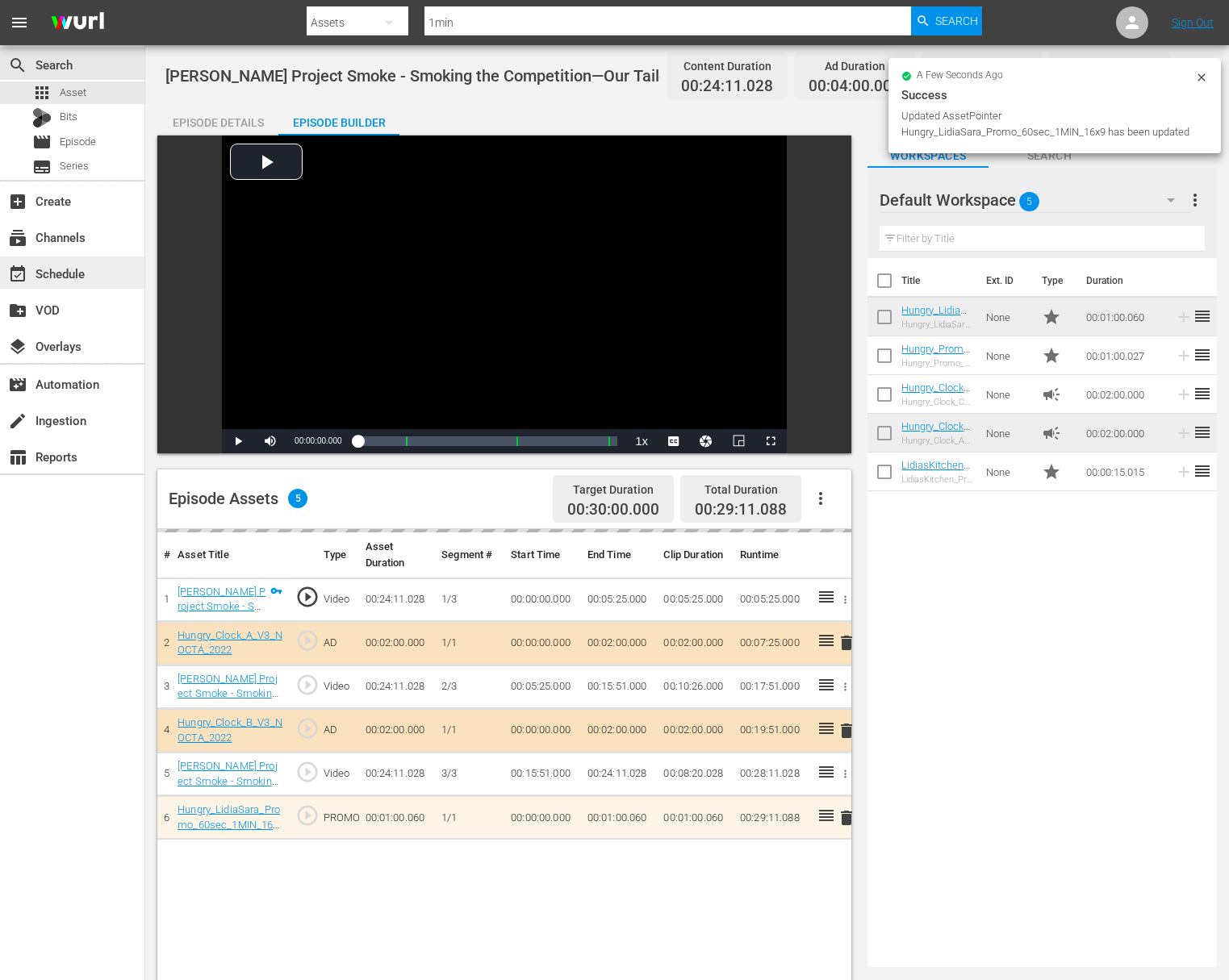
click at [77, 272] on div "event_available Schedule" at bounding box center [45, 270] width 90 height 15
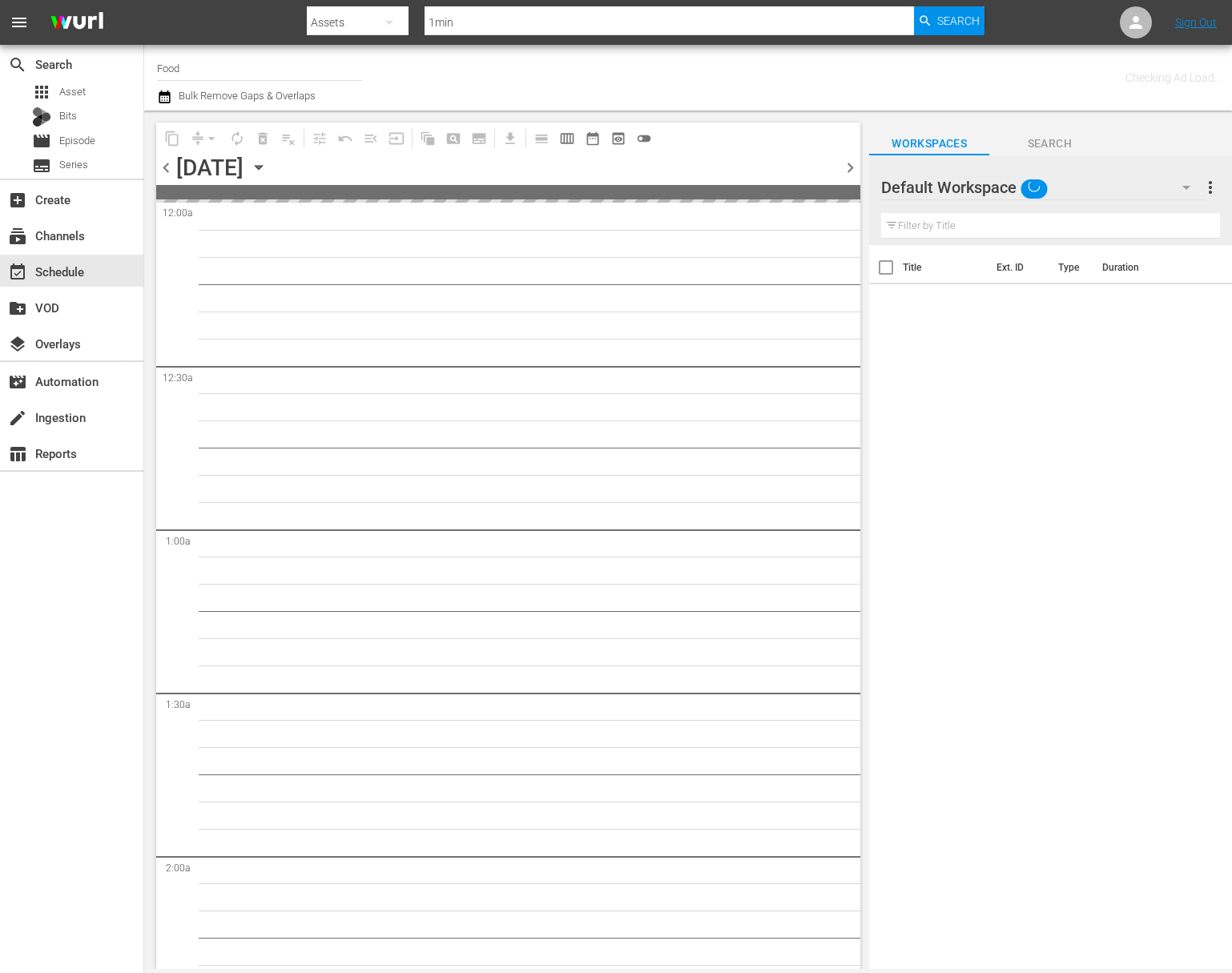
click at [191, 136] on span "compress arrow_drop_down" at bounding box center [205, 139] width 39 height 25
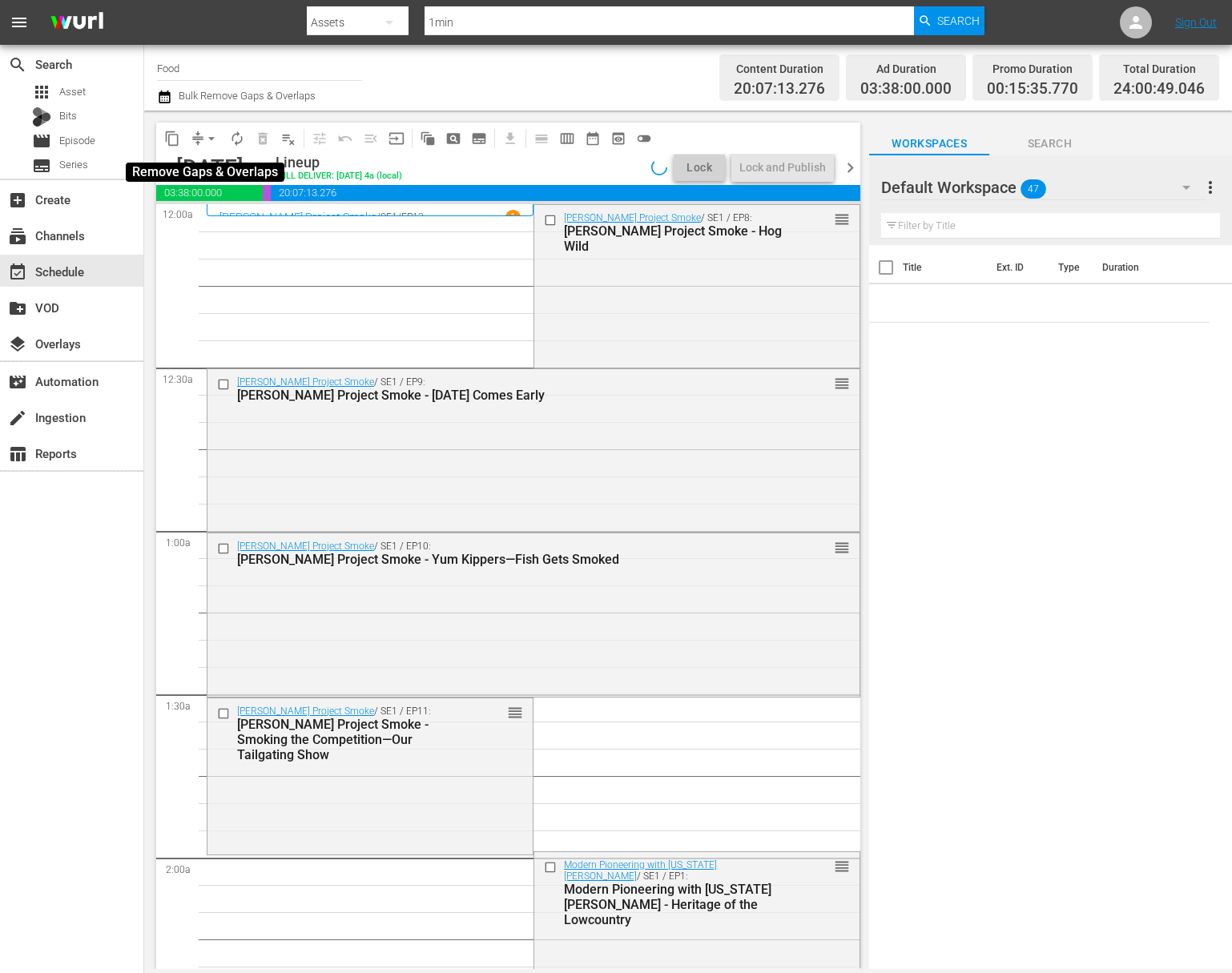
click at [215, 136] on span "arrow_drop_down" at bounding box center [211, 139] width 16 height 16
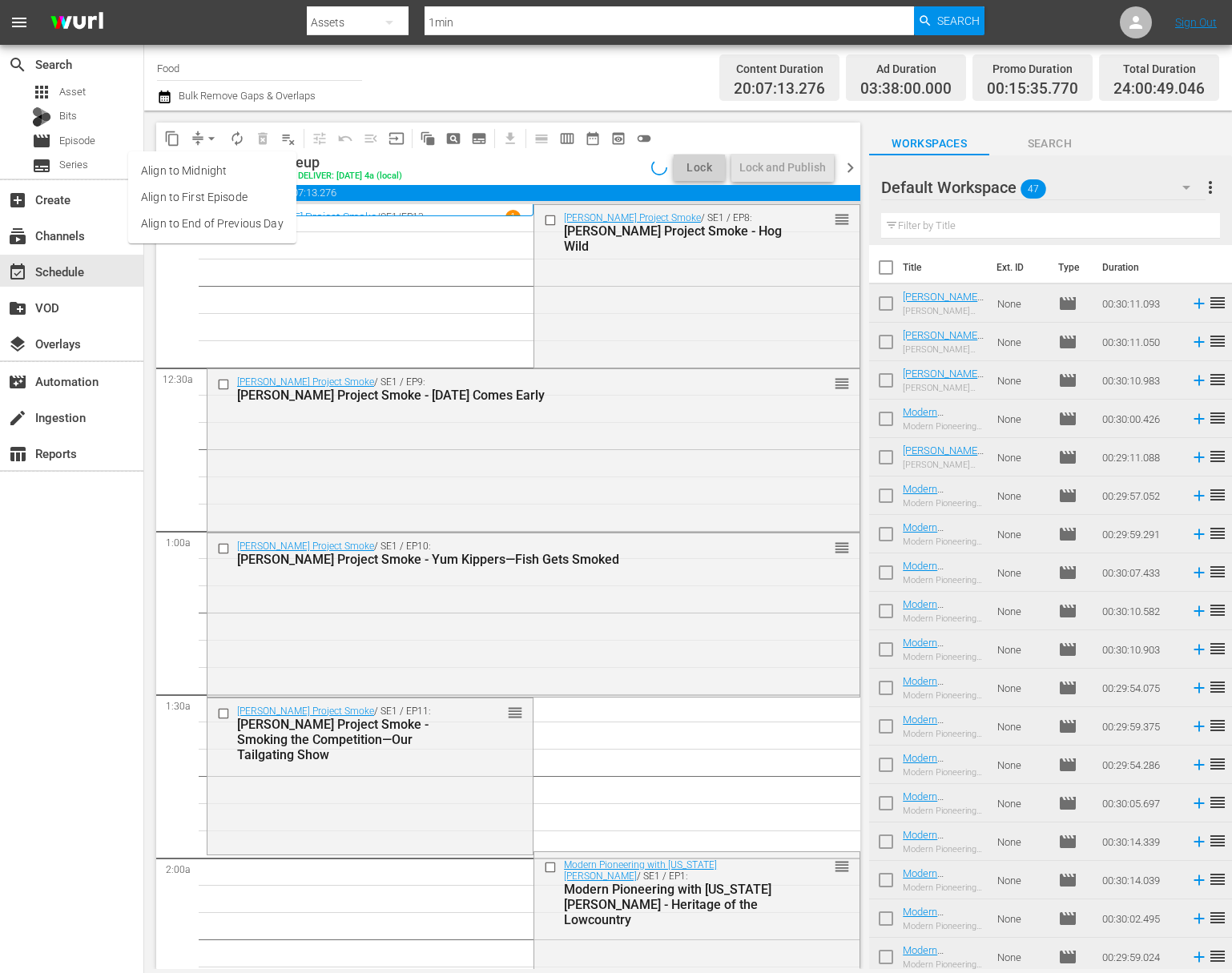
click at [262, 172] on li "Align to Midnight" at bounding box center [212, 171] width 168 height 26
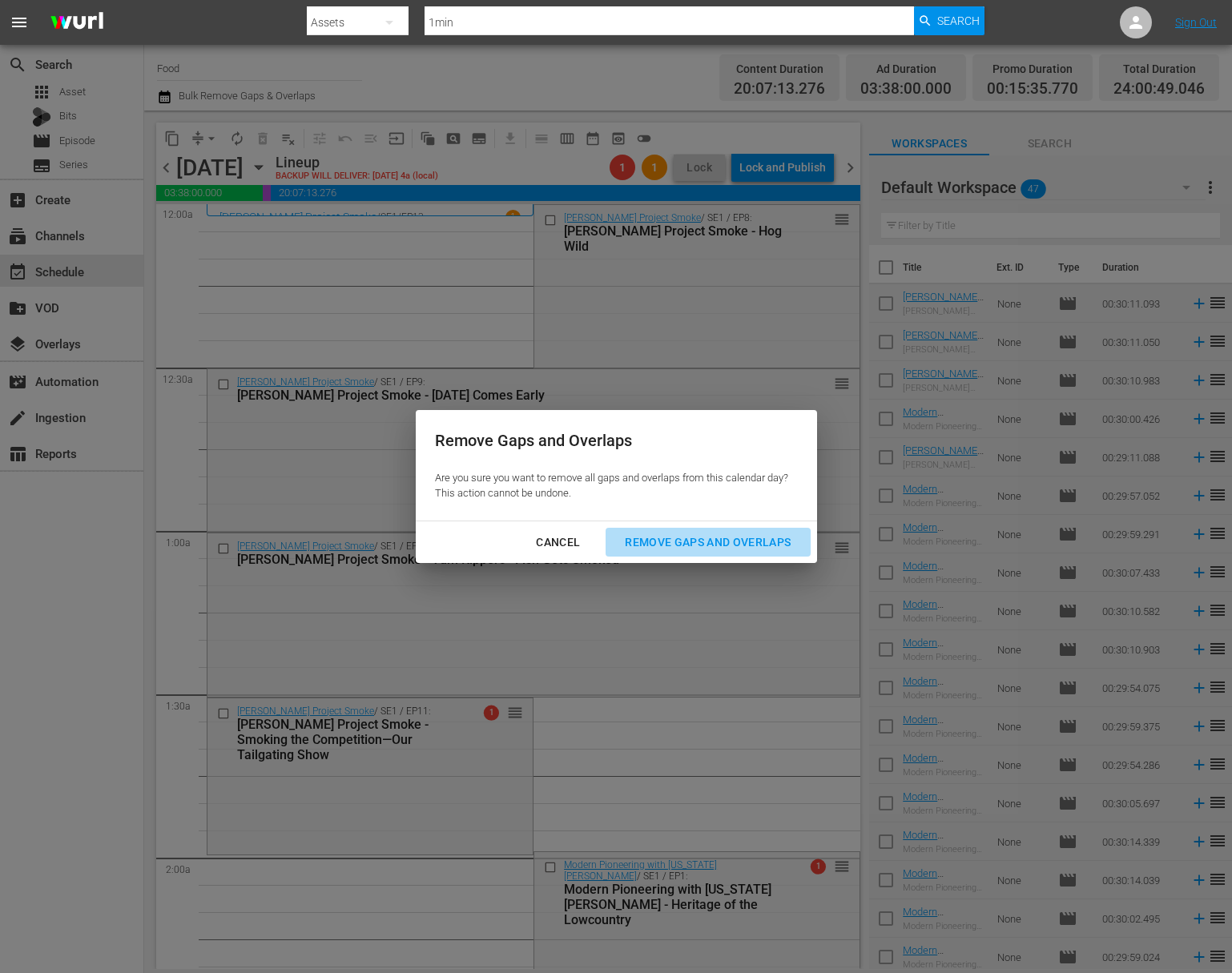
click at [730, 542] on div "Remove Gaps and Overlaps" at bounding box center [708, 543] width 191 height 20
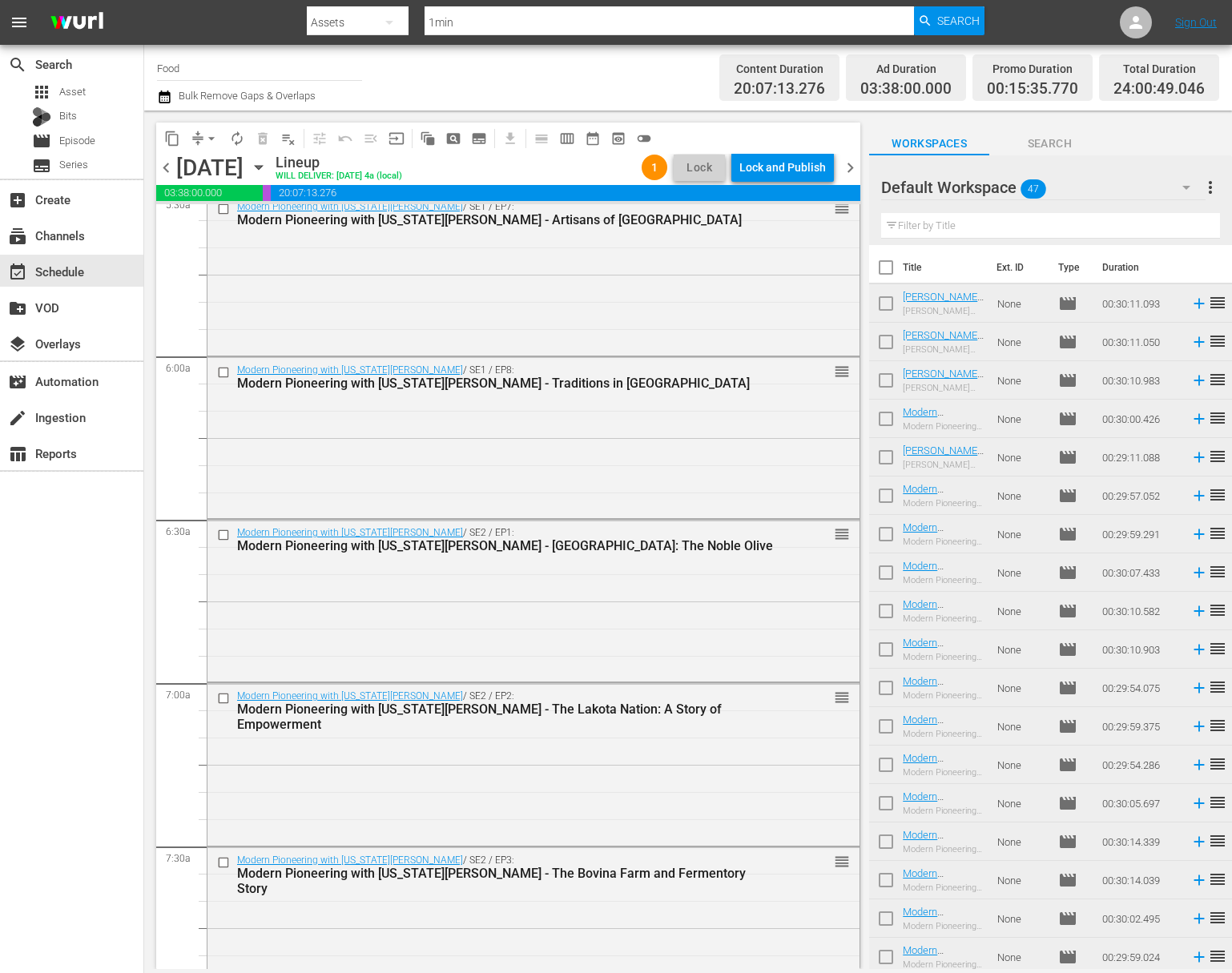
scroll to position [1931, 0]
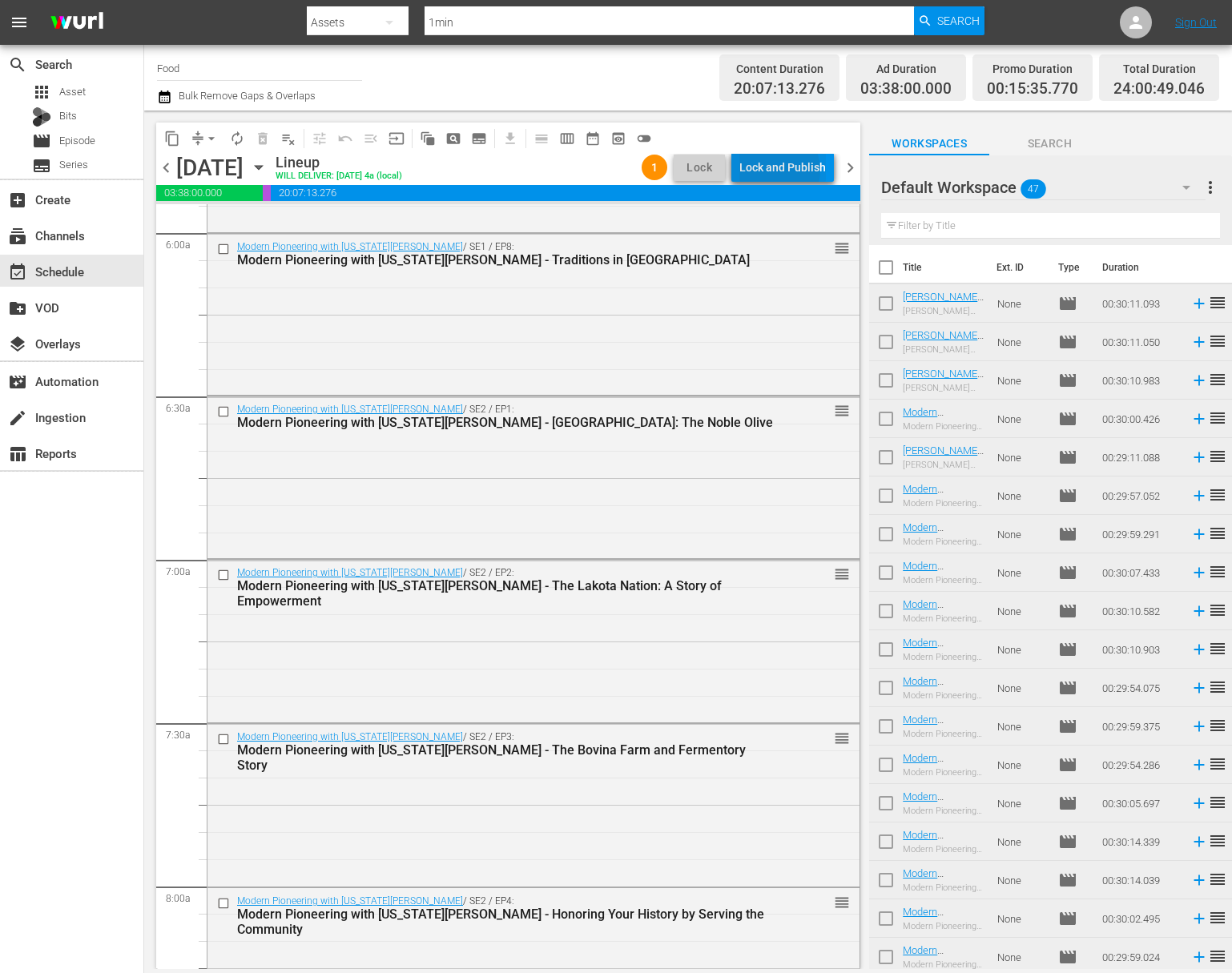
click at [779, 170] on div "Lock and Publish" at bounding box center [782, 168] width 87 height 29
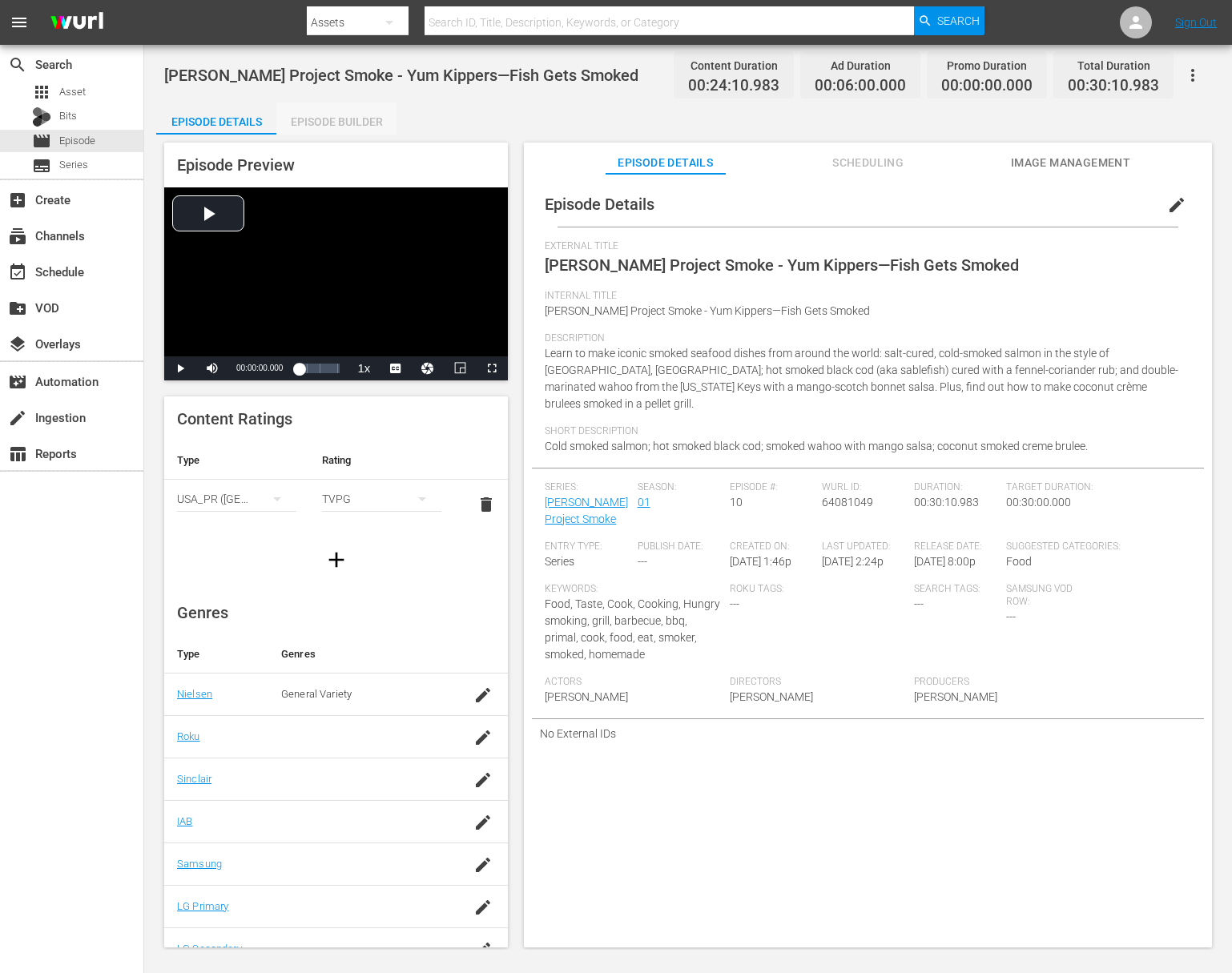
click at [337, 106] on div "Episode Builder" at bounding box center [336, 121] width 120 height 38
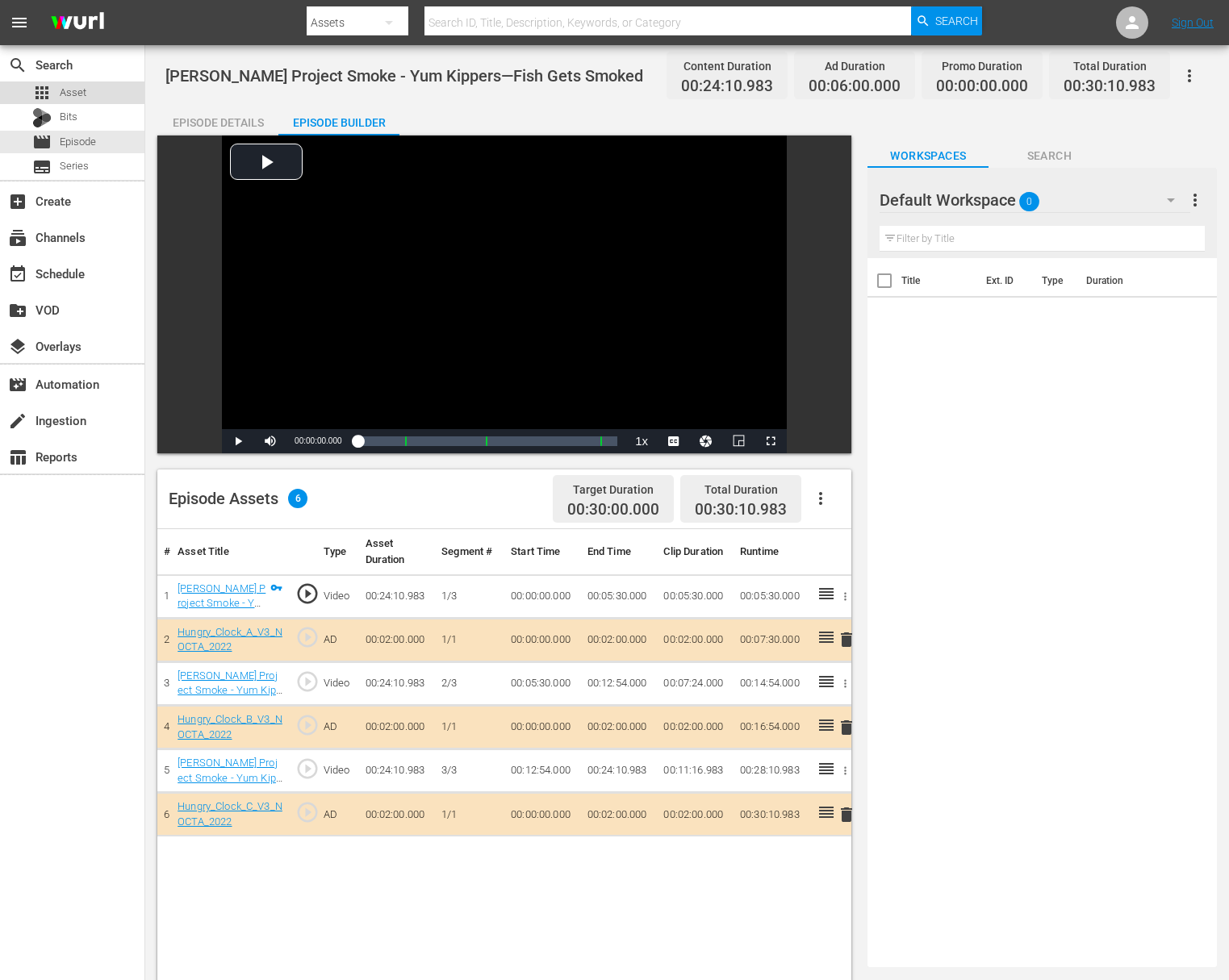
click at [95, 91] on div "apps Asset" at bounding box center [72, 92] width 145 height 23
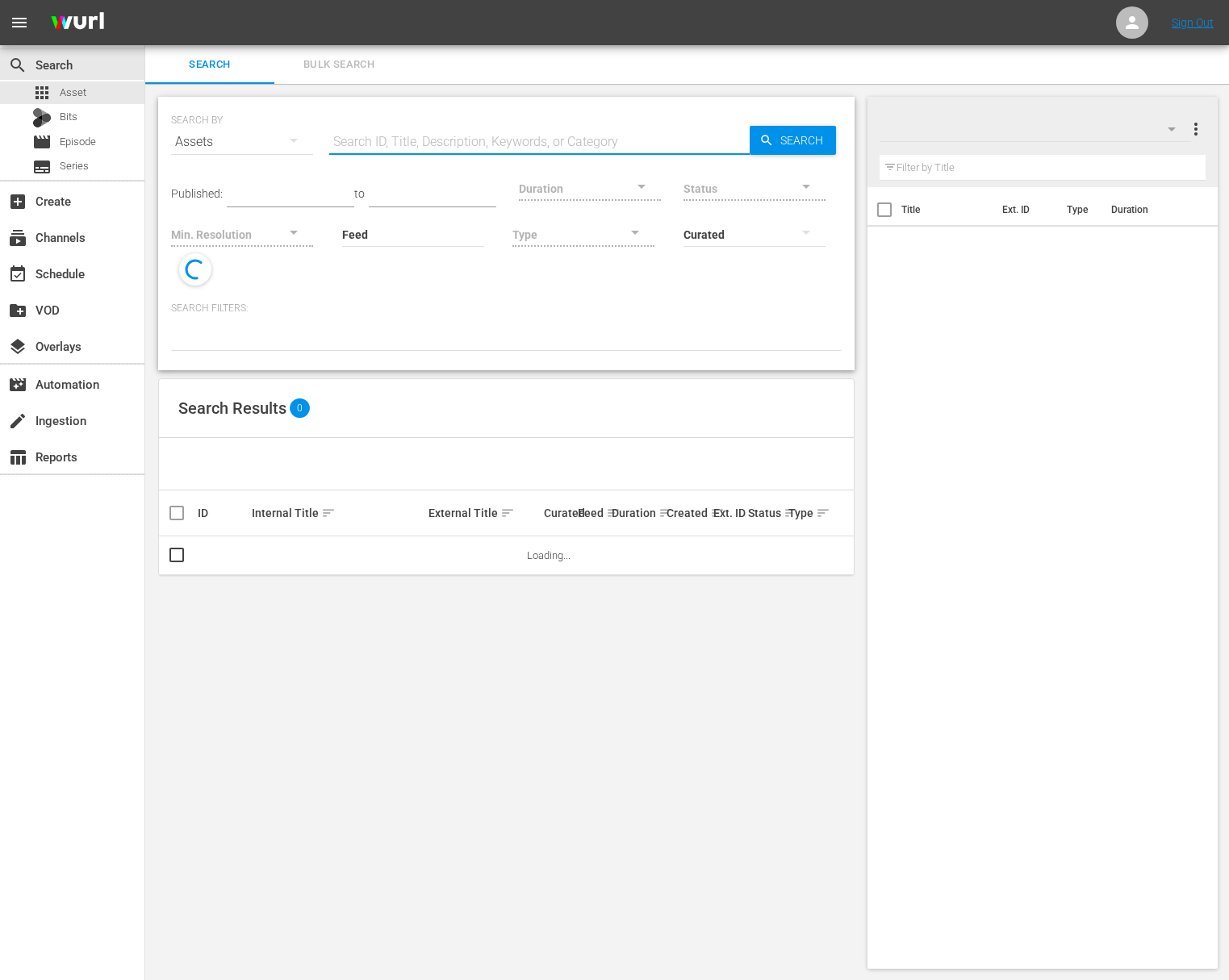
click at [380, 133] on input "text" at bounding box center [540, 142] width 421 height 38
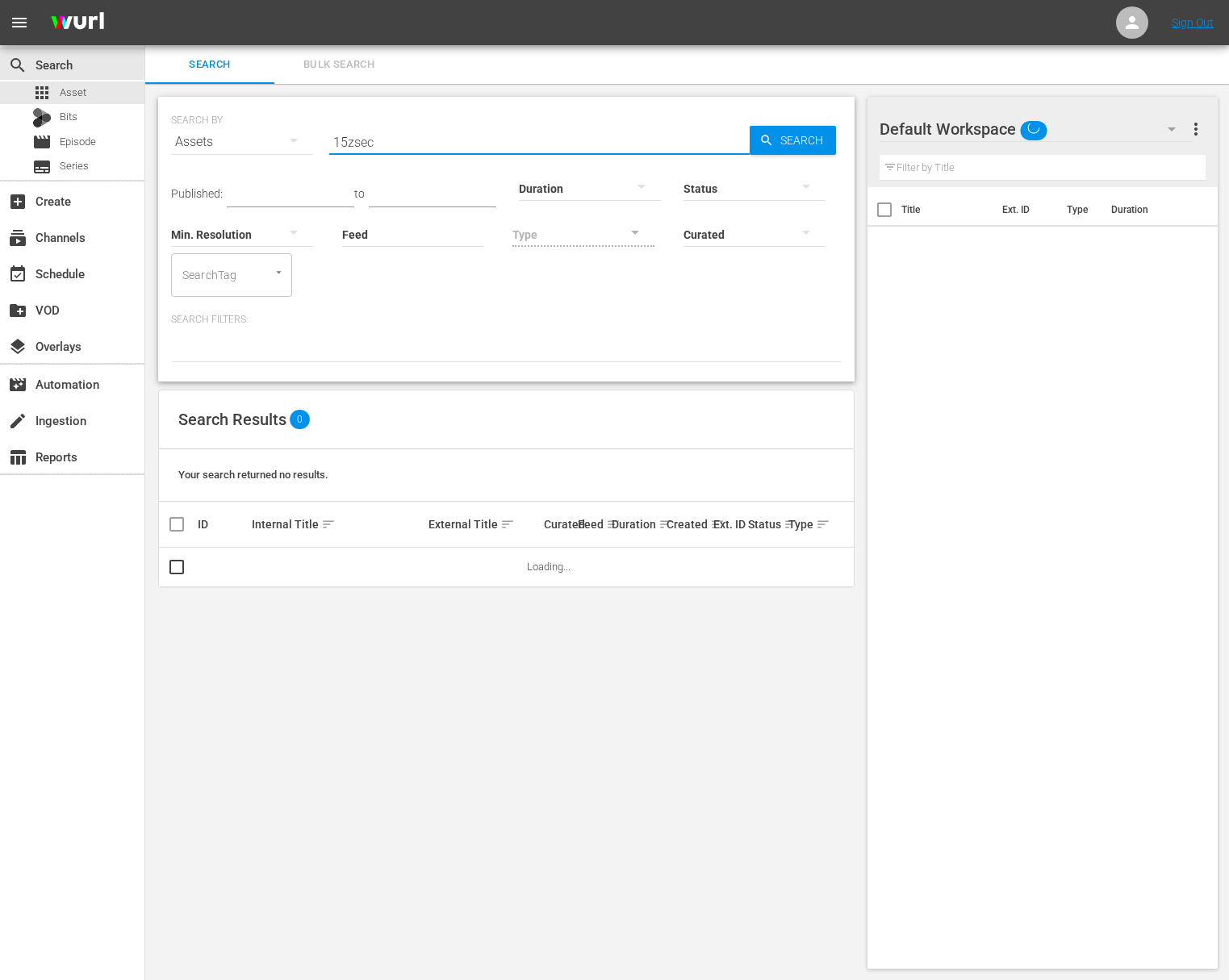
click at [355, 145] on input "15zsec" at bounding box center [540, 142] width 421 height 38
type input "15sec"
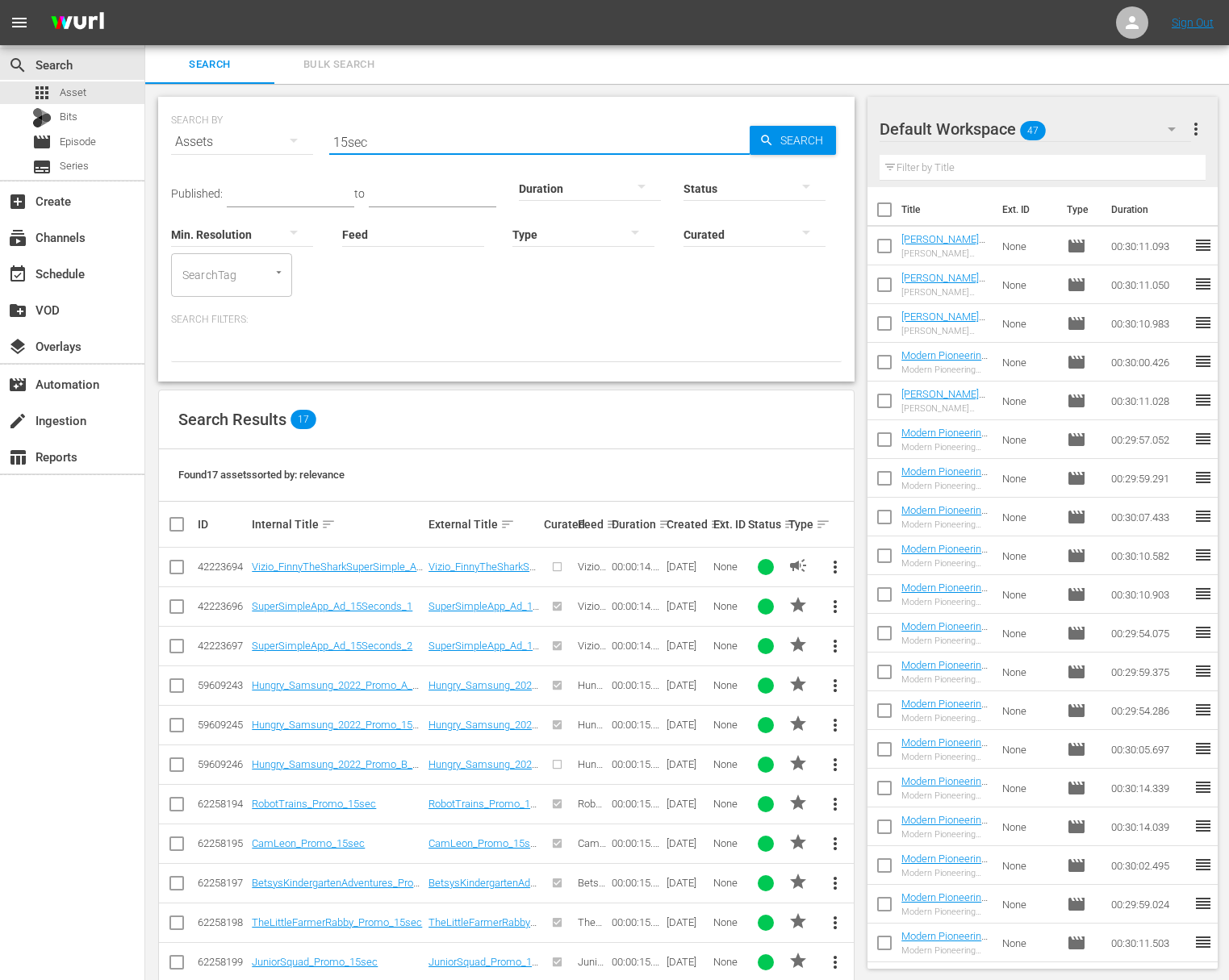
scroll to position [268, 0]
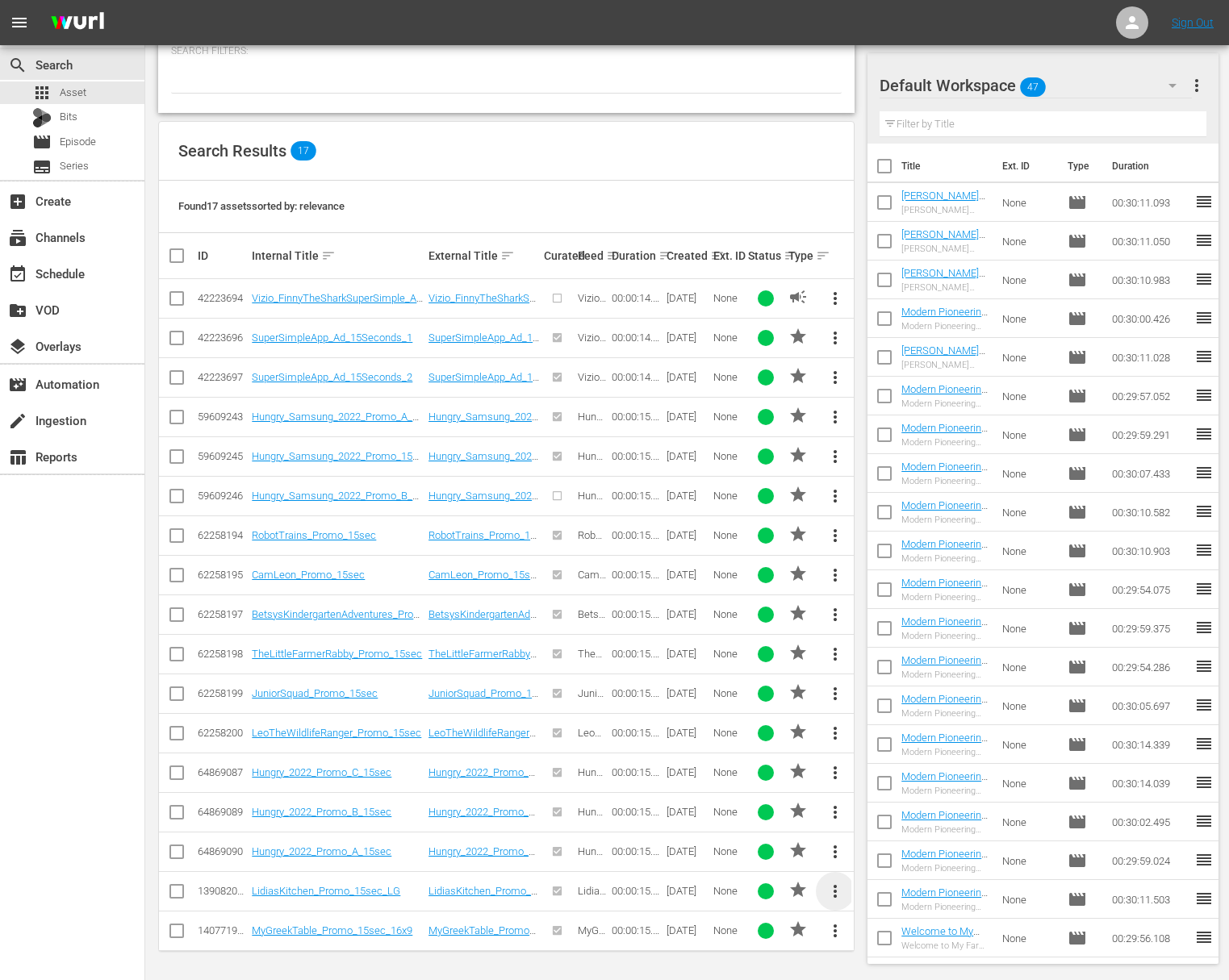
click at [842, 896] on span "more_vert" at bounding box center [835, 892] width 20 height 20
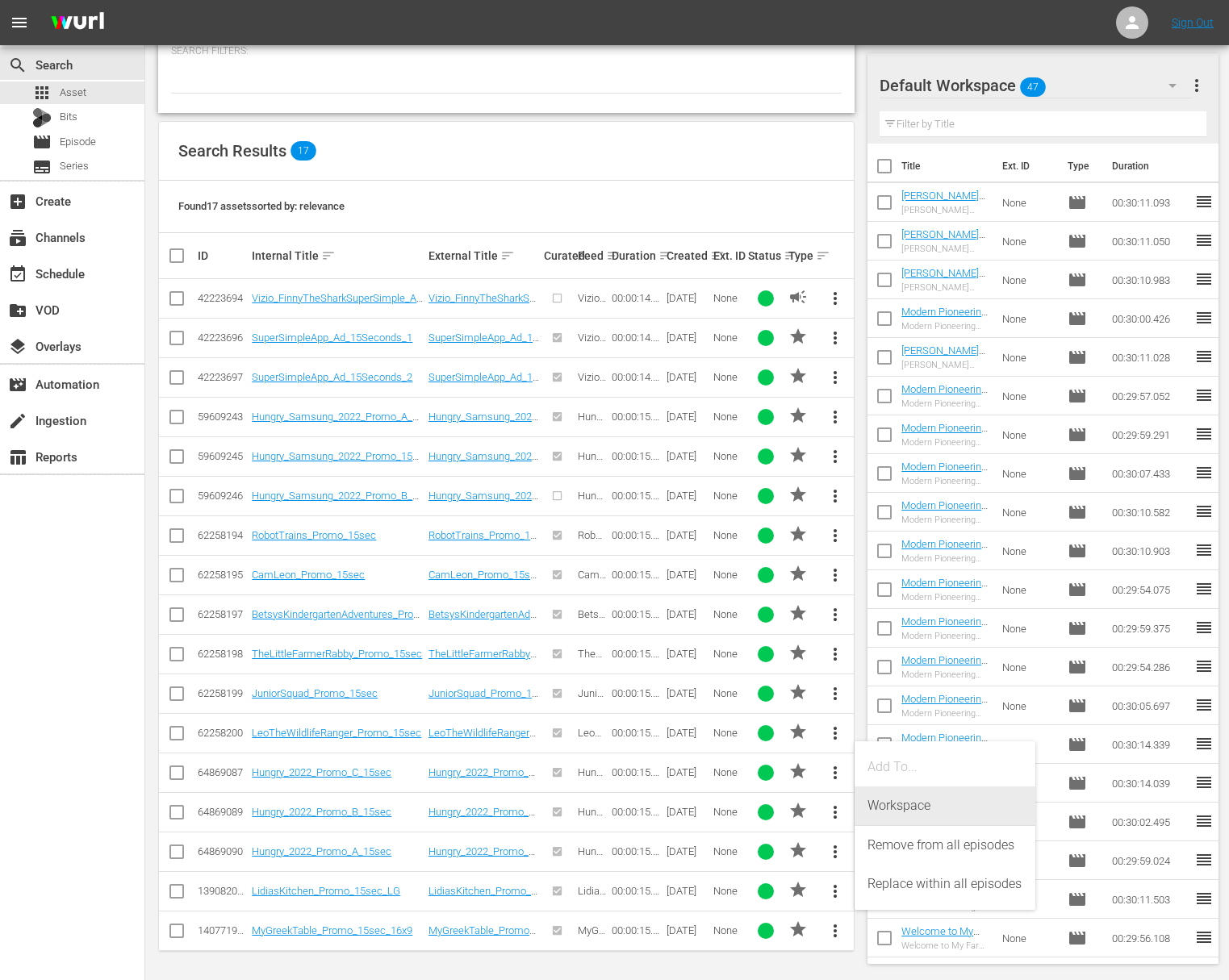
click at [895, 819] on div "Workspace" at bounding box center [945, 805] width 155 height 38
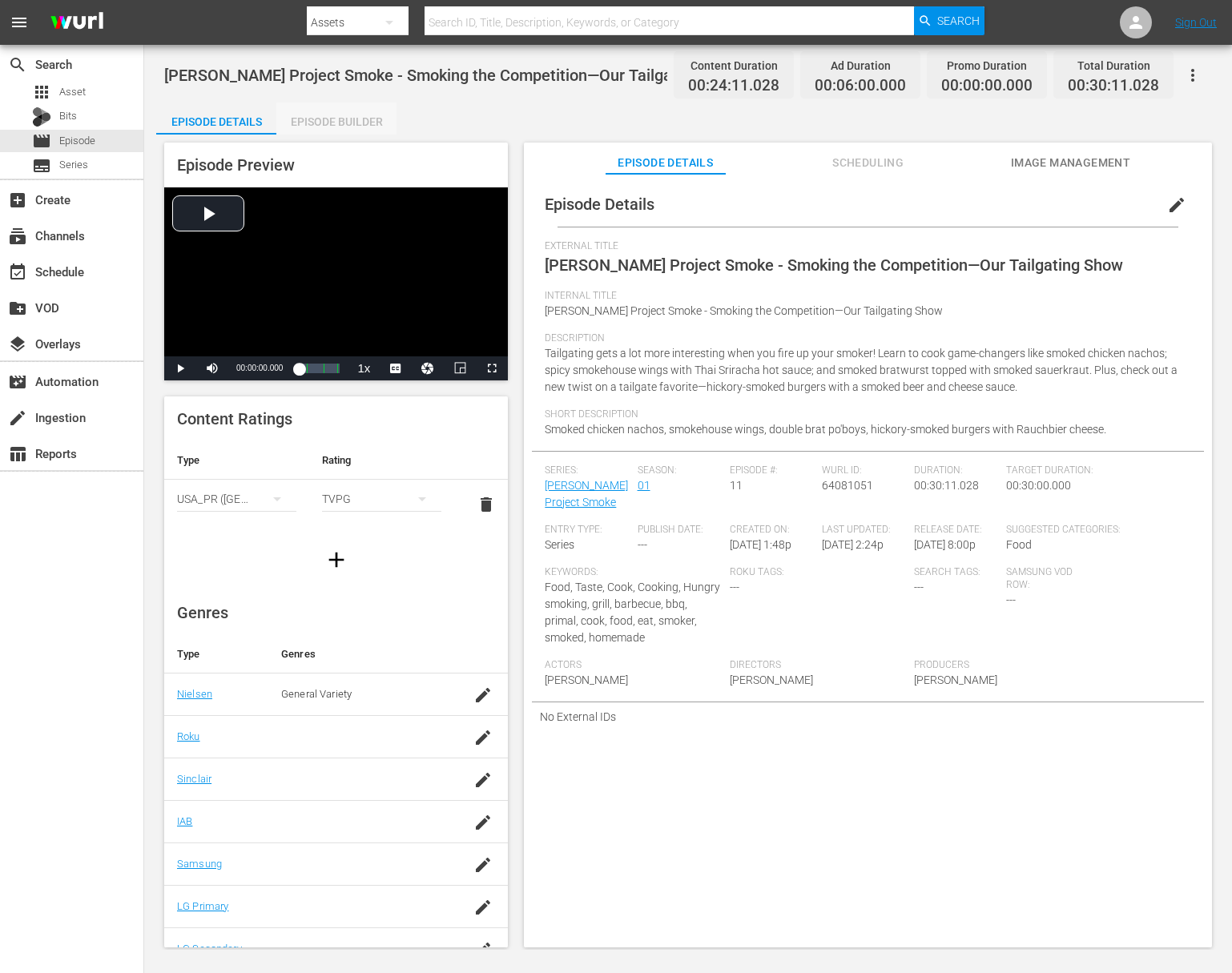
click at [359, 122] on div "Episode Builder" at bounding box center [336, 121] width 120 height 38
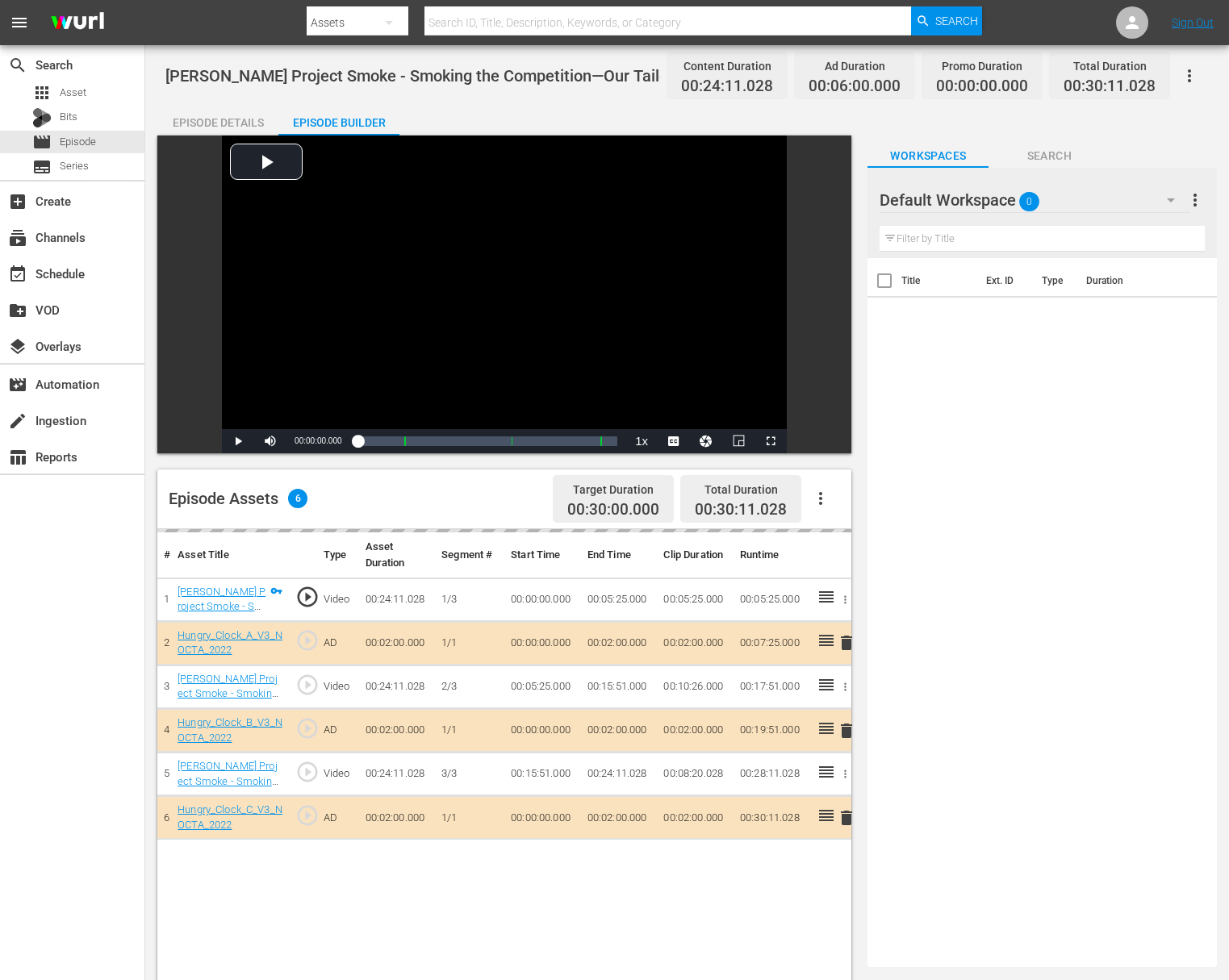
click at [840, 820] on div "delete" at bounding box center [841, 818] width 8 height 24
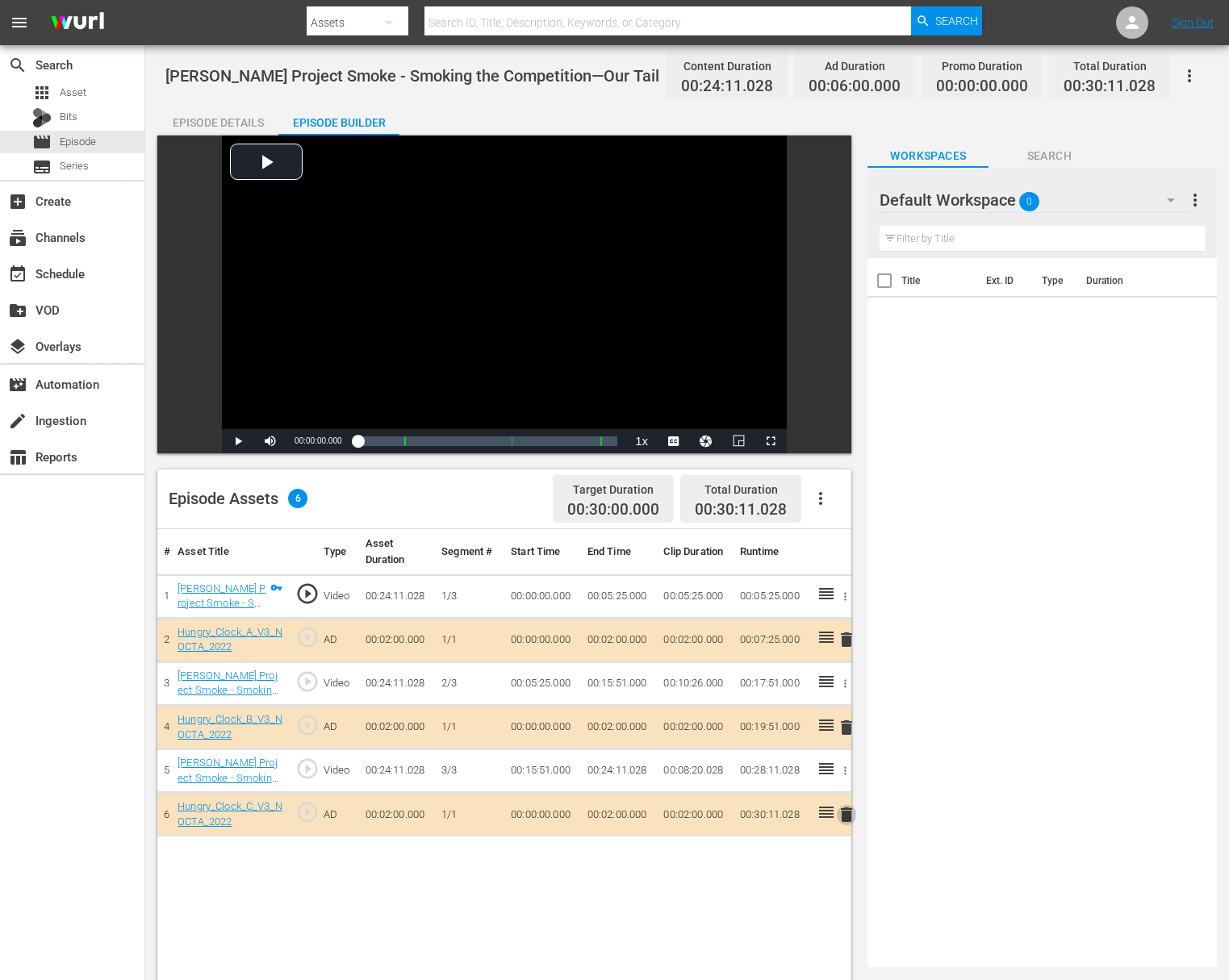
click at [848, 820] on span "delete" at bounding box center [847, 815] width 20 height 20
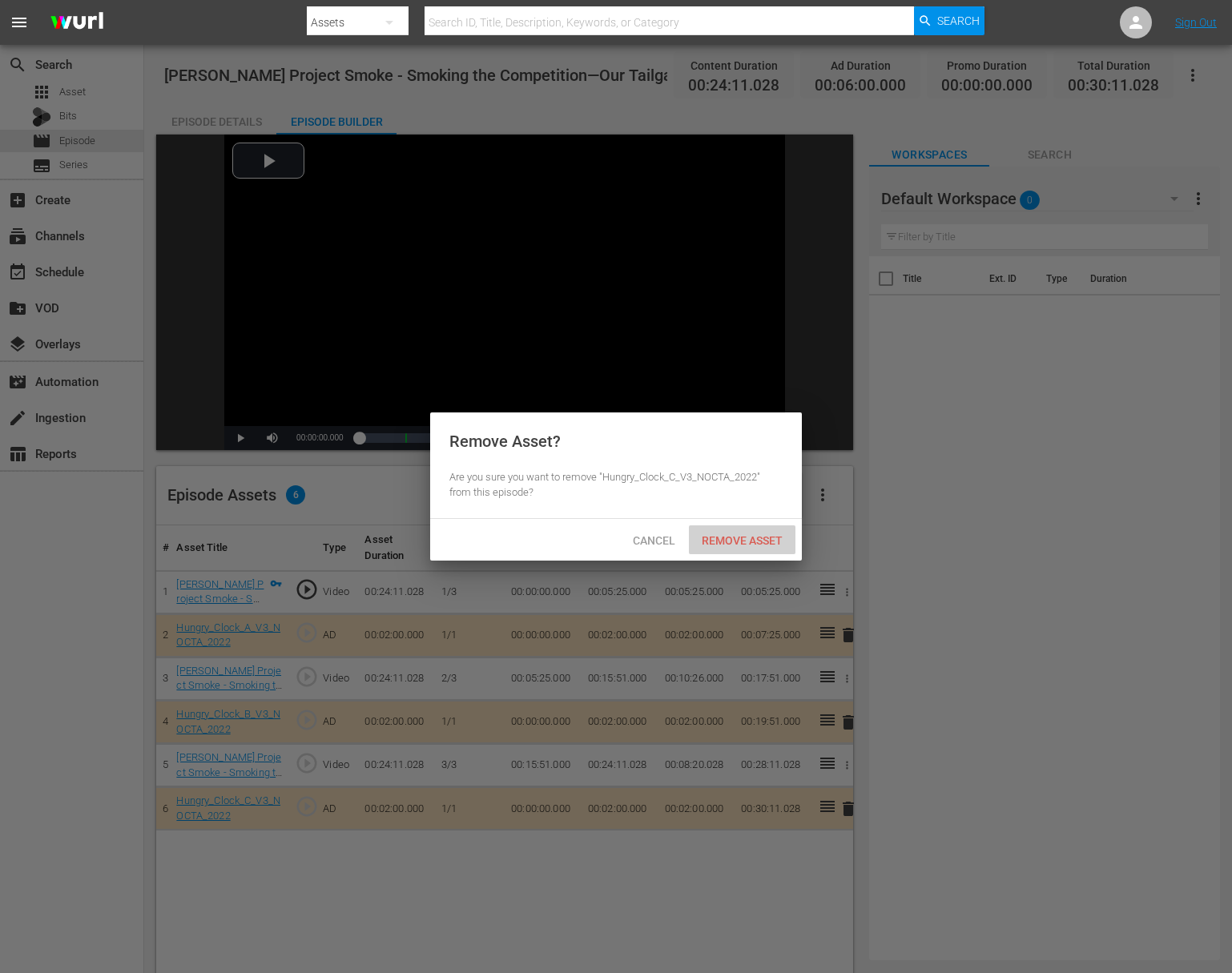
click at [745, 531] on div "Remove Asset" at bounding box center [742, 540] width 106 height 29
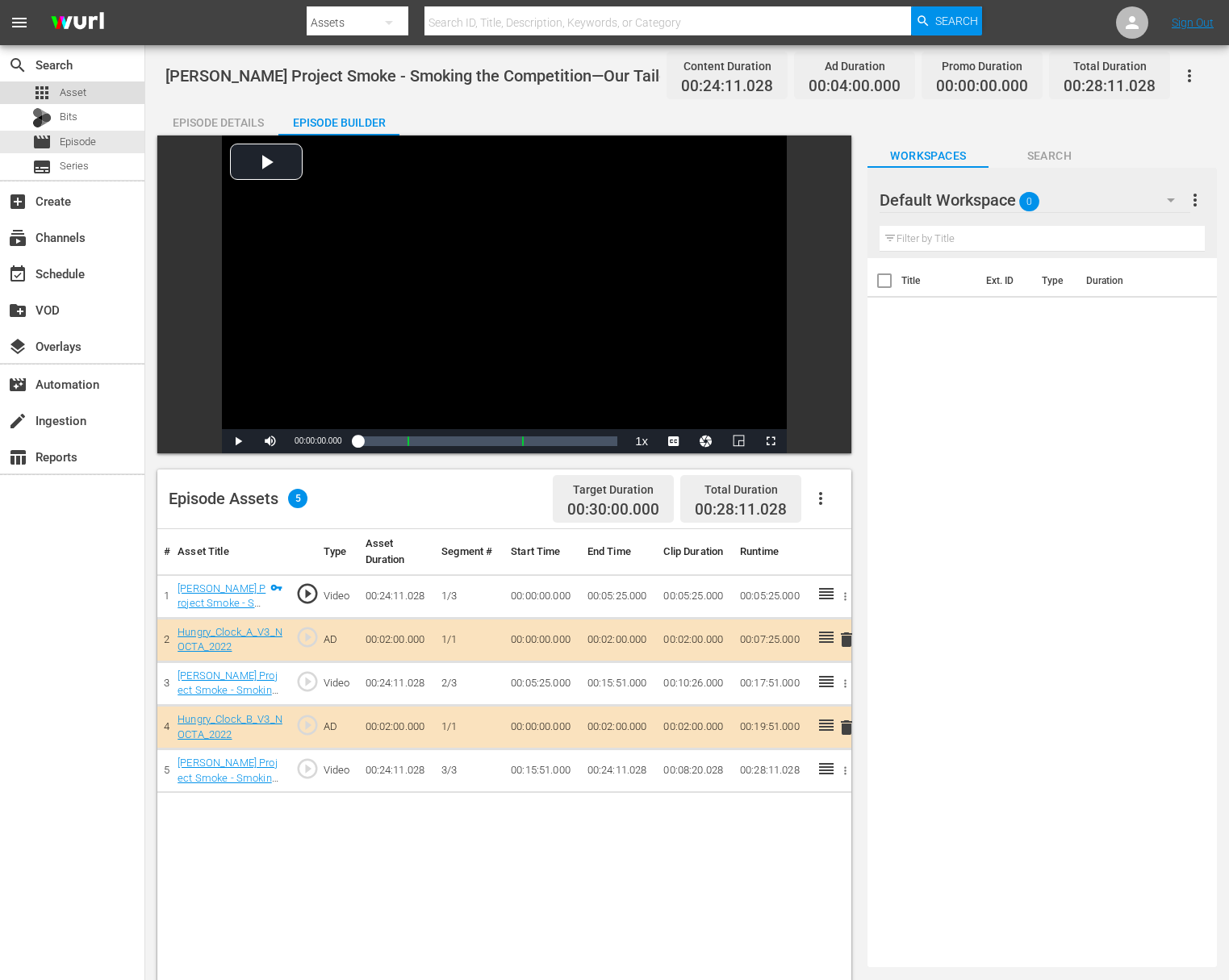
click at [88, 86] on div "apps Asset" at bounding box center [72, 92] width 145 height 23
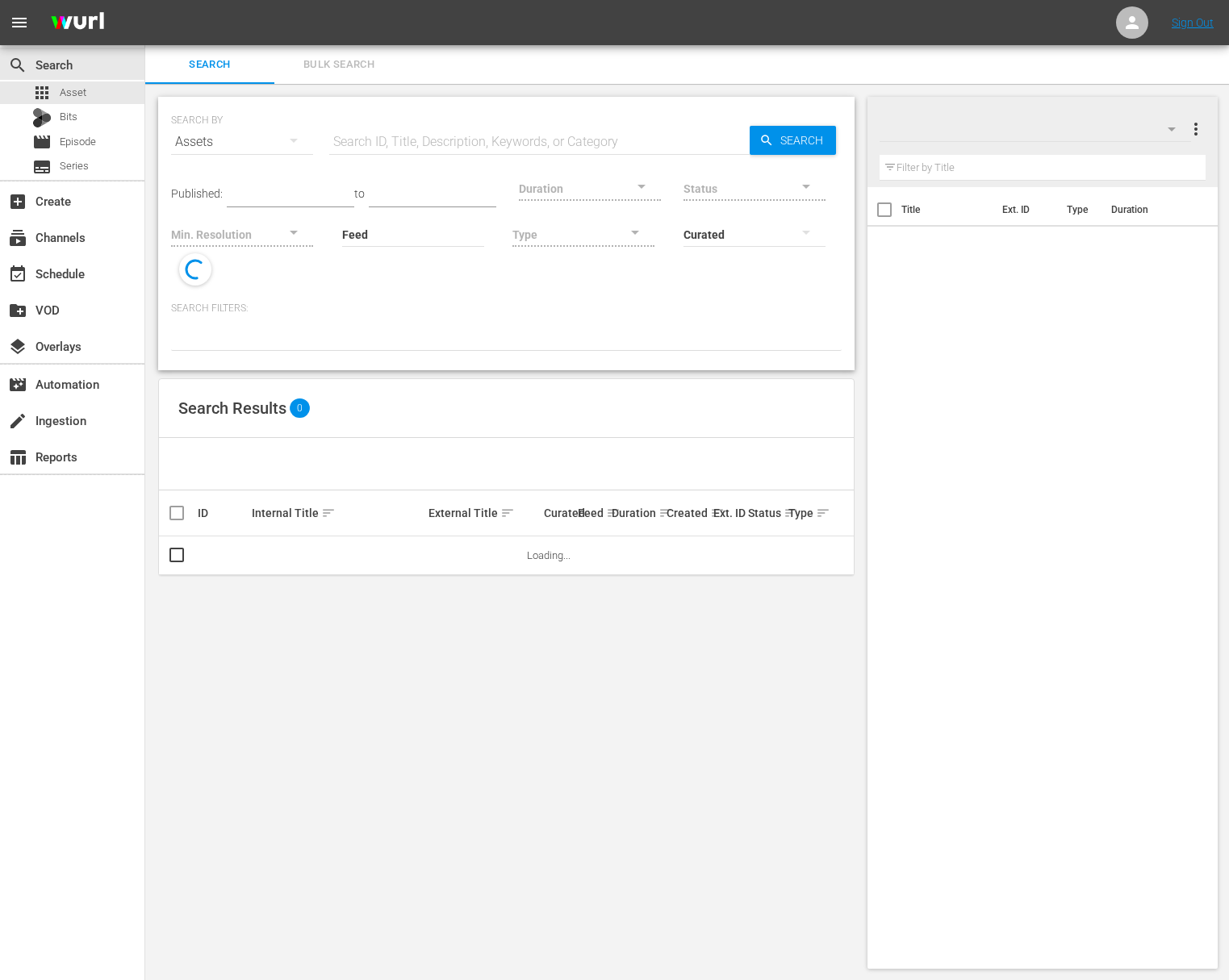
click at [362, 137] on input "text" at bounding box center [540, 142] width 421 height 38
type input "hungry clock"
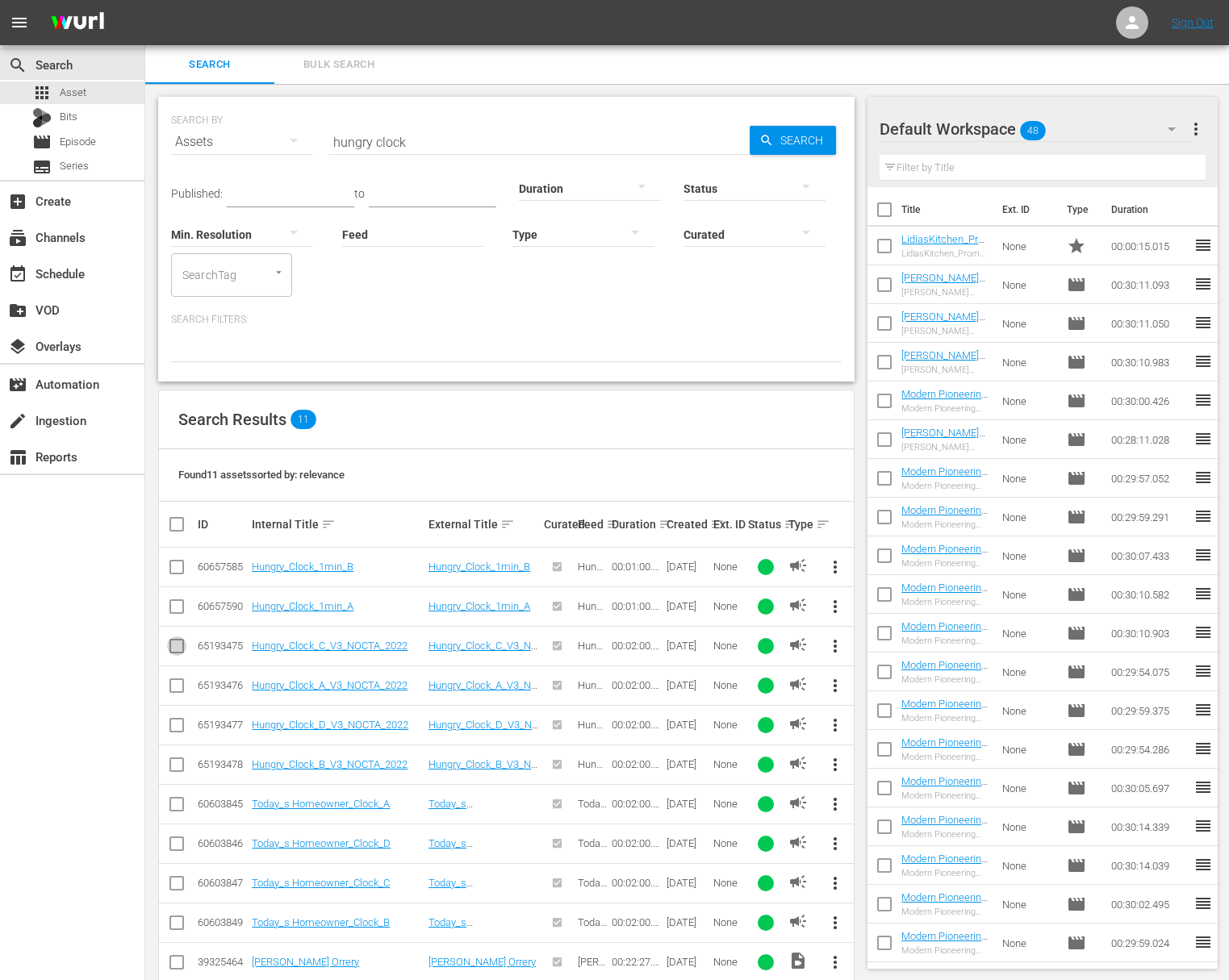
click at [175, 645] on input "checkbox" at bounding box center [177, 650] width 20 height 20
checkbox input "true"
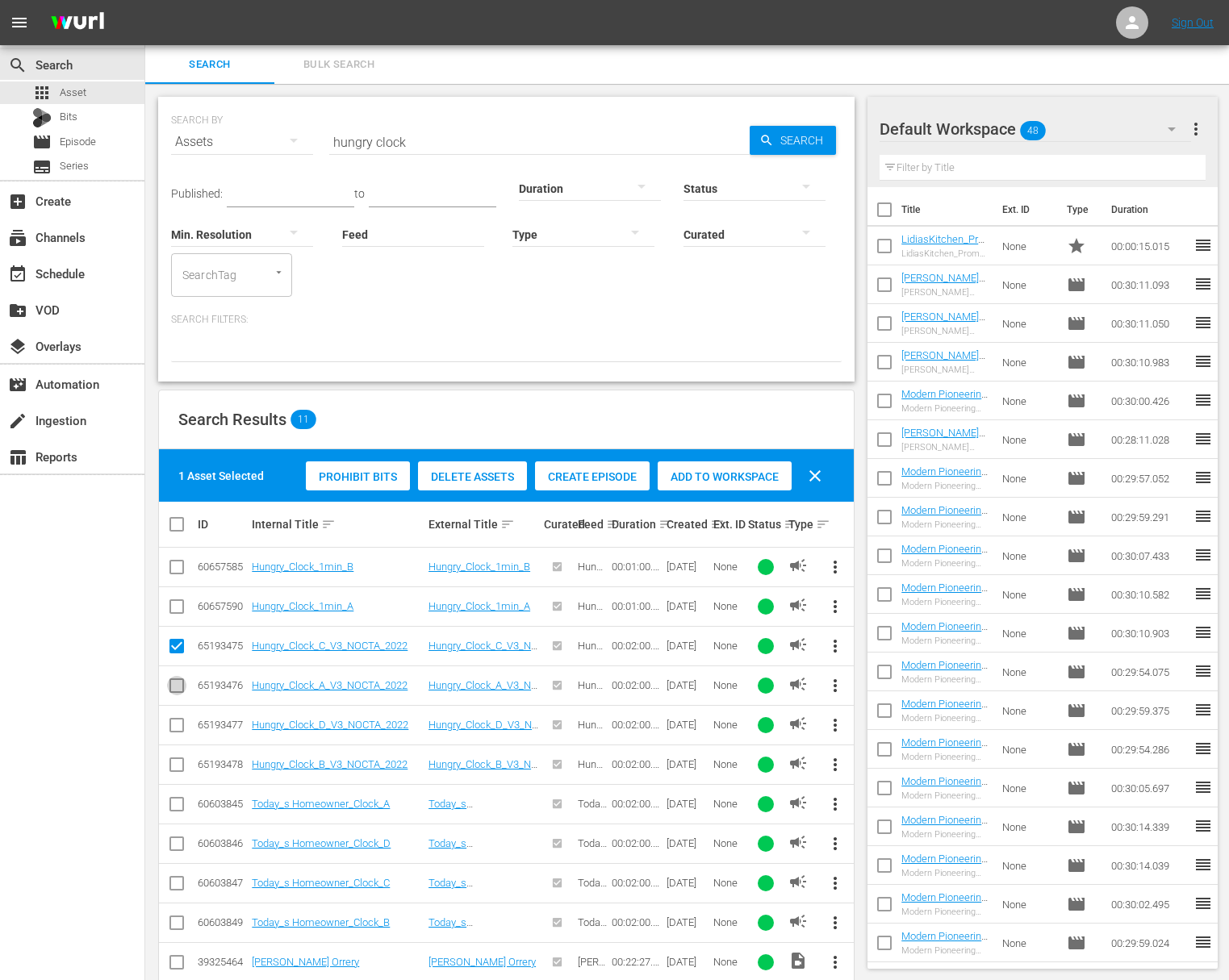
click at [177, 683] on input "checkbox" at bounding box center [177, 689] width 20 height 20
checkbox input "true"
click at [736, 474] on span "Add to Workspace" at bounding box center [725, 476] width 134 height 13
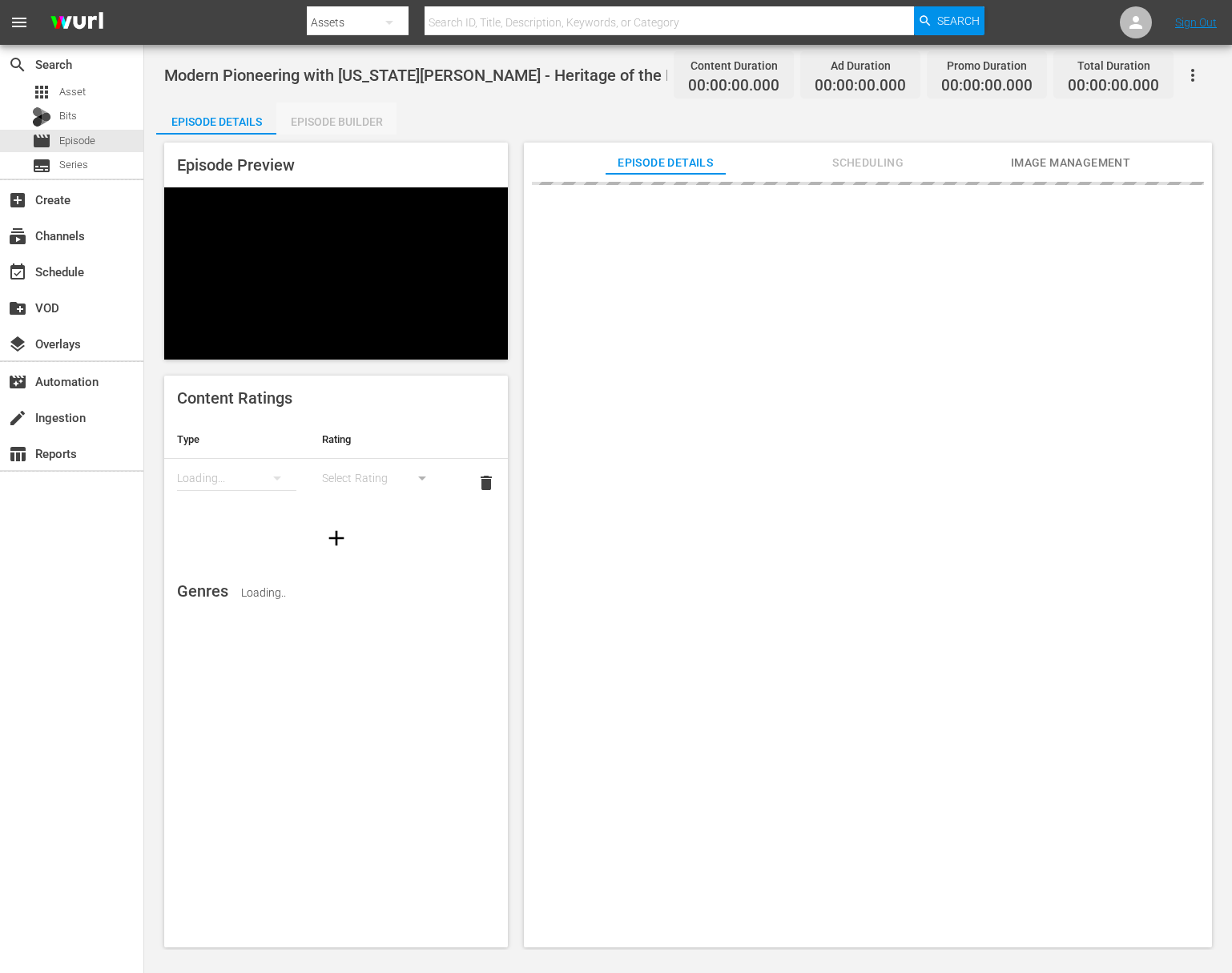
click at [363, 127] on div "Episode Builder" at bounding box center [336, 121] width 120 height 38
click at [333, 124] on div "Episode Builder" at bounding box center [336, 121] width 120 height 38
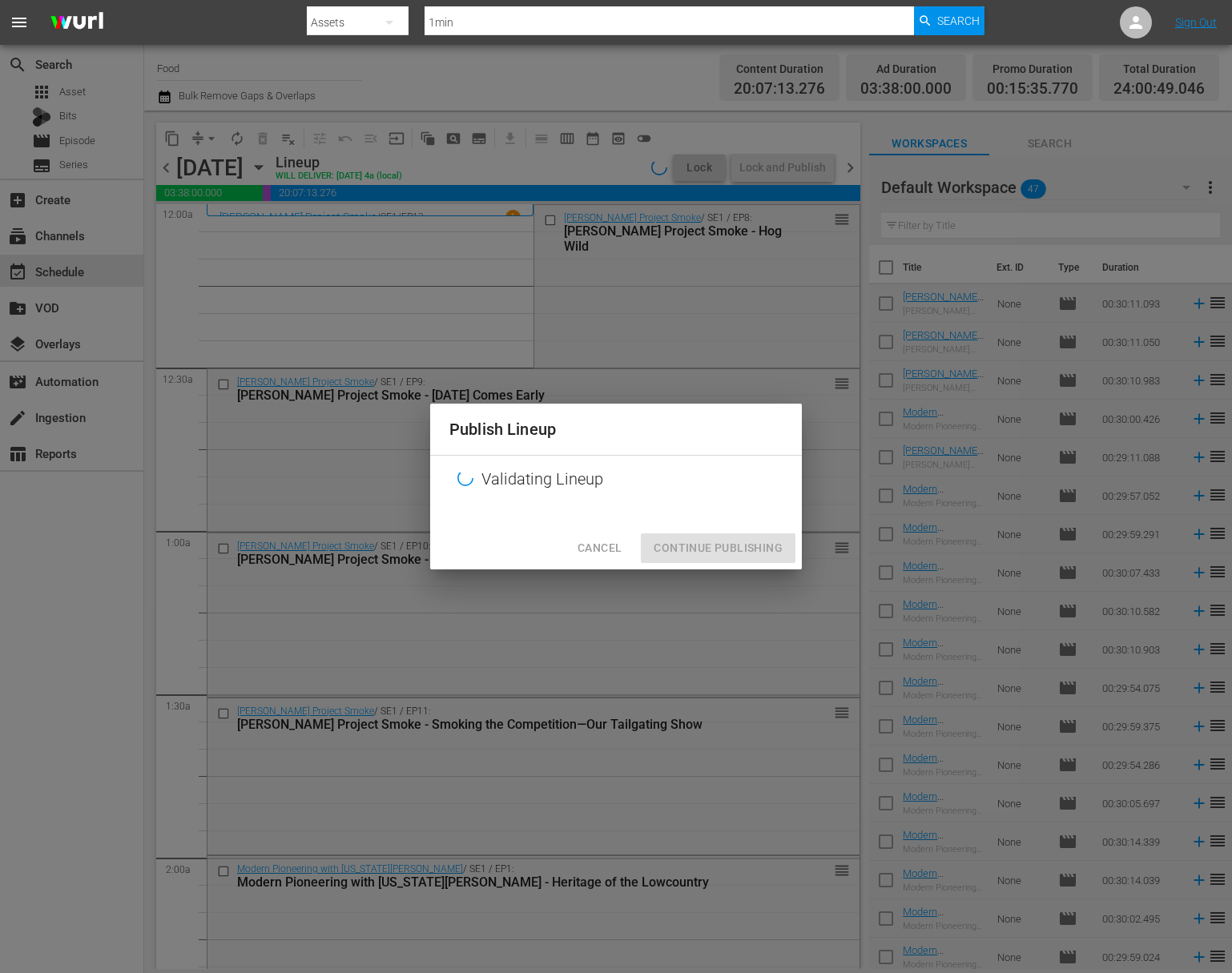
scroll to position [1931, 0]
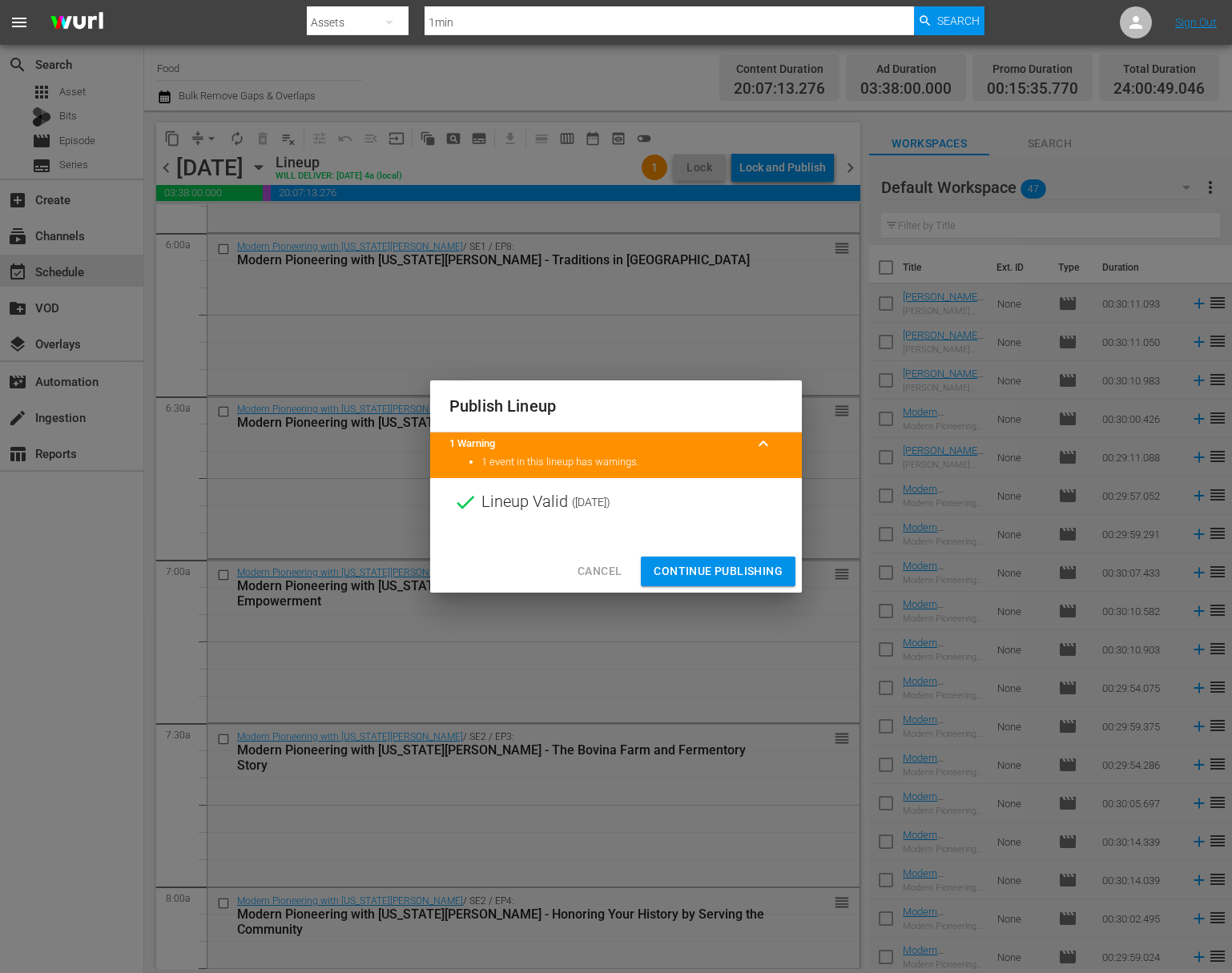
click at [731, 566] on span "Continue Publishing" at bounding box center [719, 571] width 129 height 20
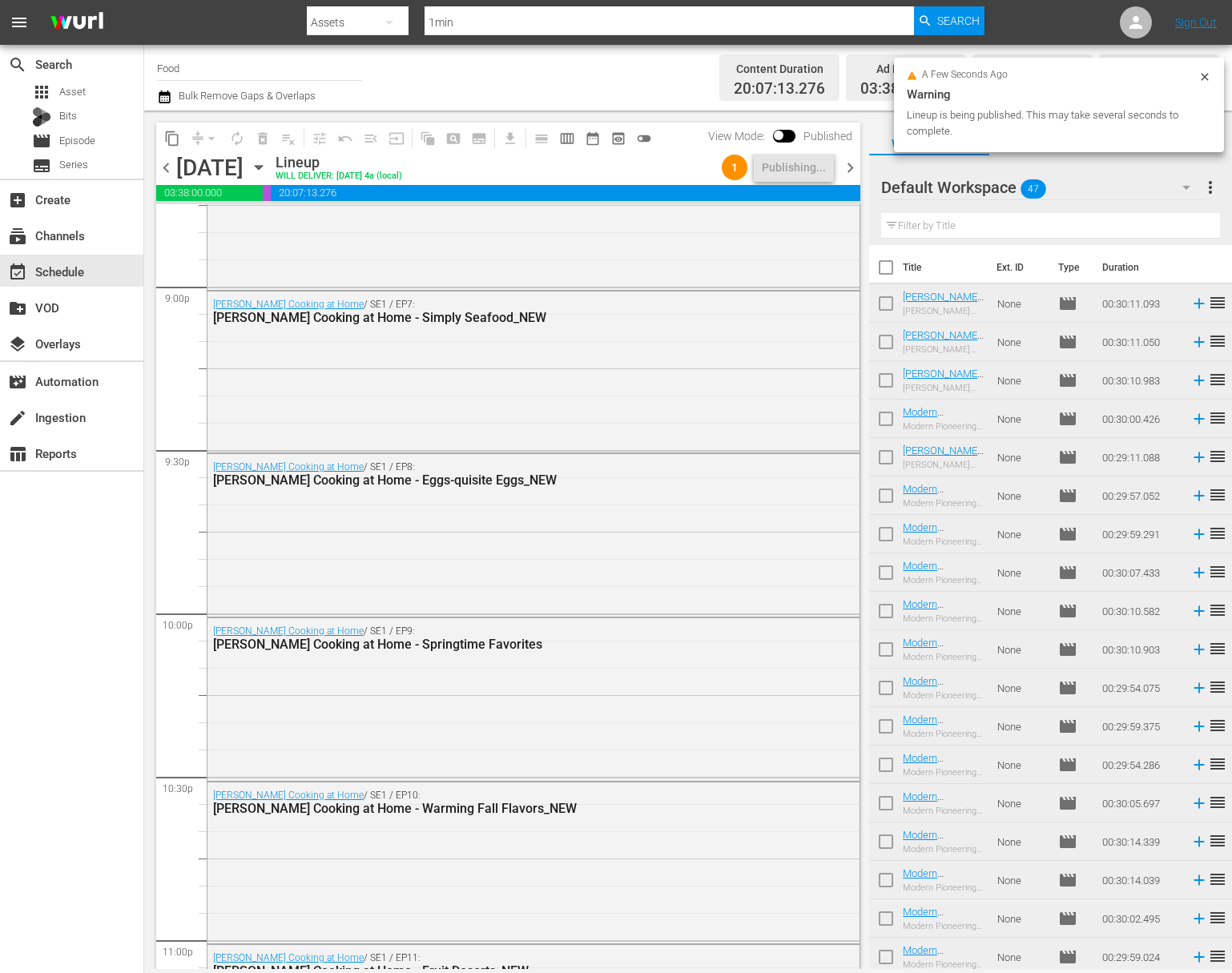
scroll to position [7080, 0]
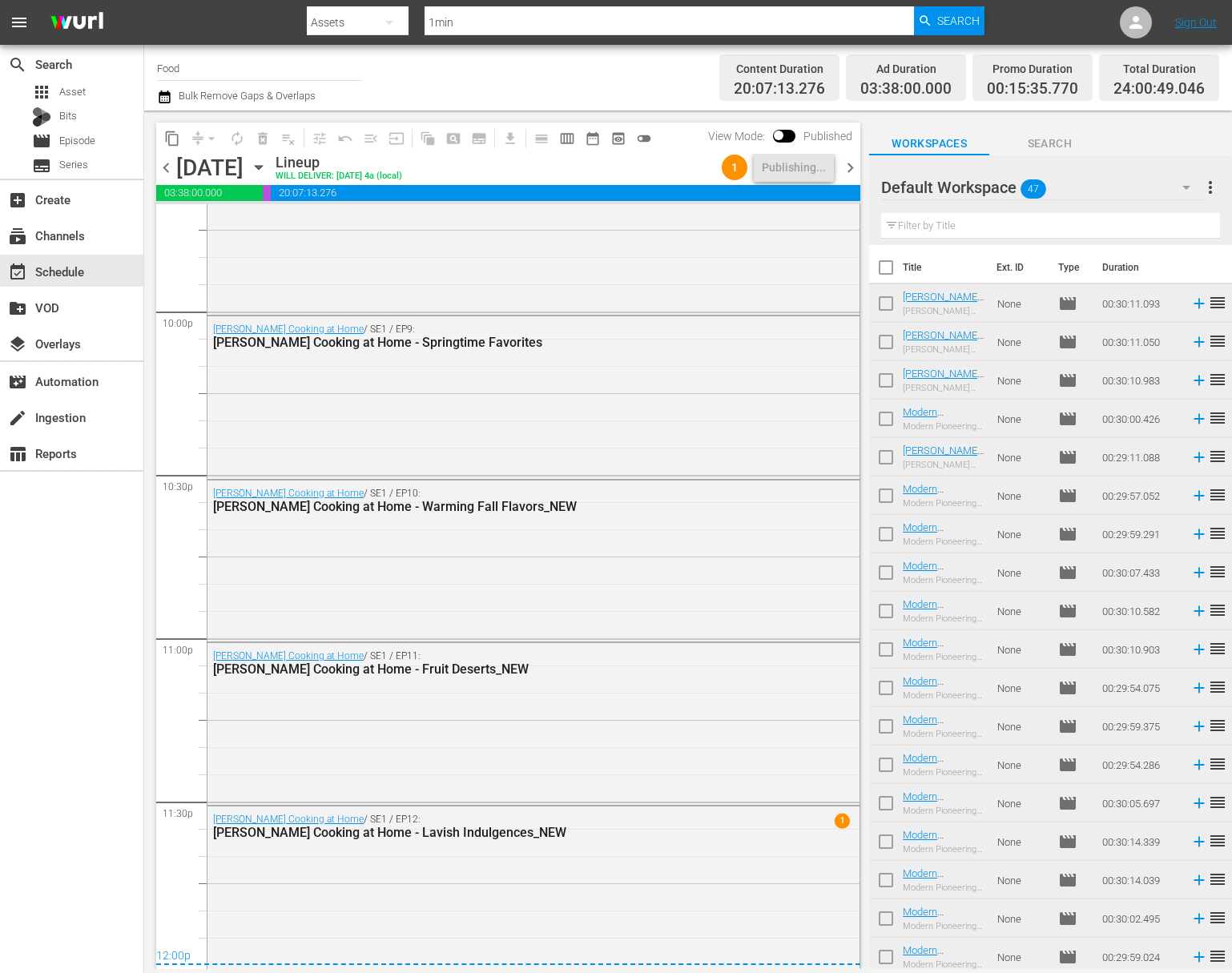
click at [1214, 179] on span "more_vert" at bounding box center [1211, 187] width 20 height 20
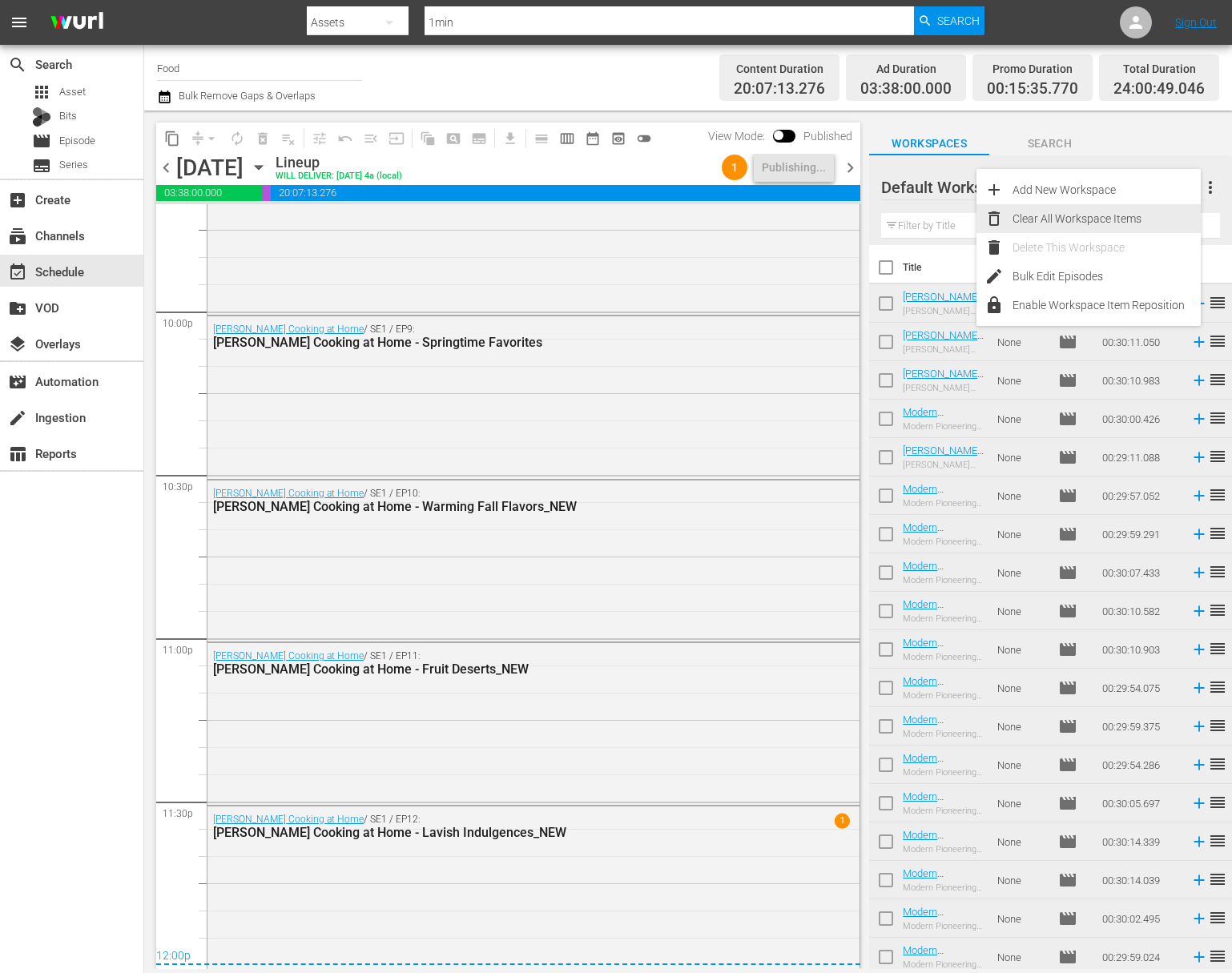
click at [1120, 212] on div "Clear All Workspace Items" at bounding box center [1106, 219] width 188 height 29
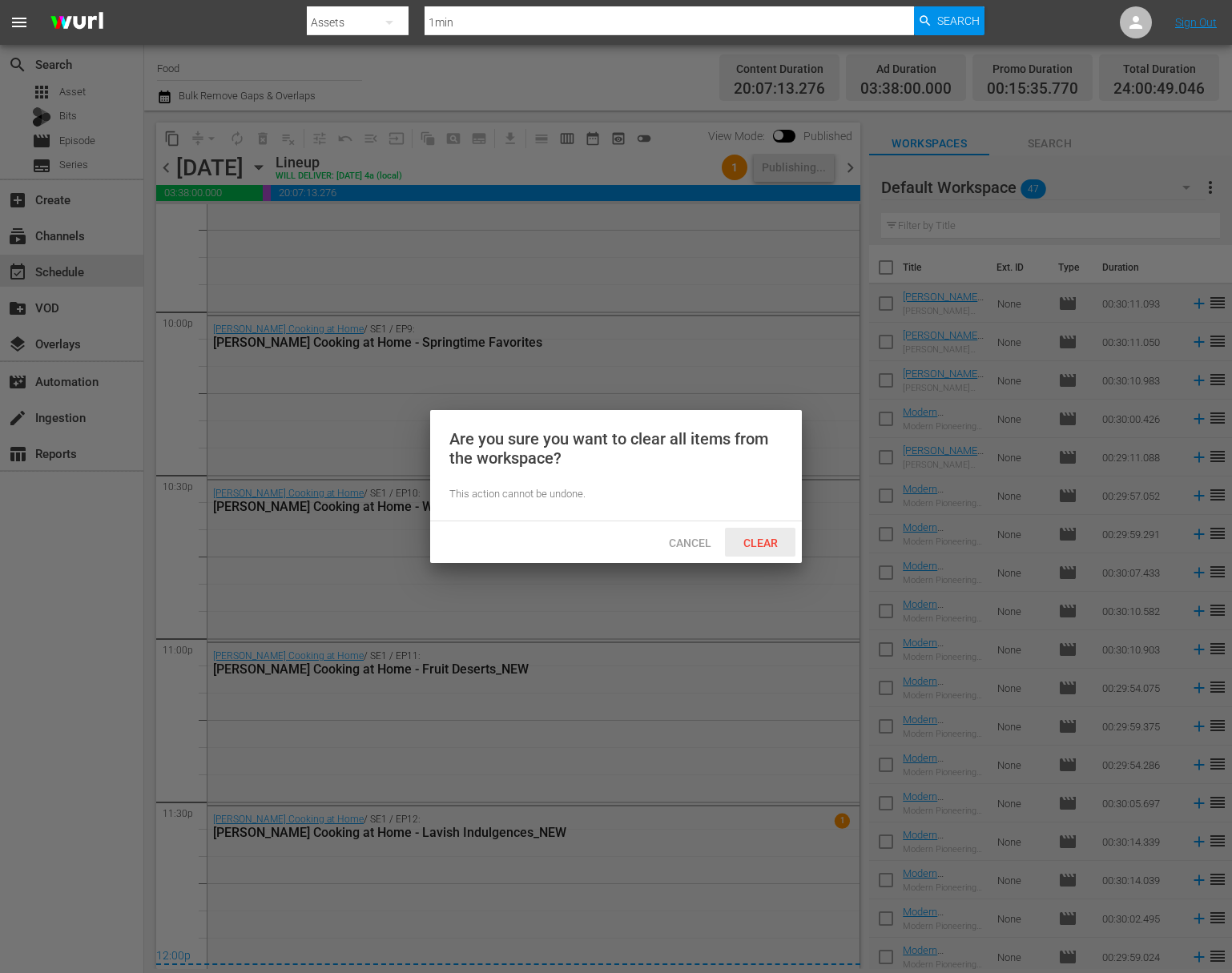
click at [769, 546] on span "Clear" at bounding box center [760, 543] width 61 height 13
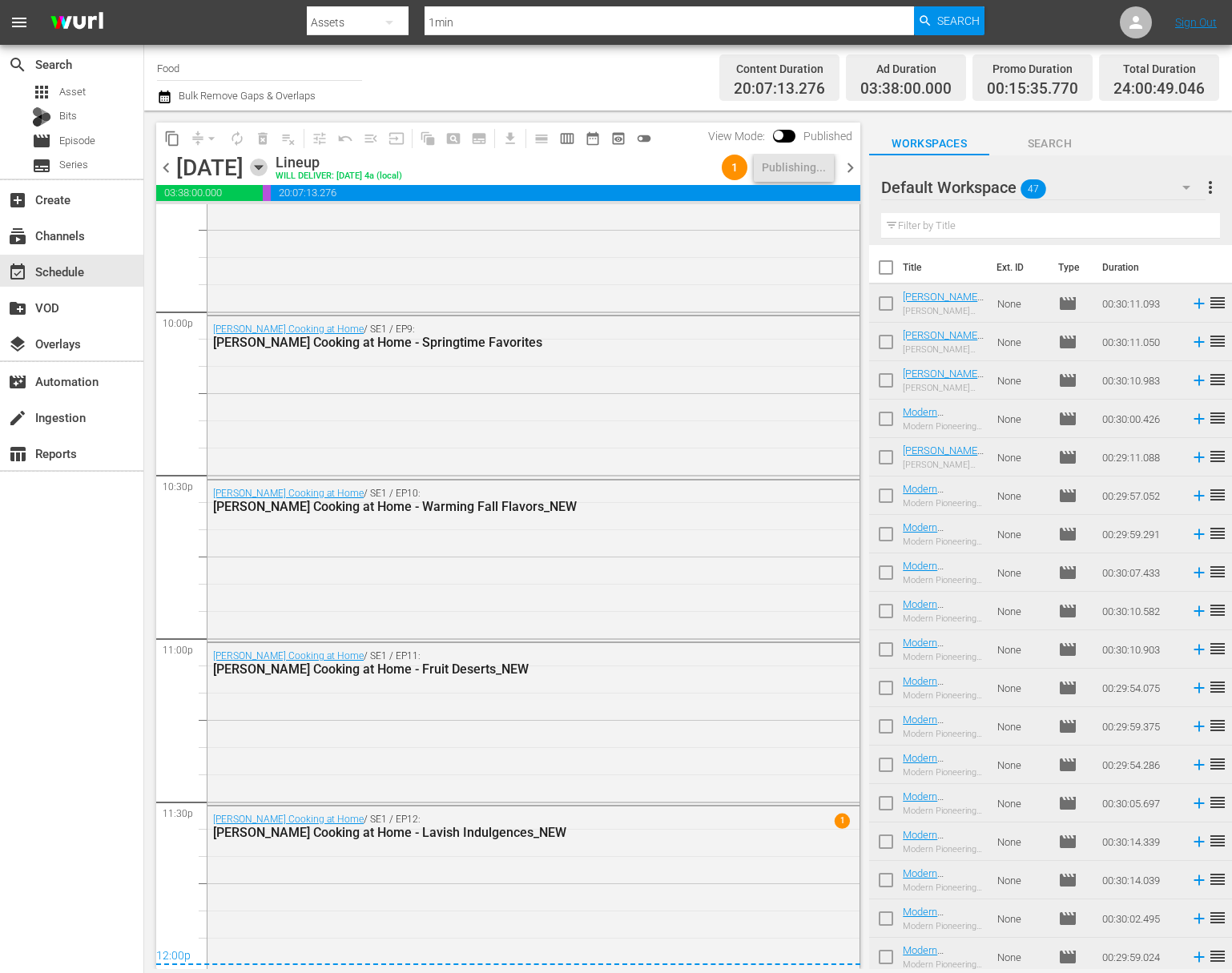
click at [267, 165] on icon "button" at bounding box center [259, 167] width 18 height 18
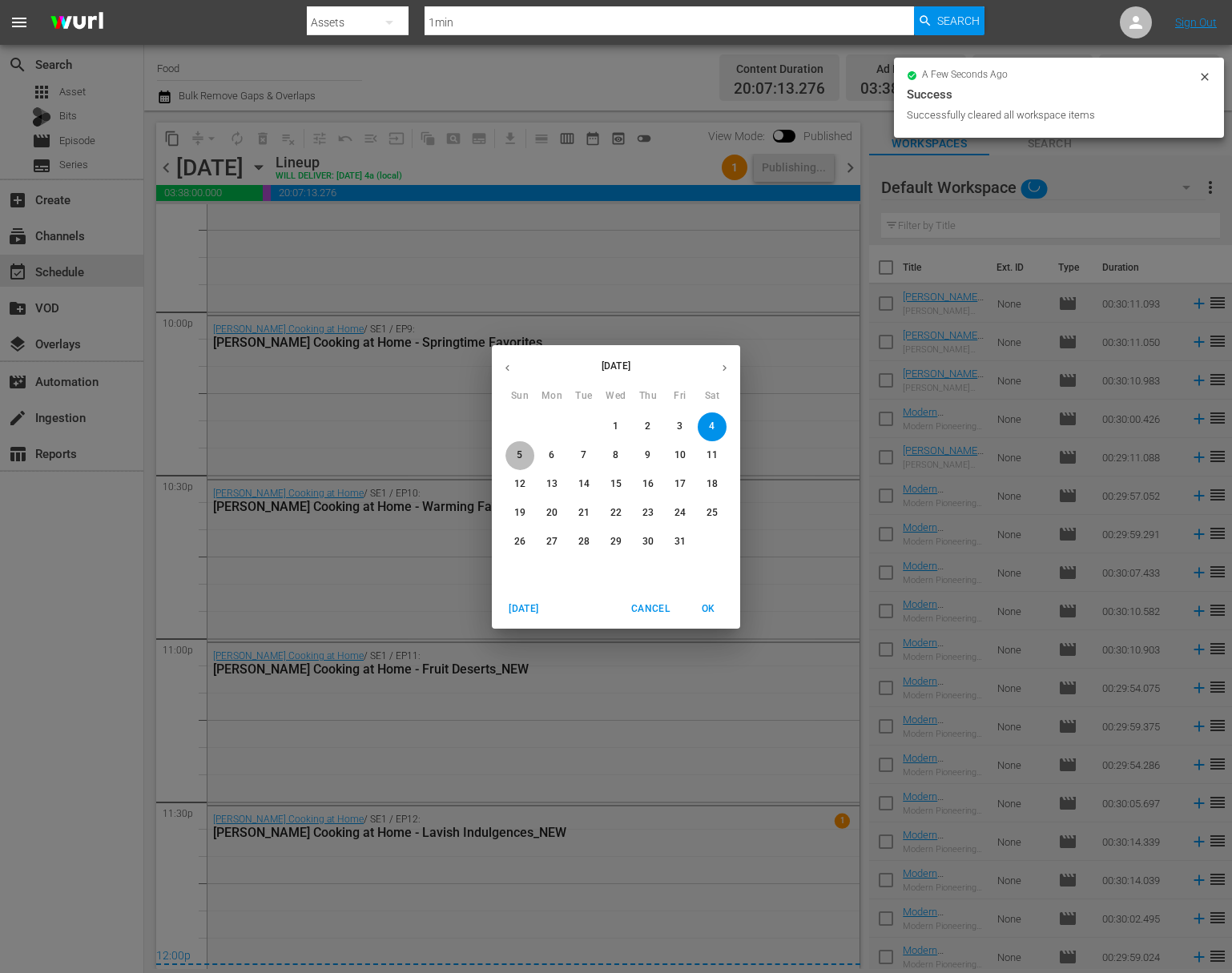
click at [522, 451] on p "5" at bounding box center [519, 456] width 6 height 14
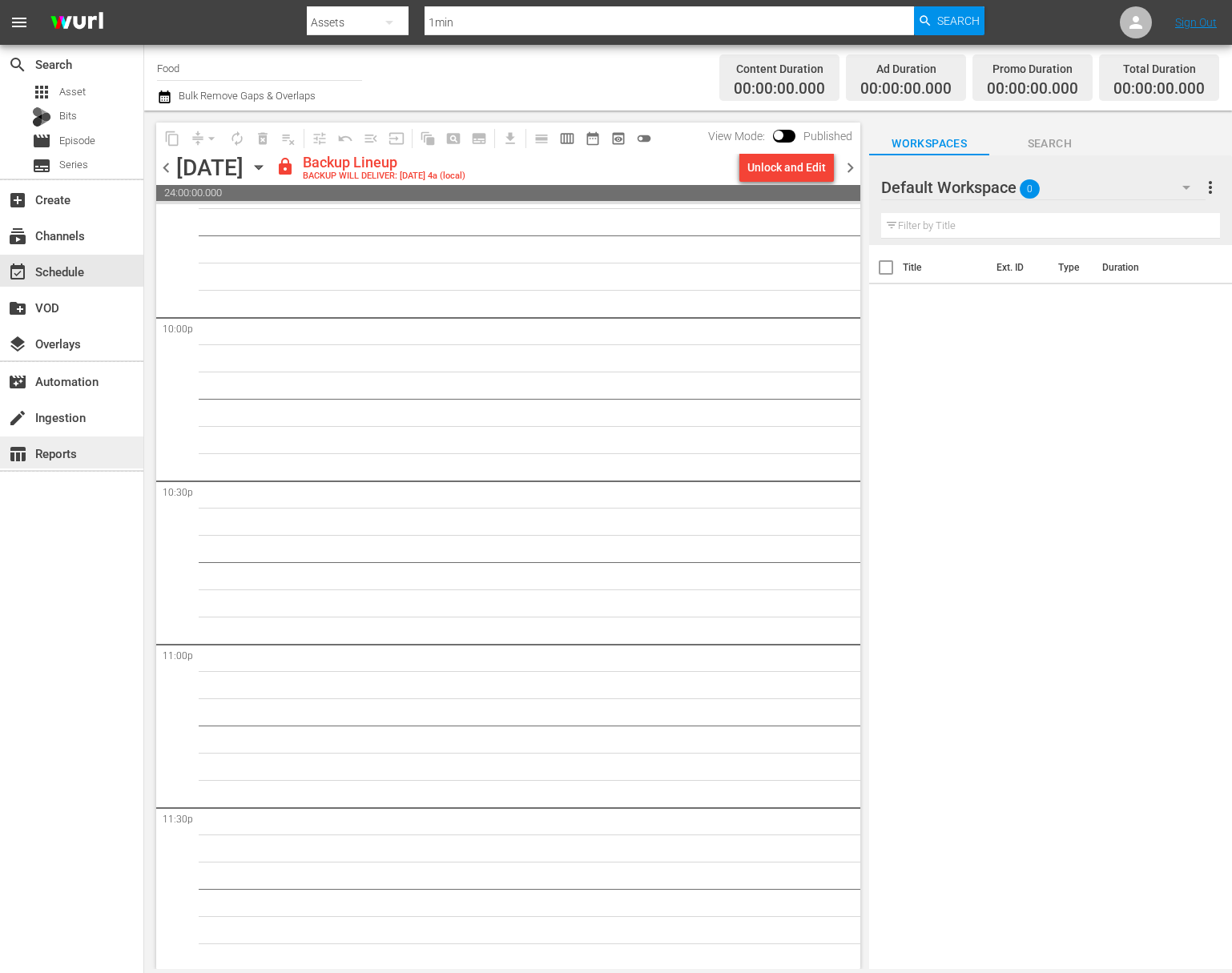
scroll to position [7075, 0]
